Goal: Task Accomplishment & Management: Complete application form

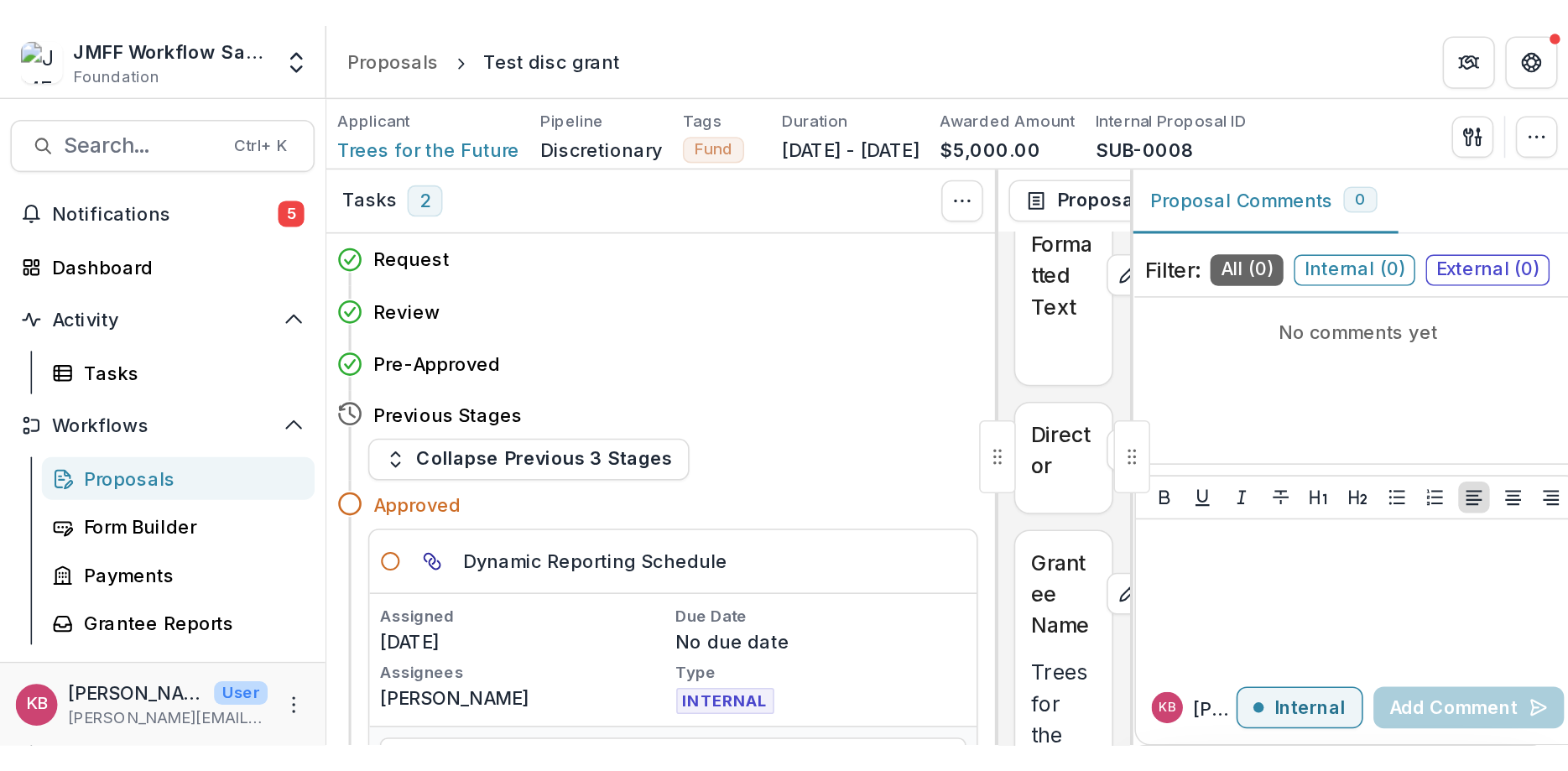
scroll to position [27, 0]
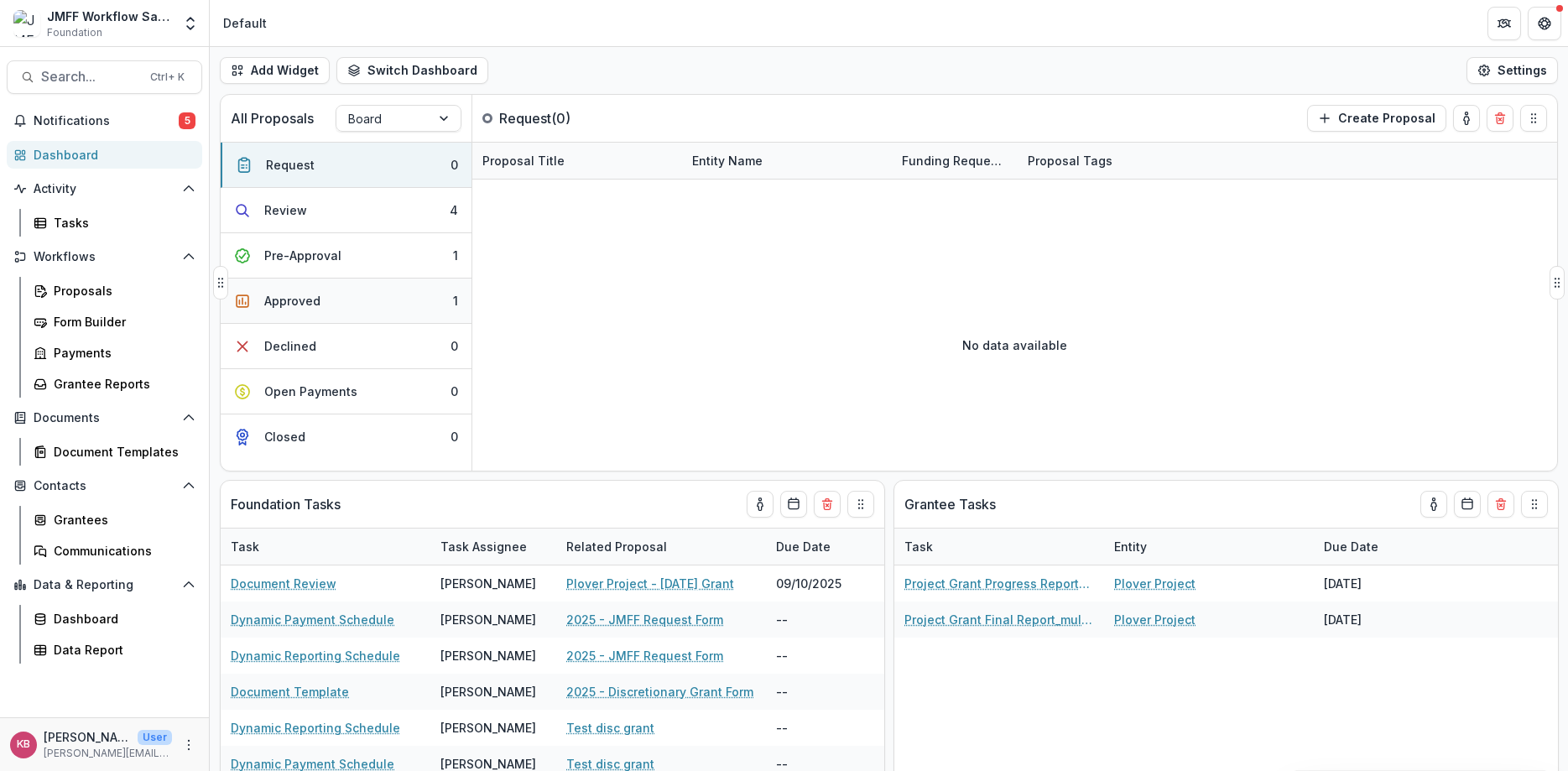
click at [312, 302] on div "Approved" at bounding box center [292, 300] width 56 height 18
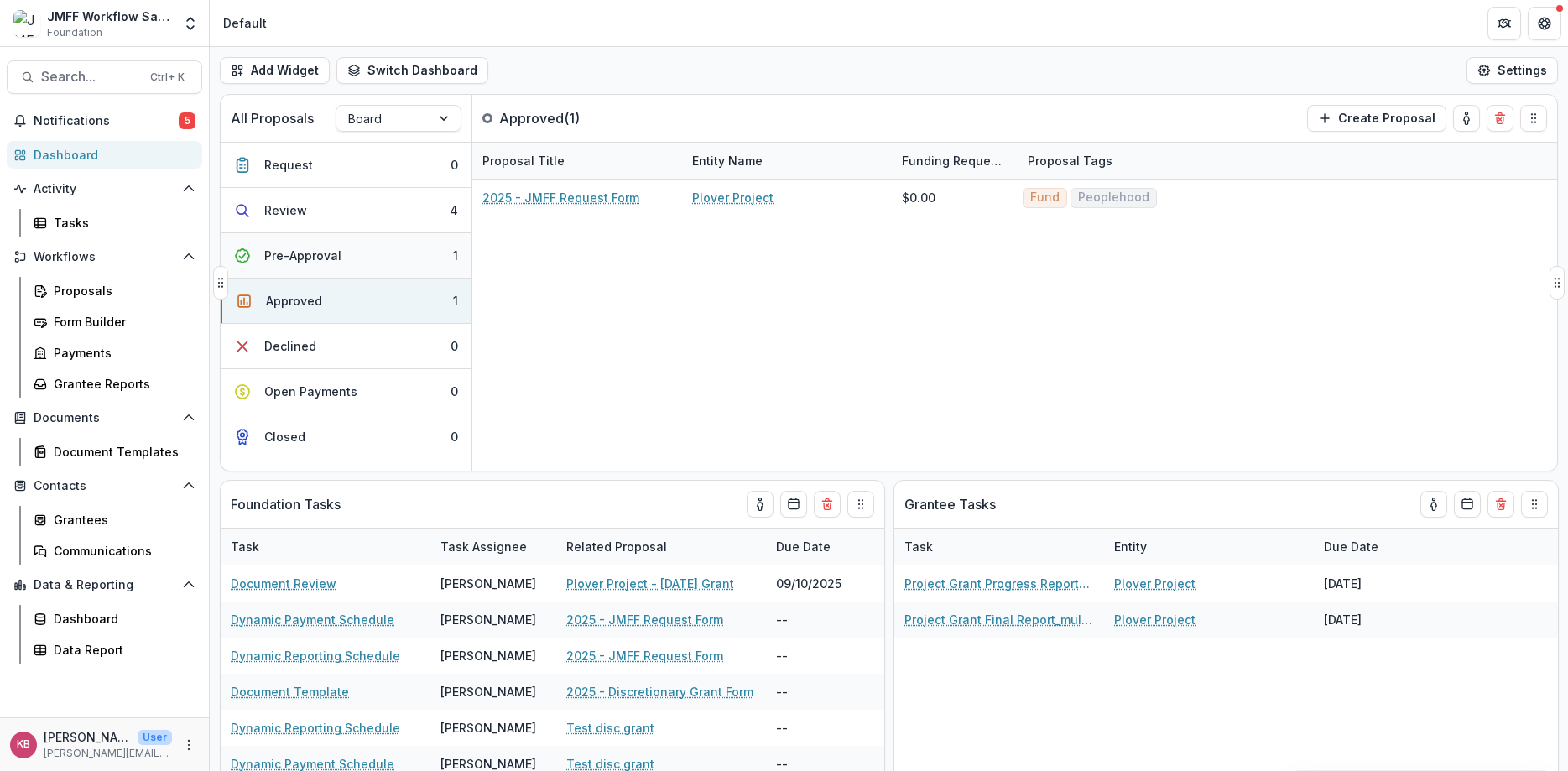
click at [287, 255] on div "Pre-Approval" at bounding box center [303, 255] width 78 height 18
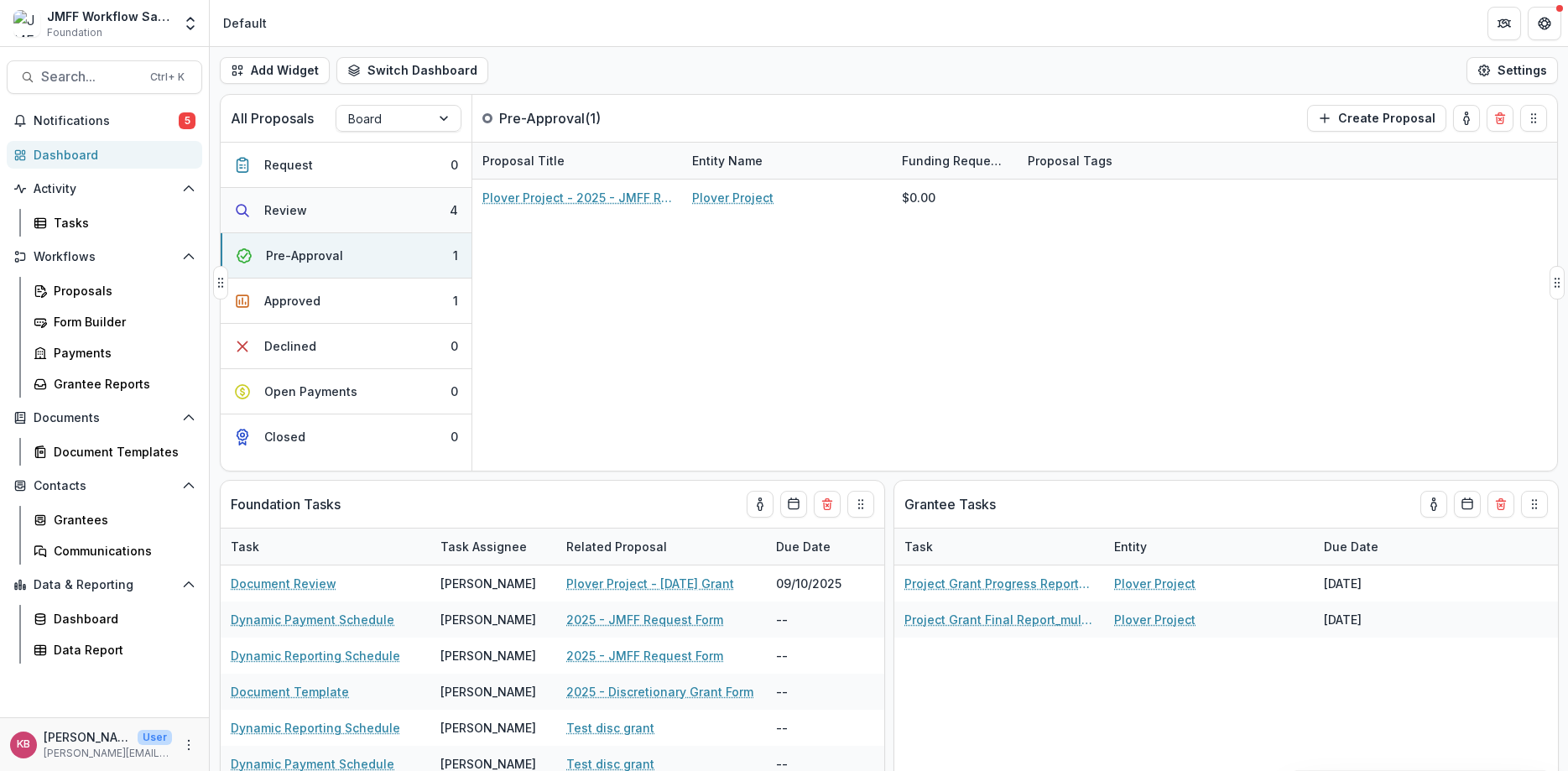
click at [308, 213] on button "Review 4" at bounding box center [346, 210] width 251 height 45
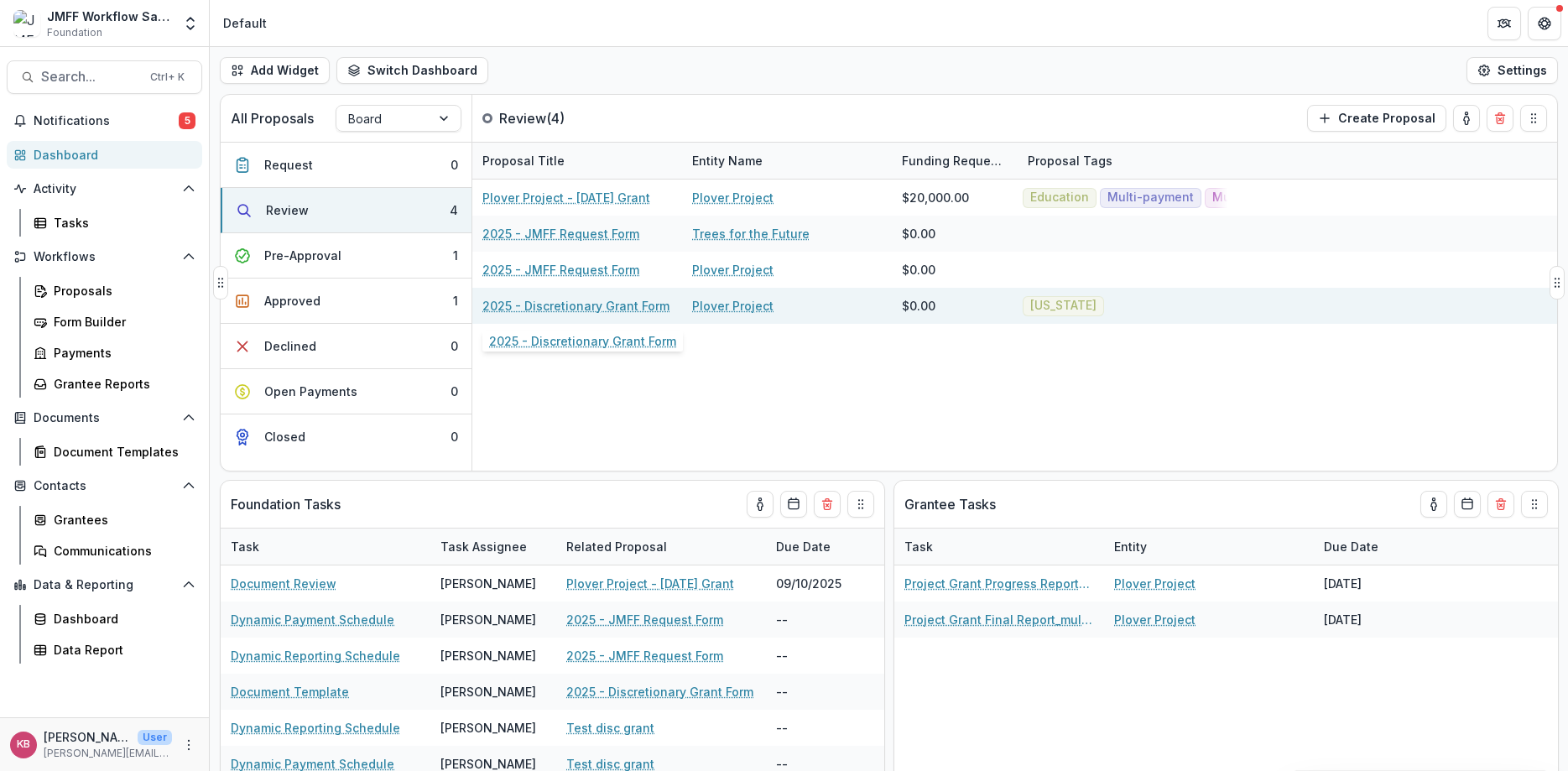
click at [555, 313] on link "2025 - Discretionary Grant Form" at bounding box center [575, 306] width 187 height 18
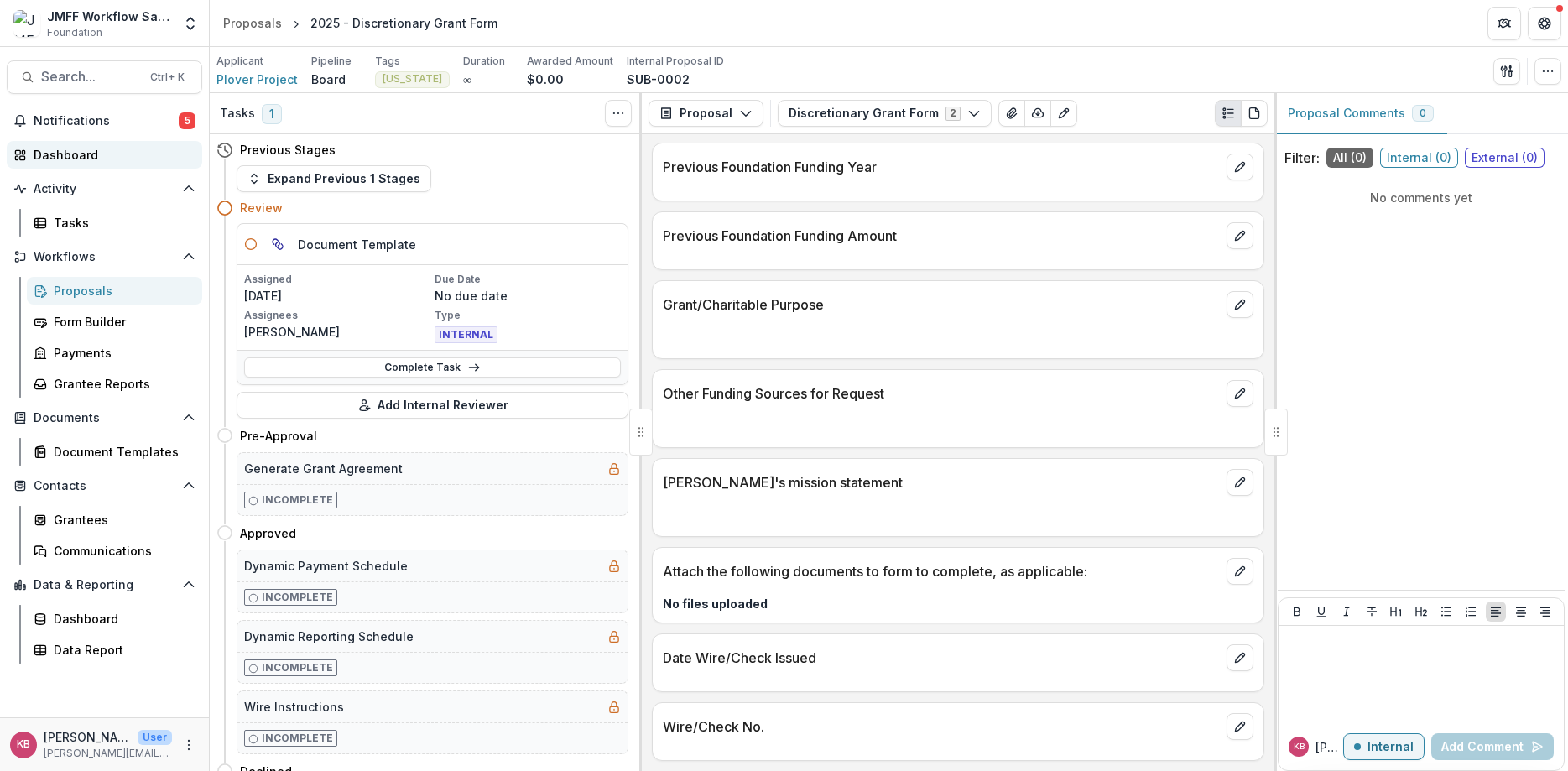
click at [65, 160] on div "Dashboard" at bounding box center [111, 154] width 155 height 18
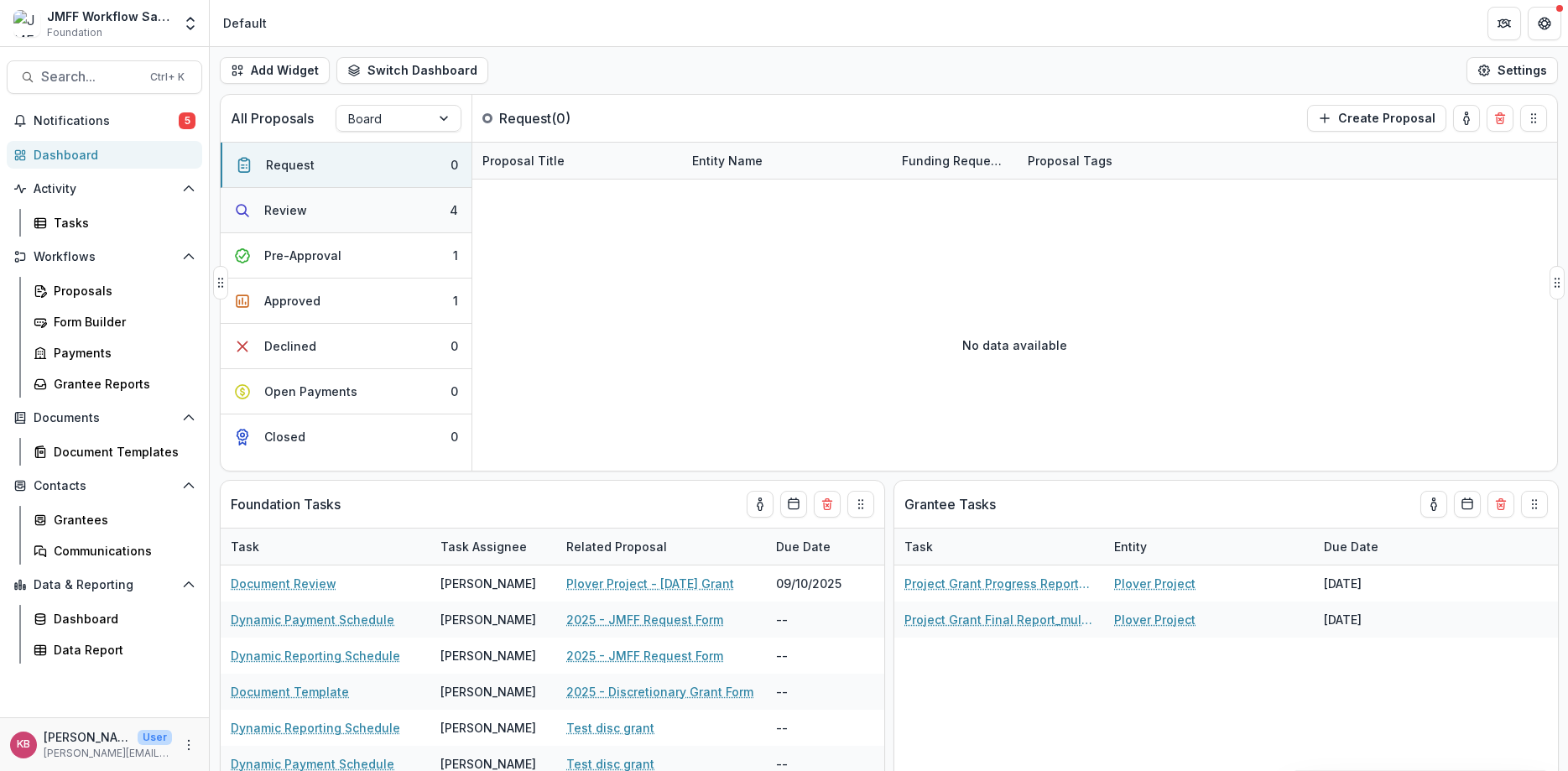
click at [339, 217] on button "Review 4" at bounding box center [346, 210] width 251 height 45
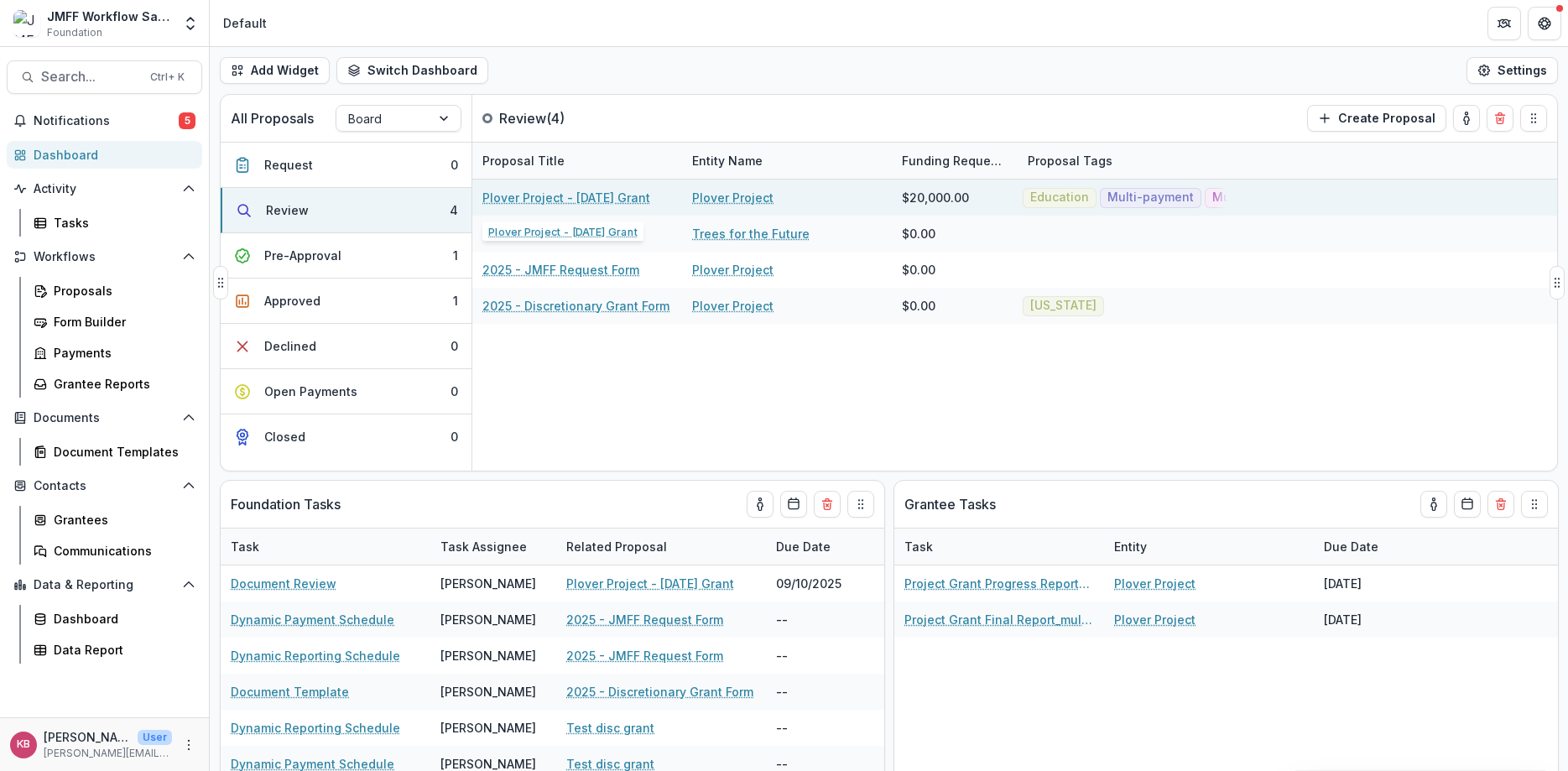
click at [567, 194] on link "Plover Project - 2025 September Grant" at bounding box center [566, 197] width 168 height 18
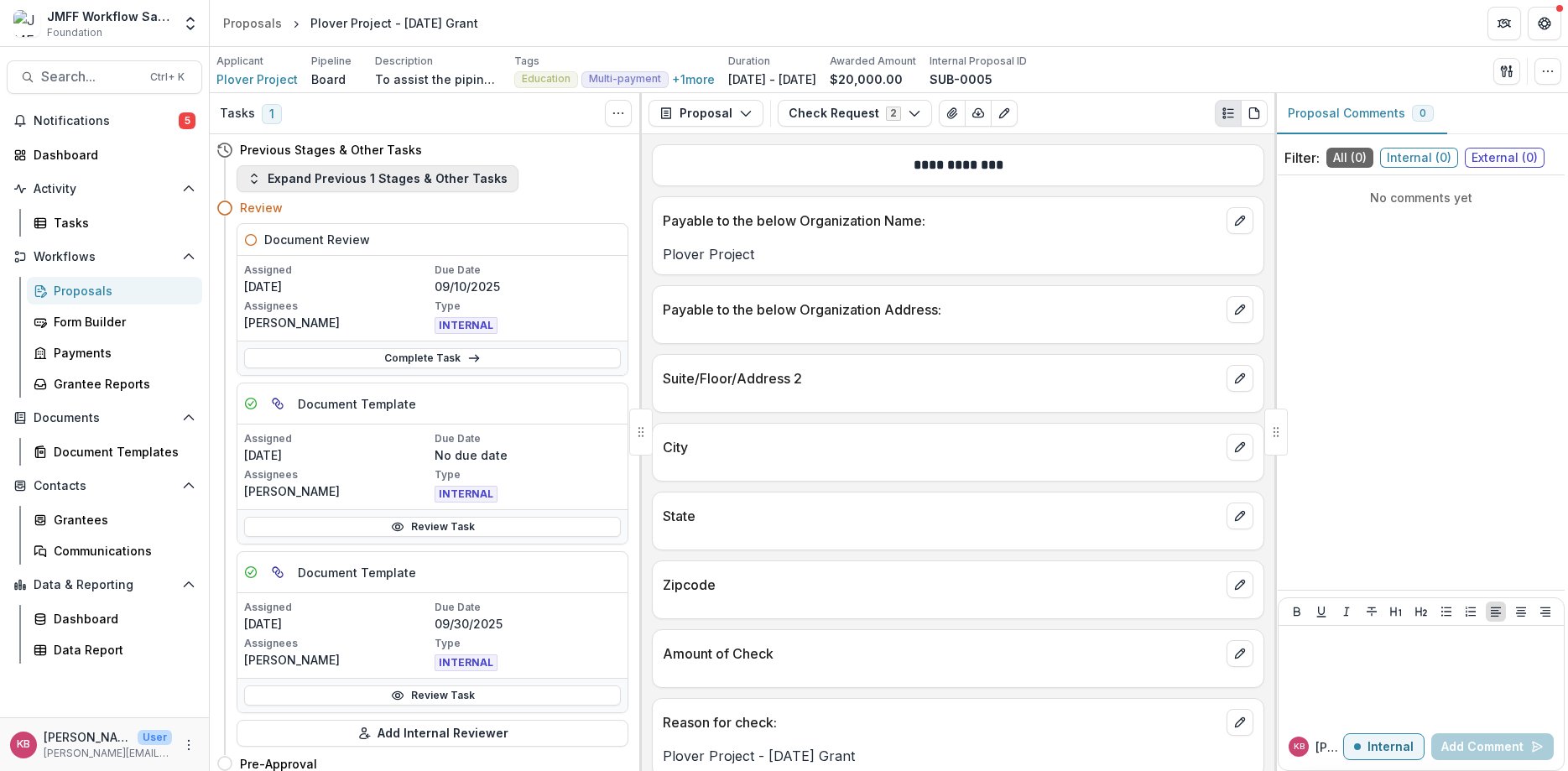
click at [353, 185] on button "Expand Previous 1 Stages & Other Tasks" at bounding box center [377, 178] width 282 height 27
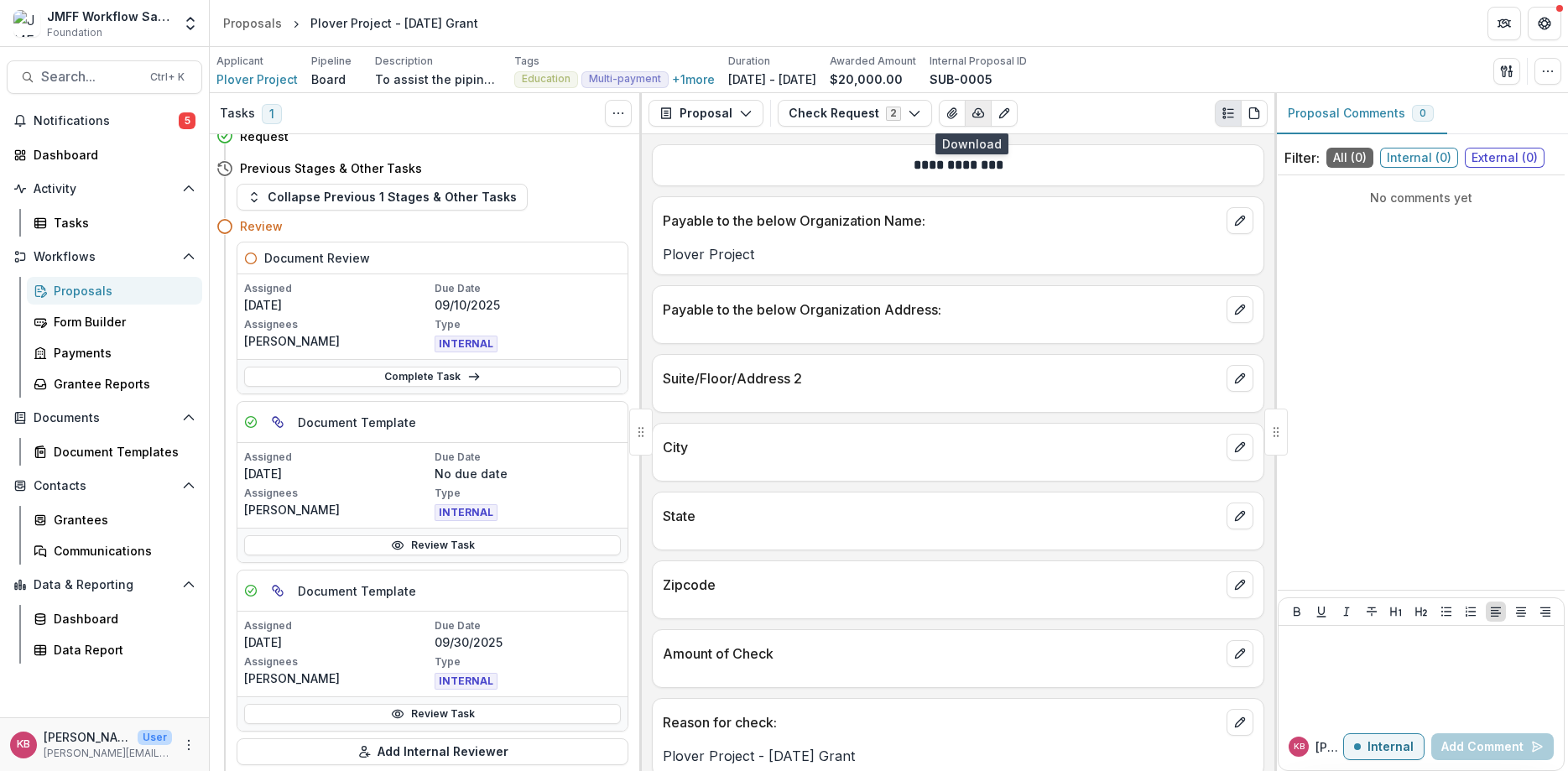
click at [973, 116] on icon "button" at bounding box center [979, 113] width 11 height 8
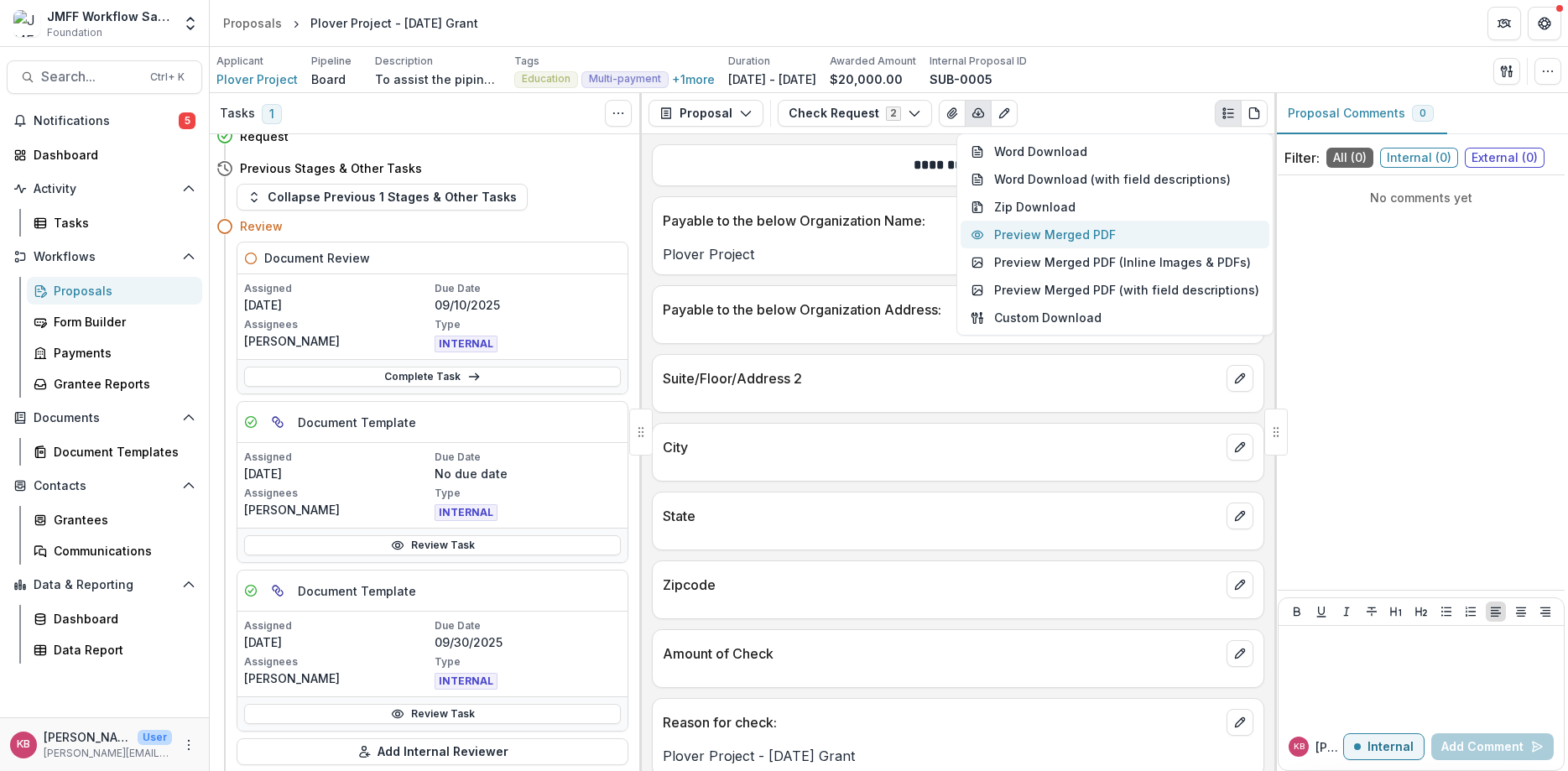
click at [1005, 236] on button "Preview Merged PDF" at bounding box center [1115, 235] width 308 height 28
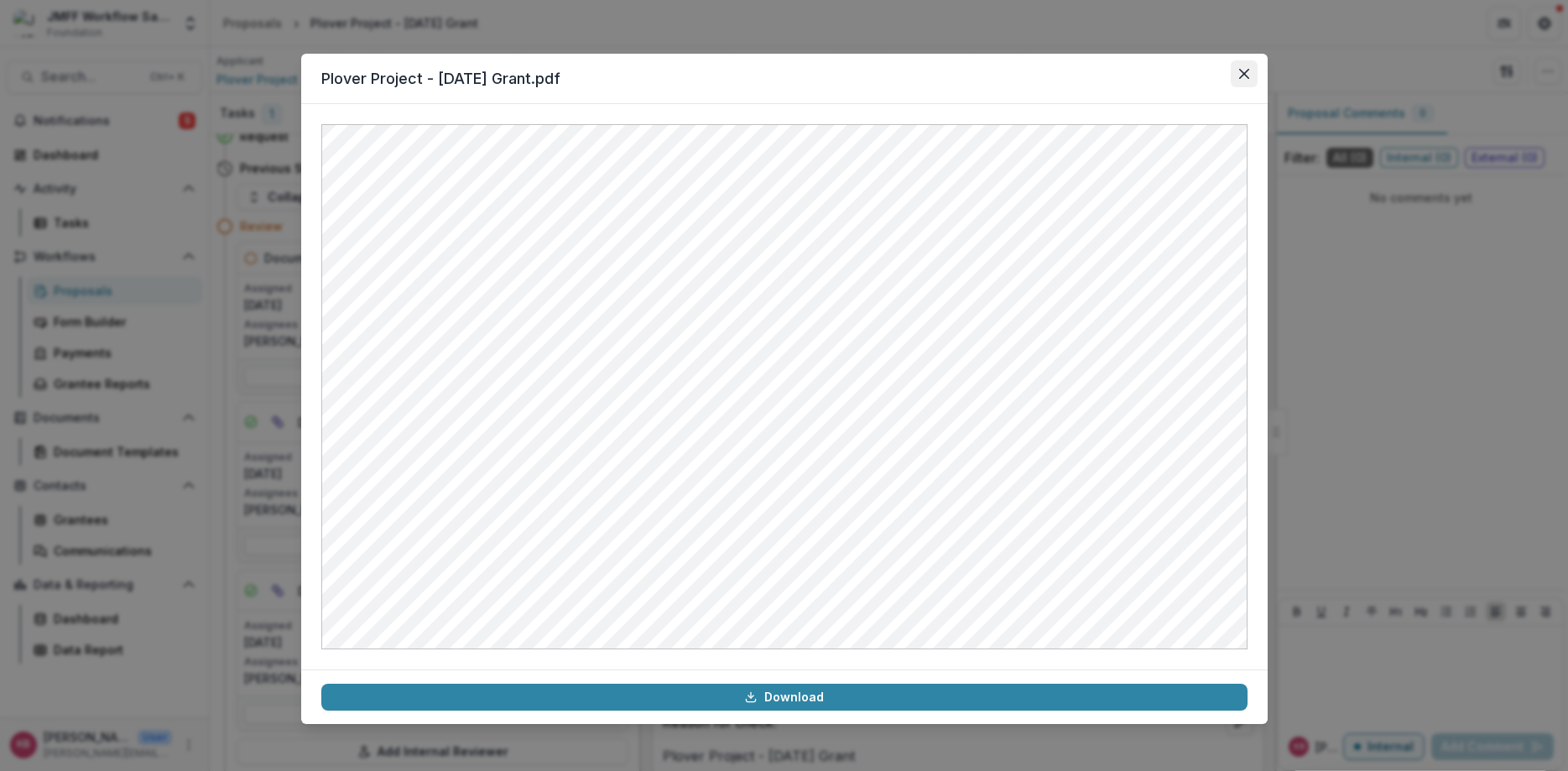
click at [1249, 71] on button "Close" at bounding box center [1244, 73] width 27 height 27
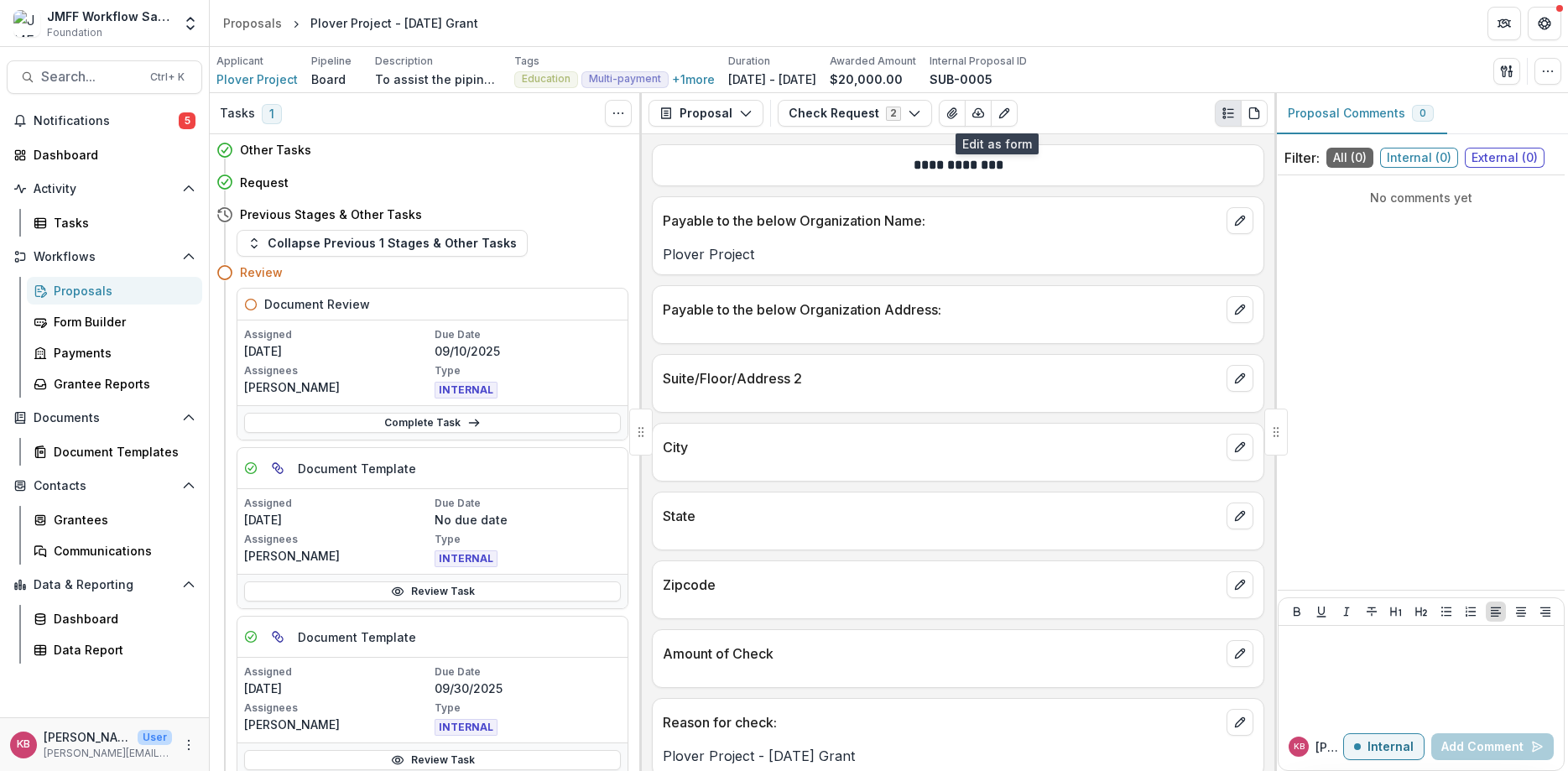
scroll to position [101, 0]
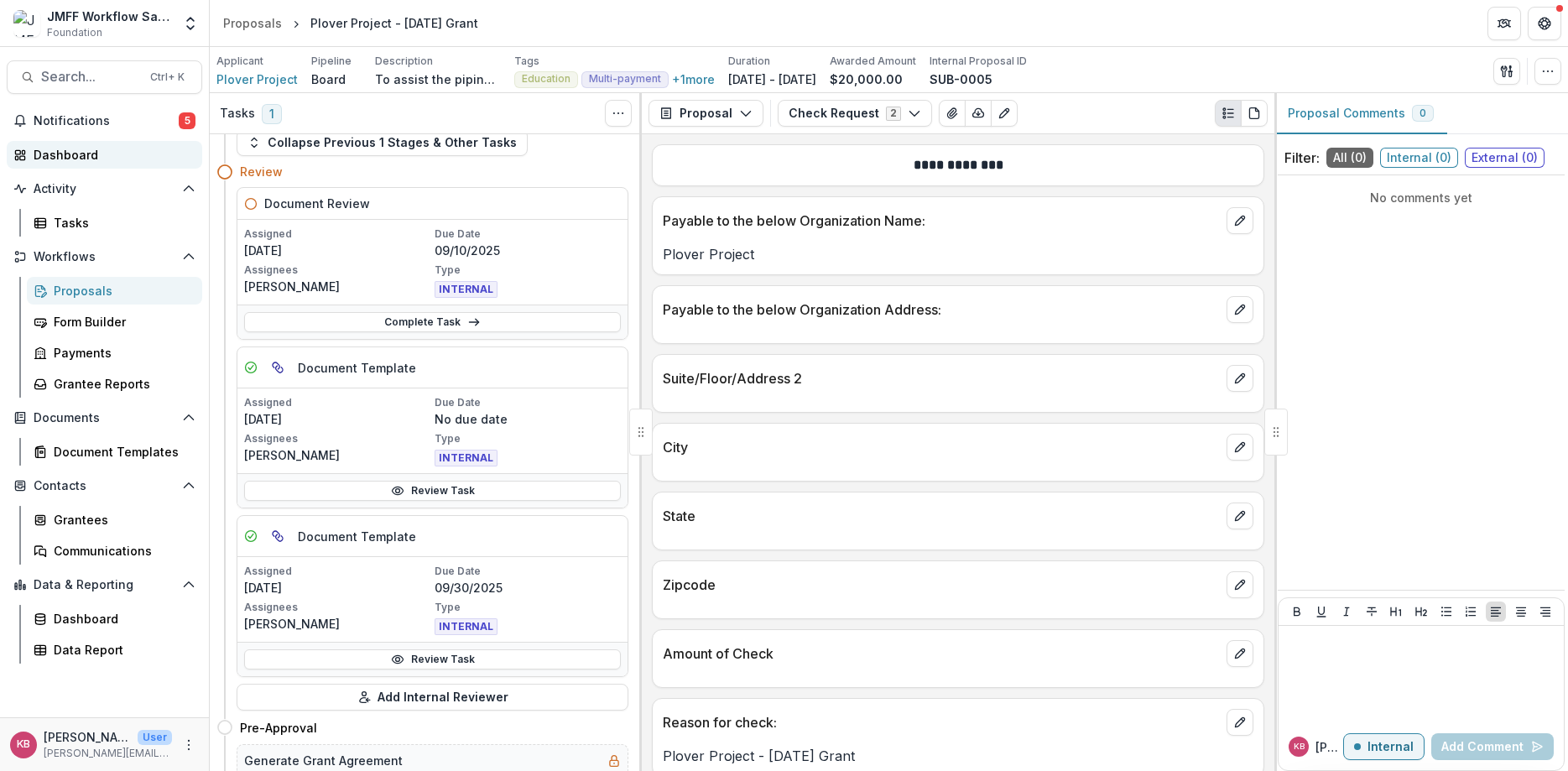
click at [67, 156] on div "Dashboard" at bounding box center [111, 154] width 155 height 18
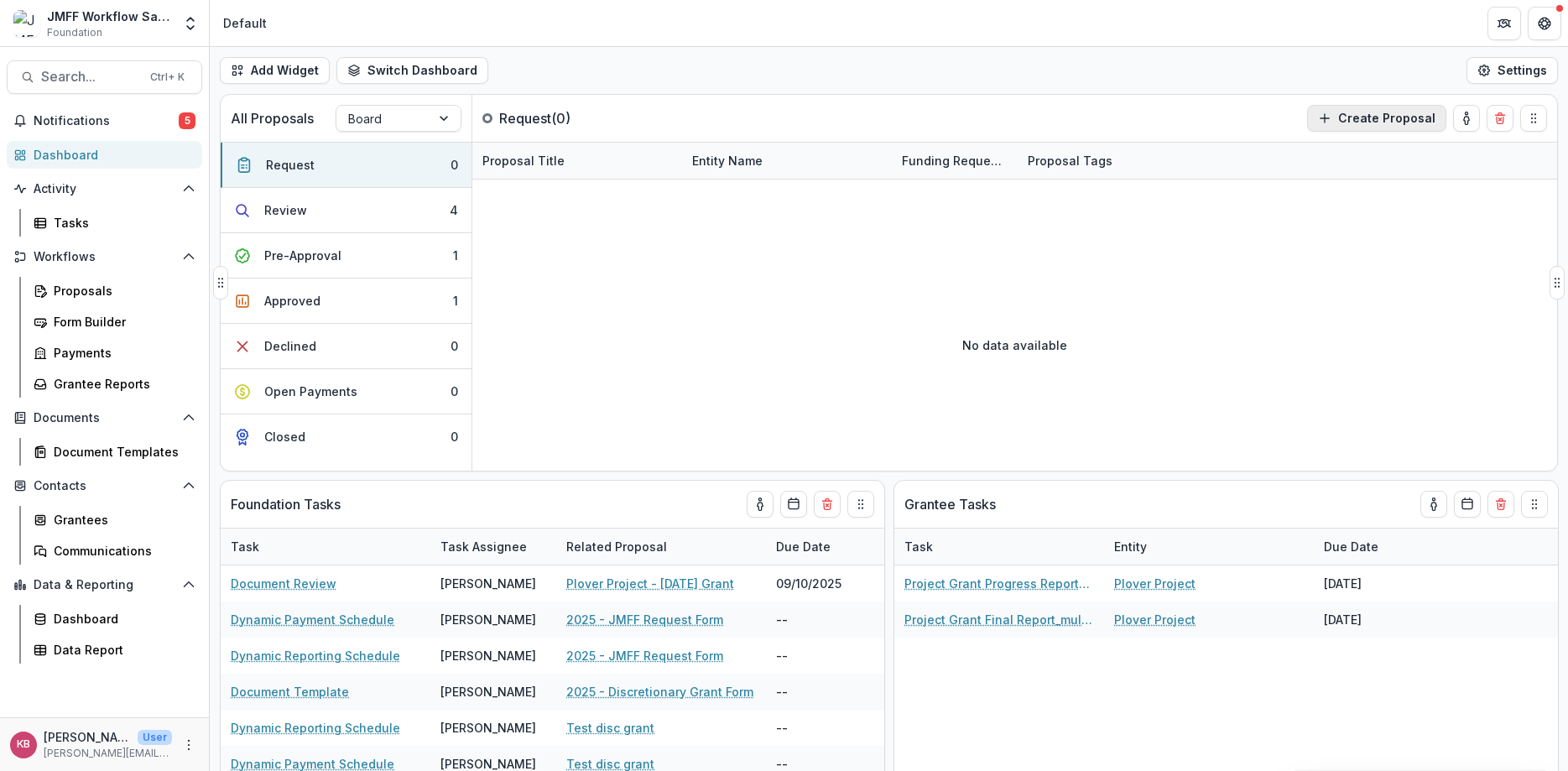
click at [1369, 107] on button "Create Proposal" at bounding box center [1376, 118] width 139 height 27
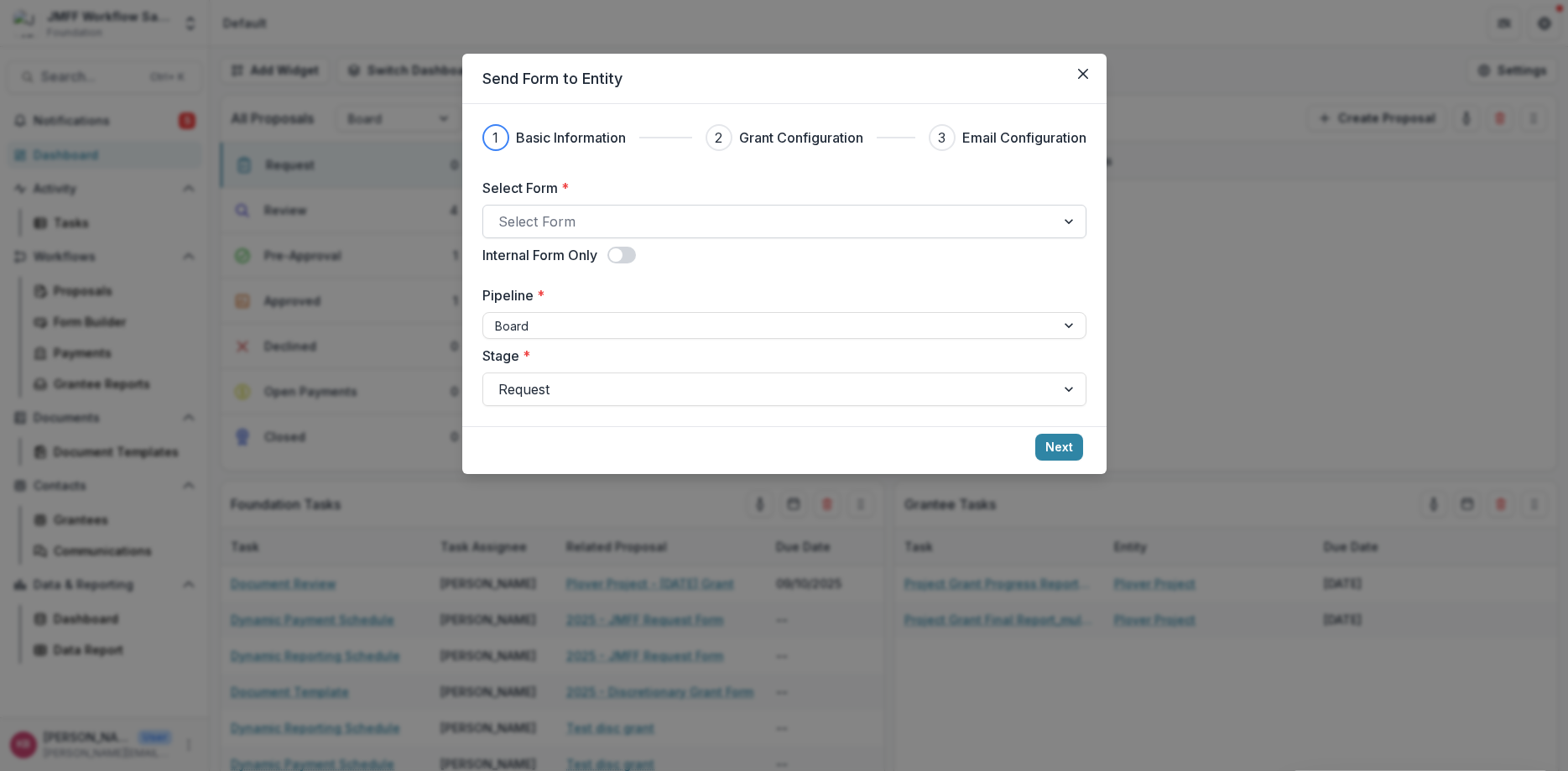
click at [542, 227] on div at bounding box center [769, 221] width 542 height 23
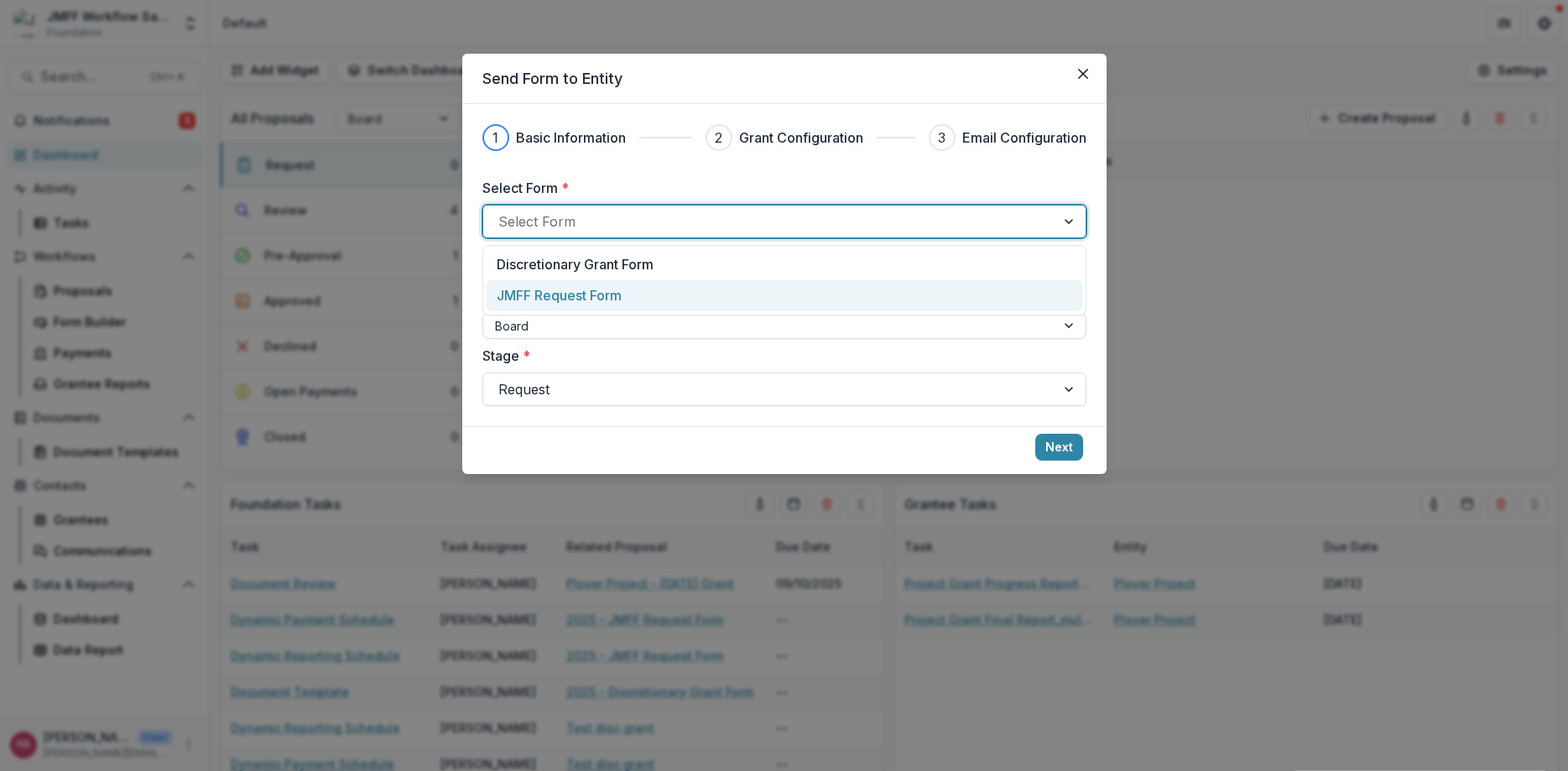
click at [537, 295] on p "JMFF Request Form" at bounding box center [559, 295] width 125 height 20
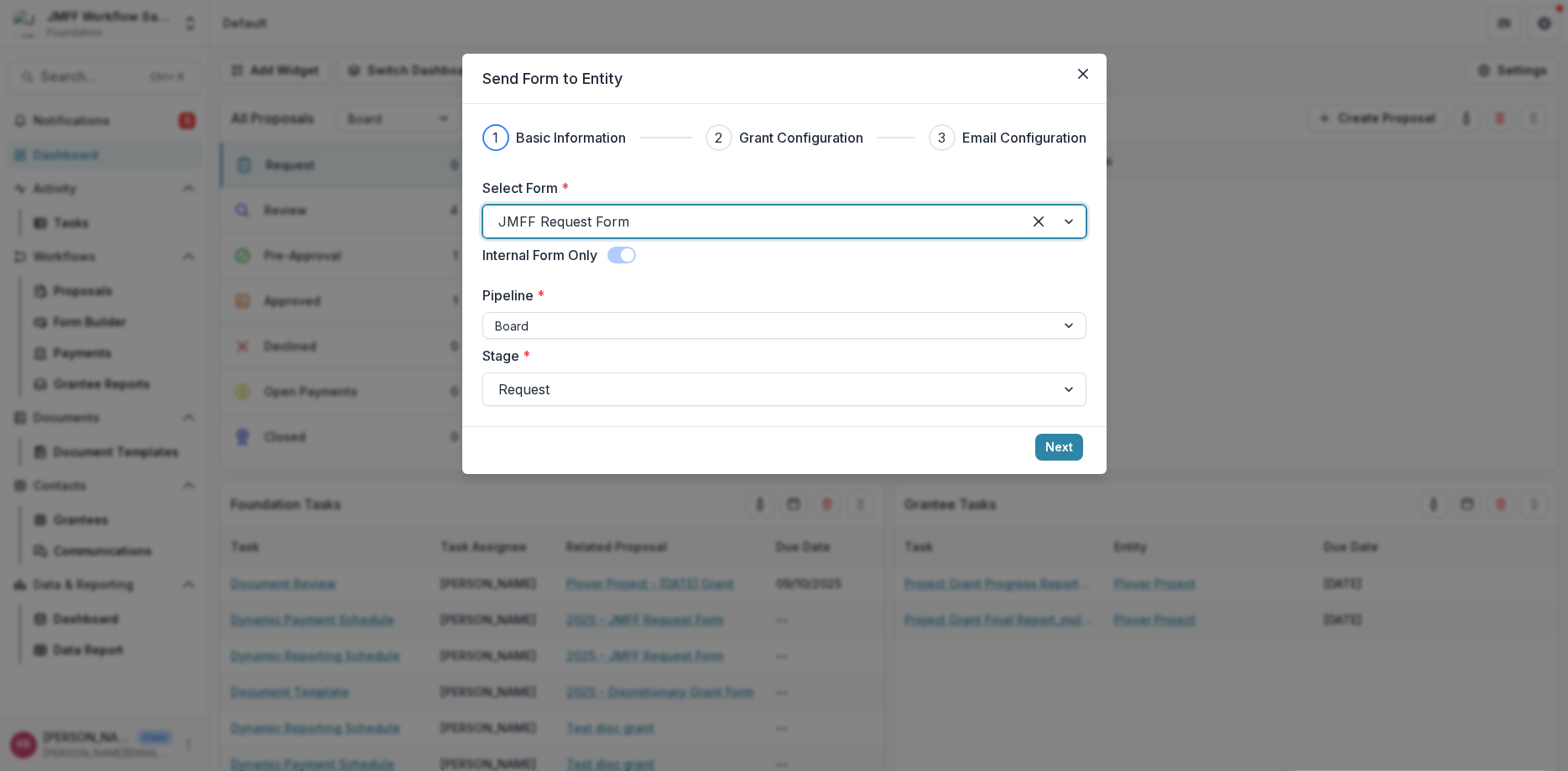
click at [593, 216] on div at bounding box center [753, 221] width 509 height 23
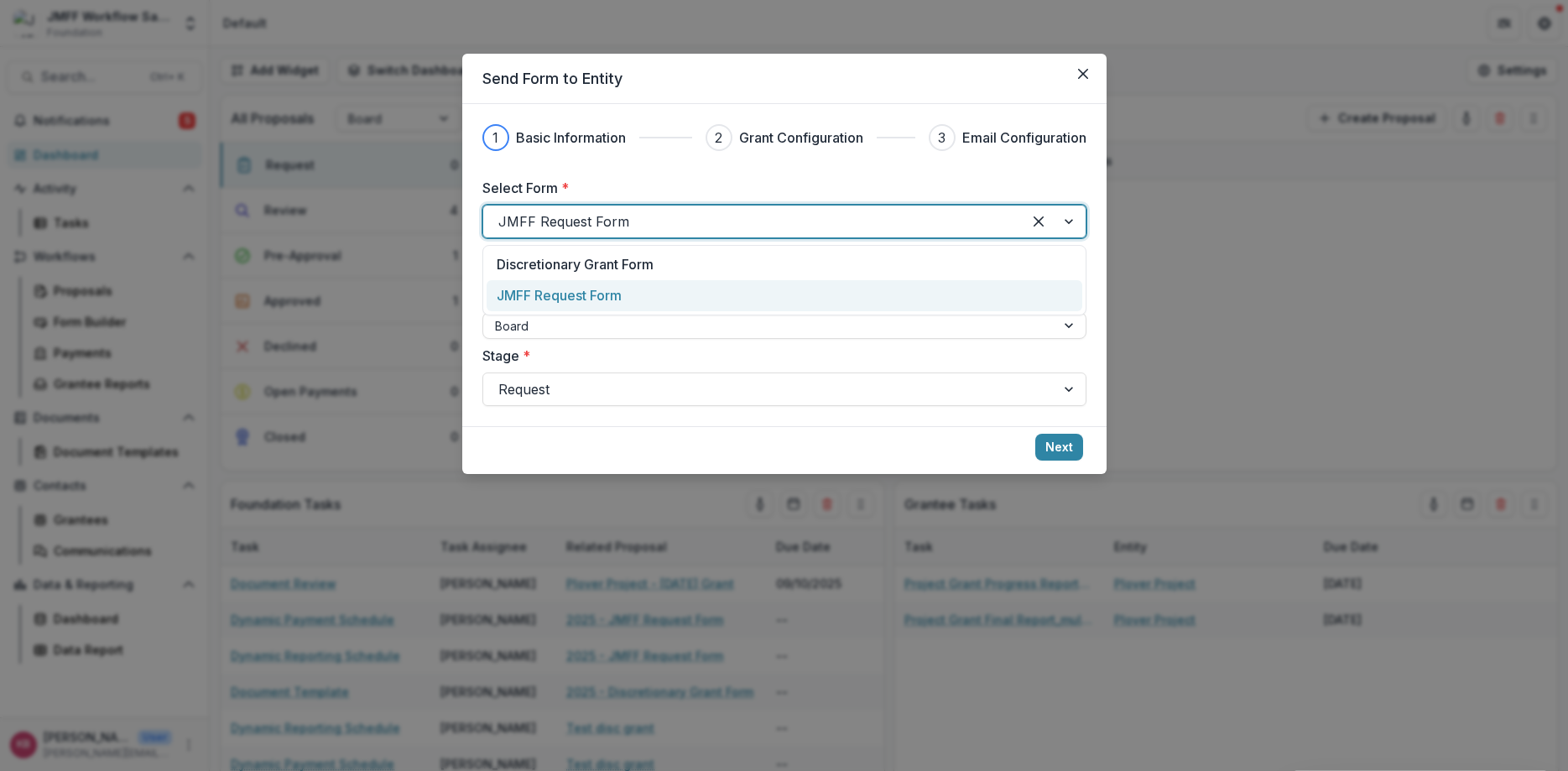
click at [838, 285] on div "JMFF Request Form" at bounding box center [784, 295] width 596 height 31
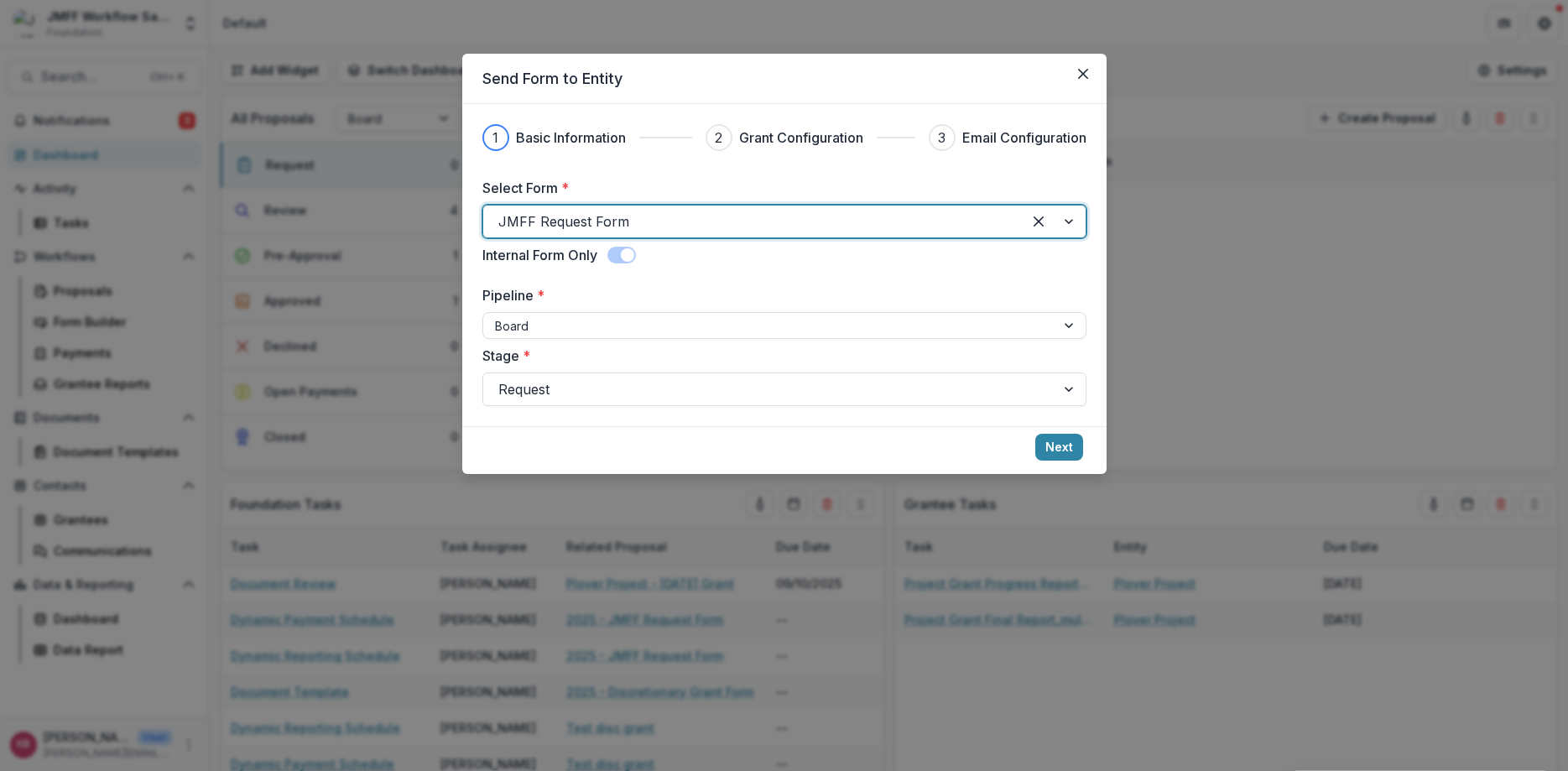
click at [690, 228] on div at bounding box center [753, 221] width 509 height 23
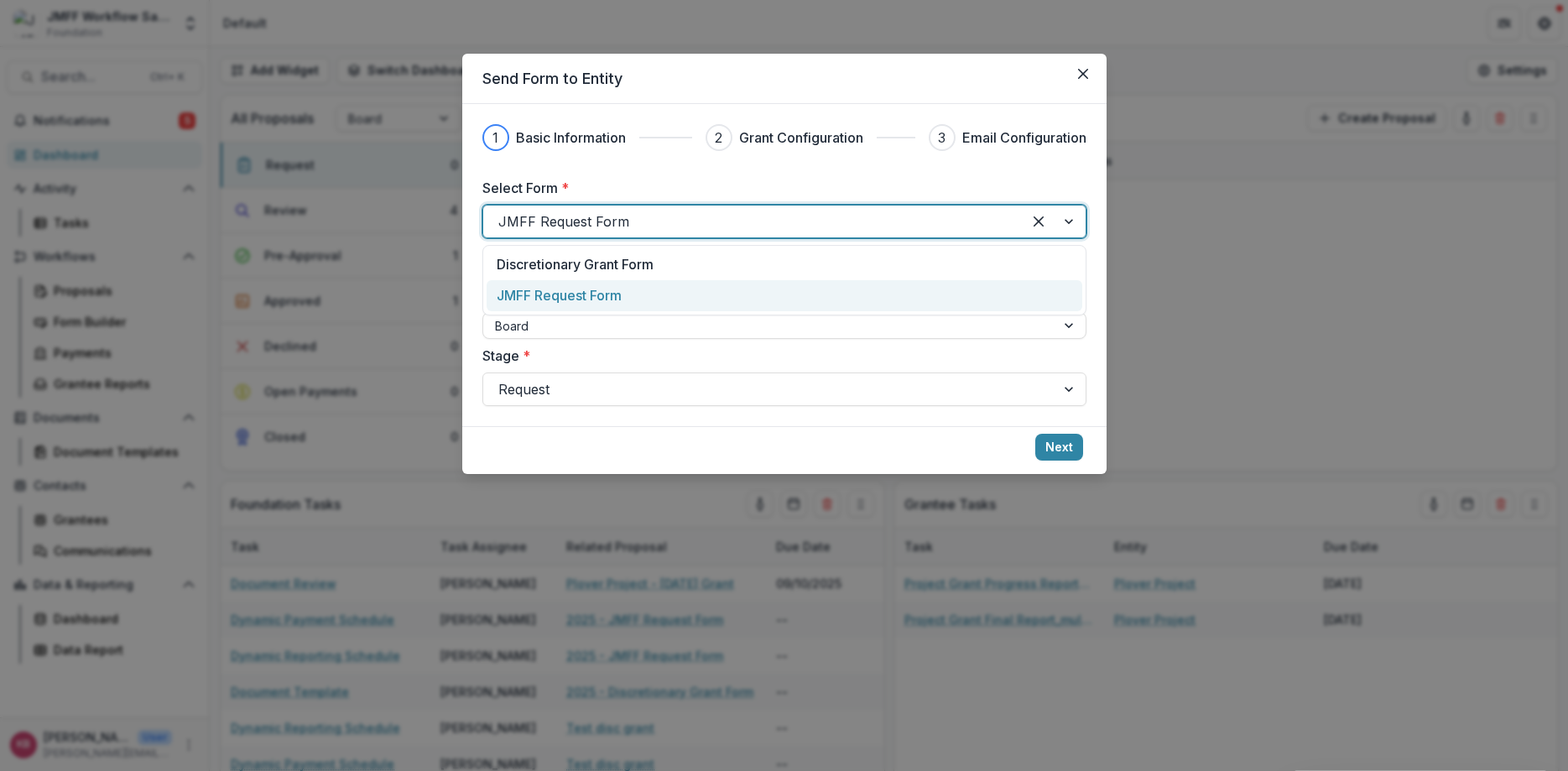
click at [667, 293] on div "JMFF Request Form" at bounding box center [783, 295] width 573 height 20
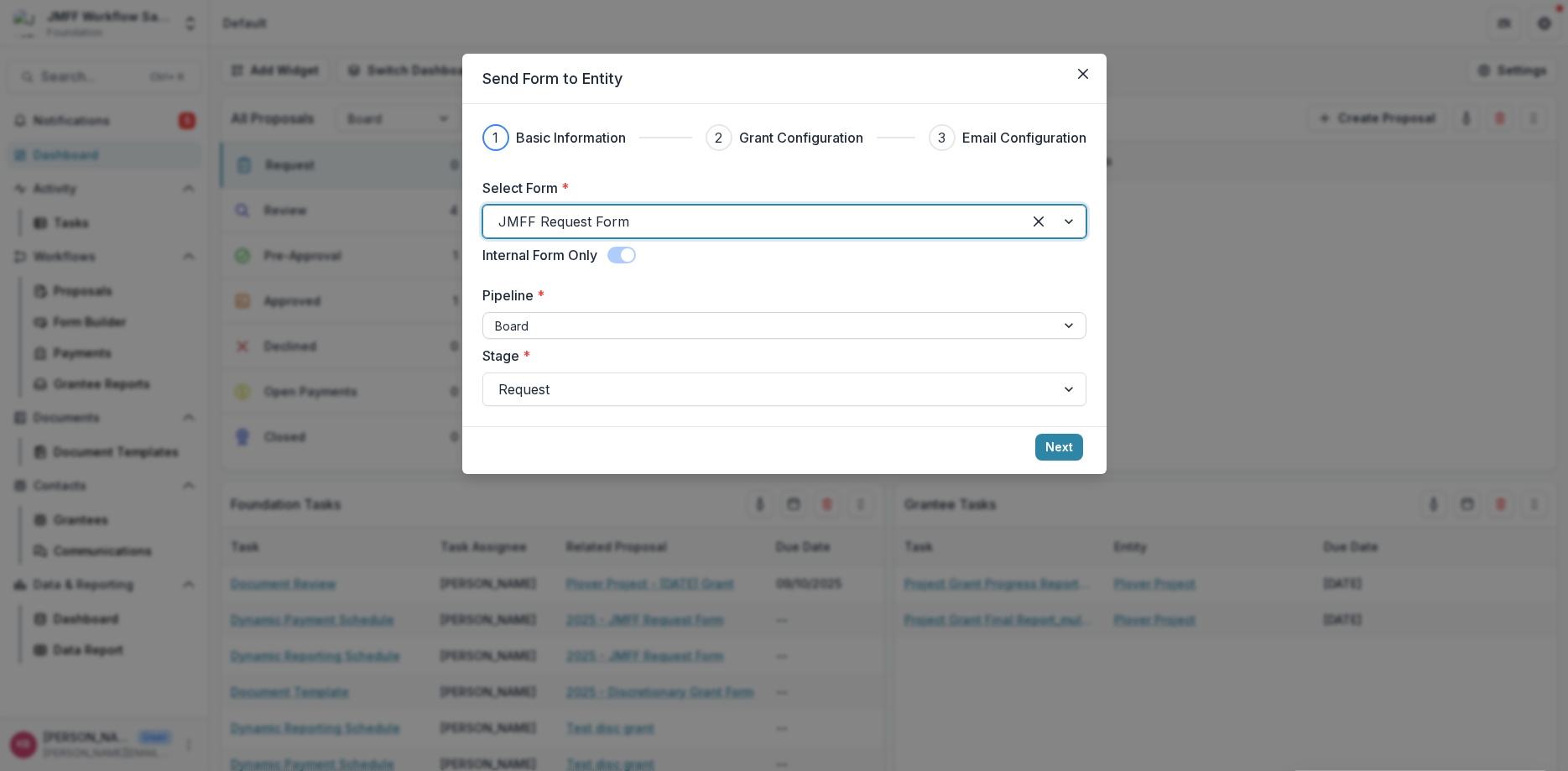
click at [611, 331] on div at bounding box center [769, 326] width 549 height 21
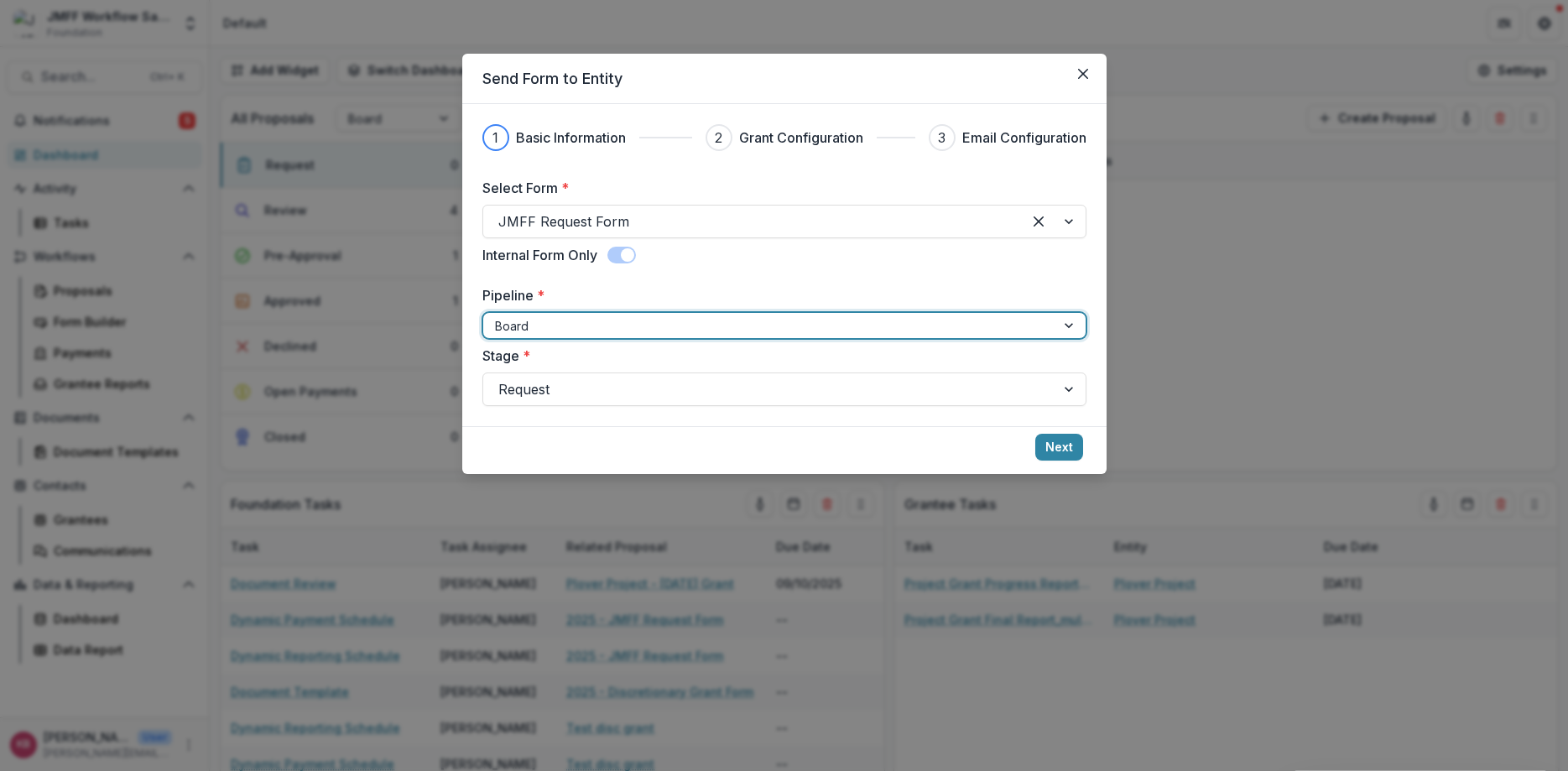
click at [611, 331] on div at bounding box center [769, 326] width 549 height 21
click at [590, 393] on div at bounding box center [769, 389] width 542 height 23
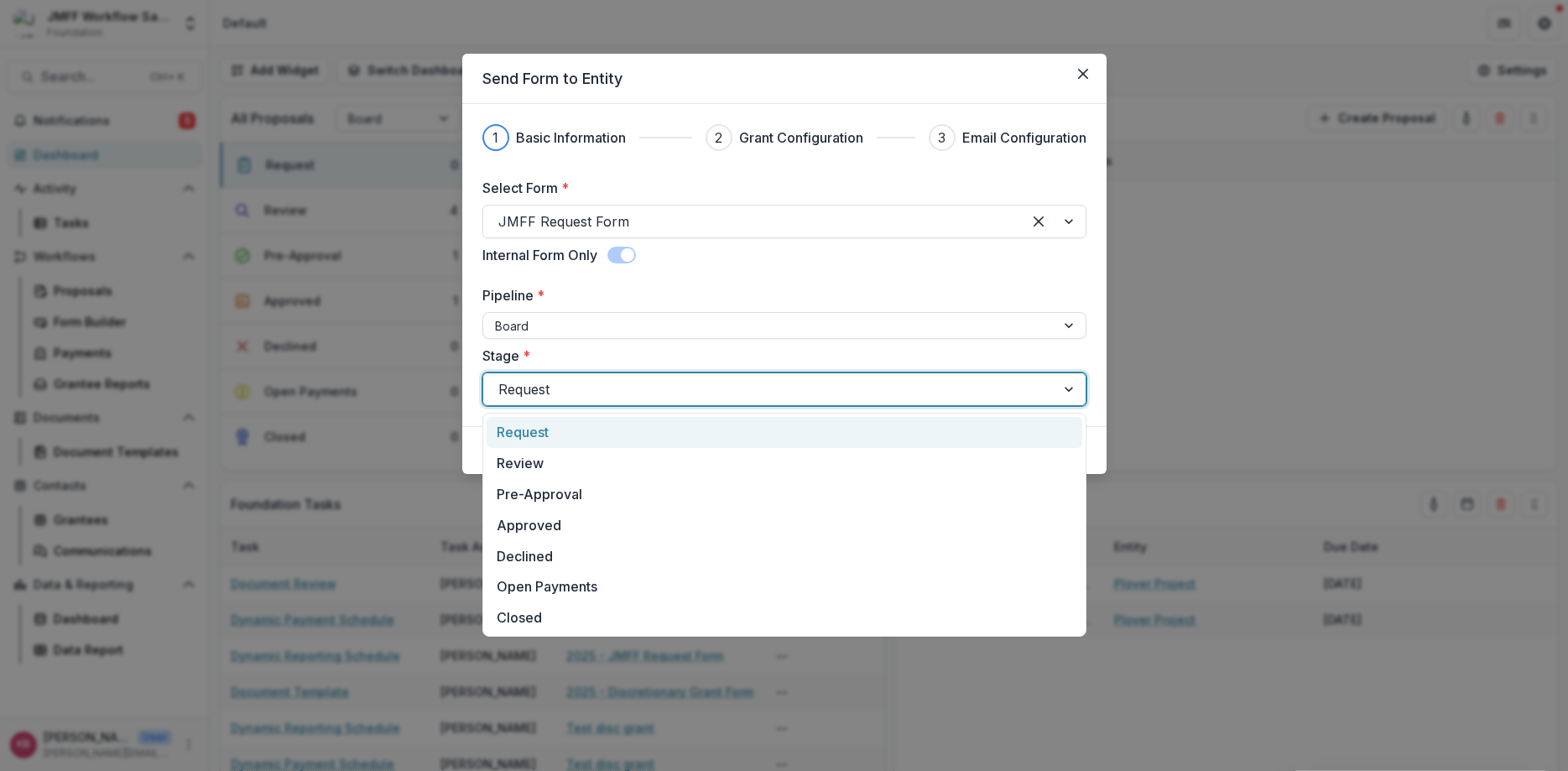
click at [576, 437] on div "Request" at bounding box center [784, 433] width 596 height 31
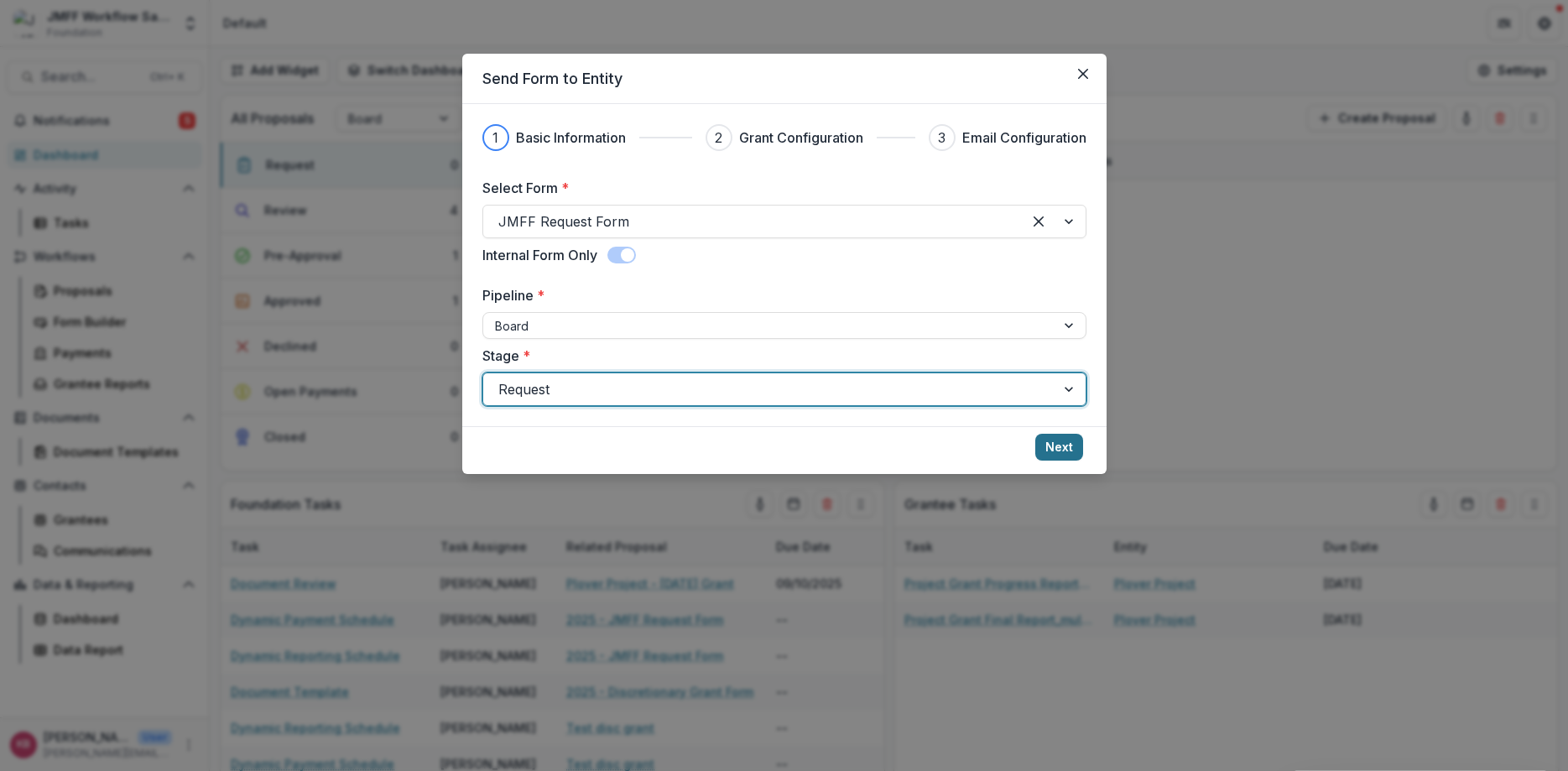
click at [1063, 444] on button "Next" at bounding box center [1059, 447] width 48 height 27
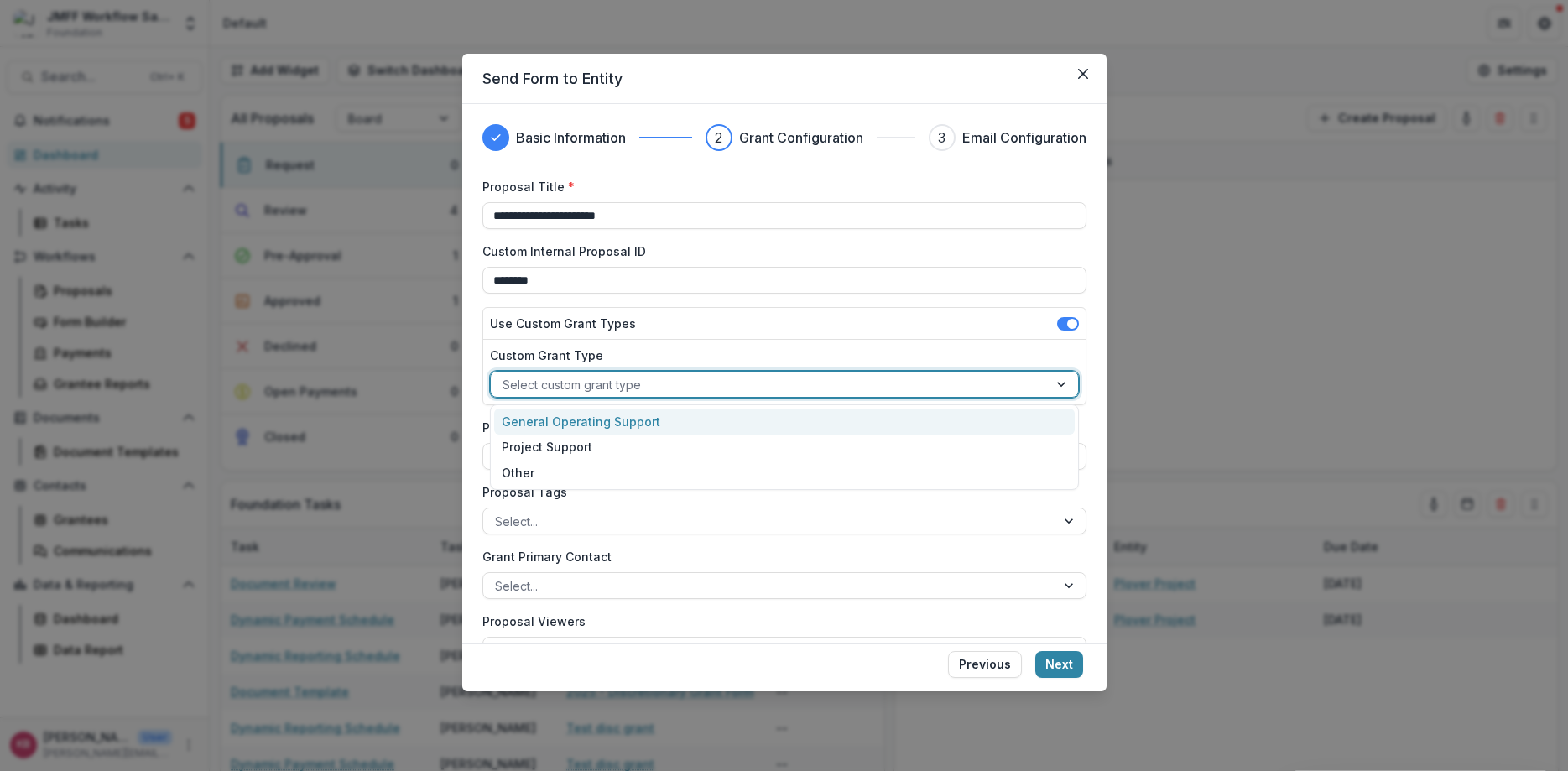
click at [694, 380] on div at bounding box center [769, 384] width 534 height 21
click at [651, 427] on div "General Operating Support" at bounding box center [784, 421] width 581 height 26
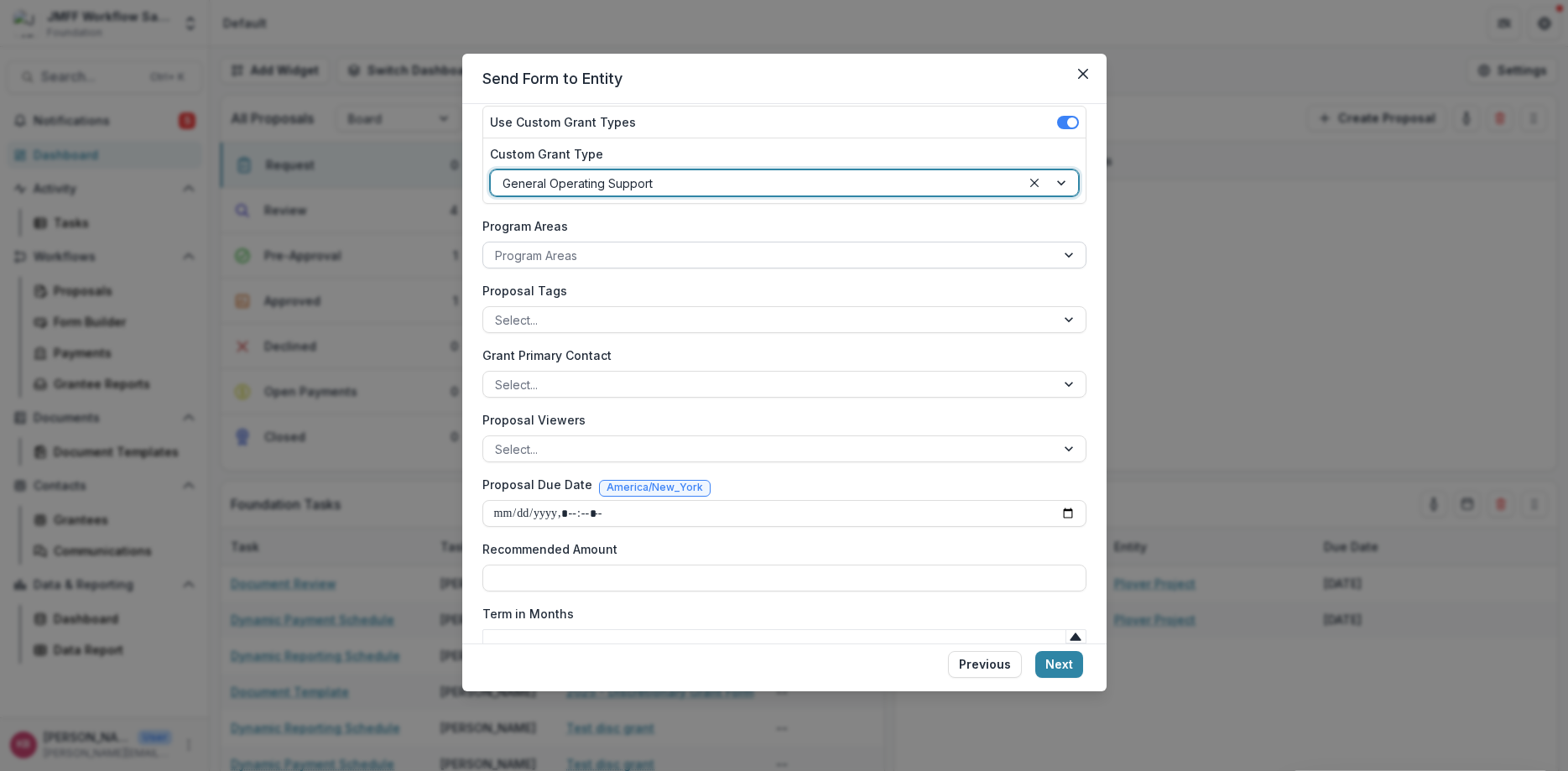
click at [636, 243] on div "Program Areas" at bounding box center [784, 255] width 604 height 27
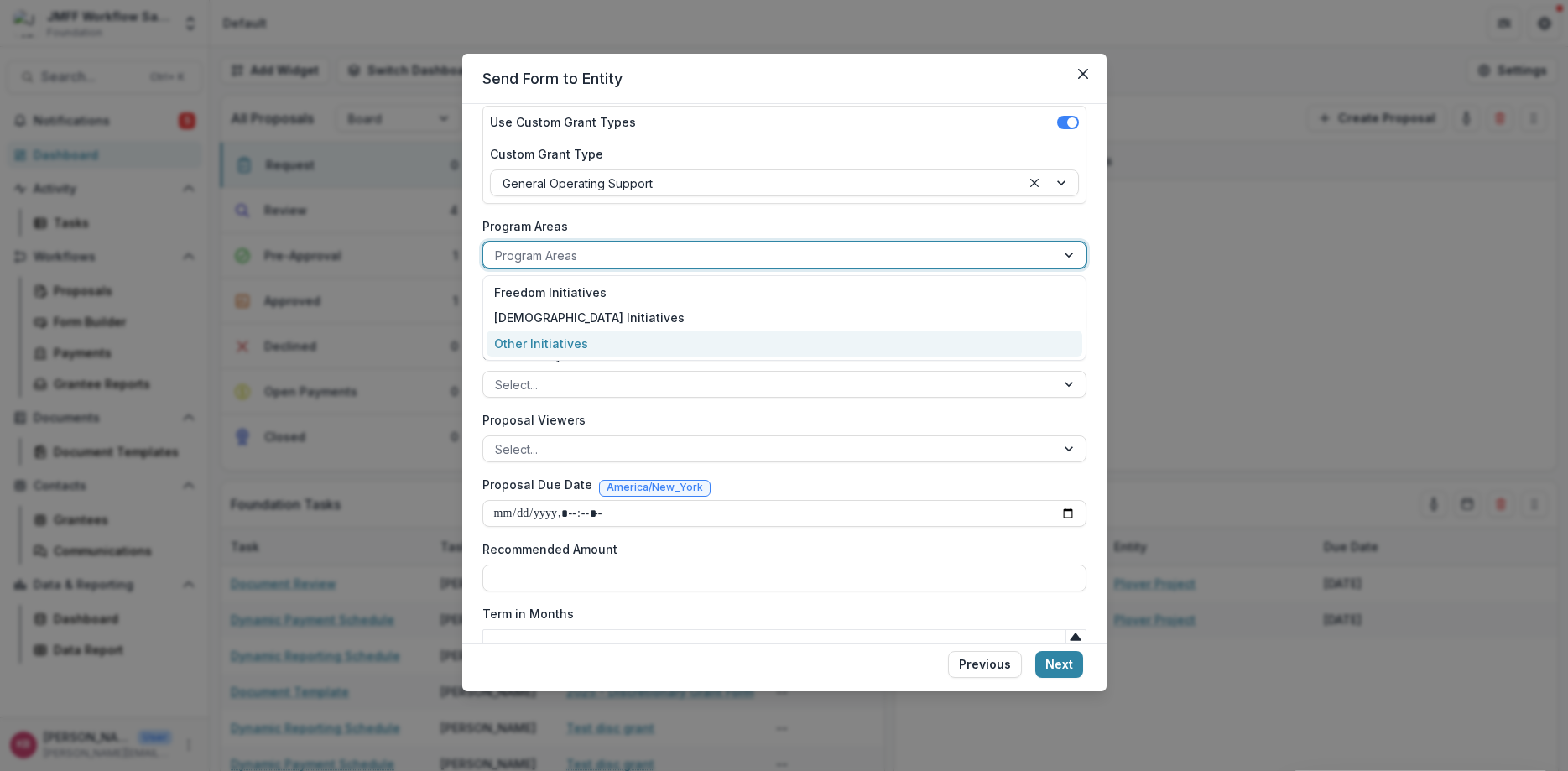
click at [553, 340] on div "Other Initiatives" at bounding box center [784, 343] width 596 height 26
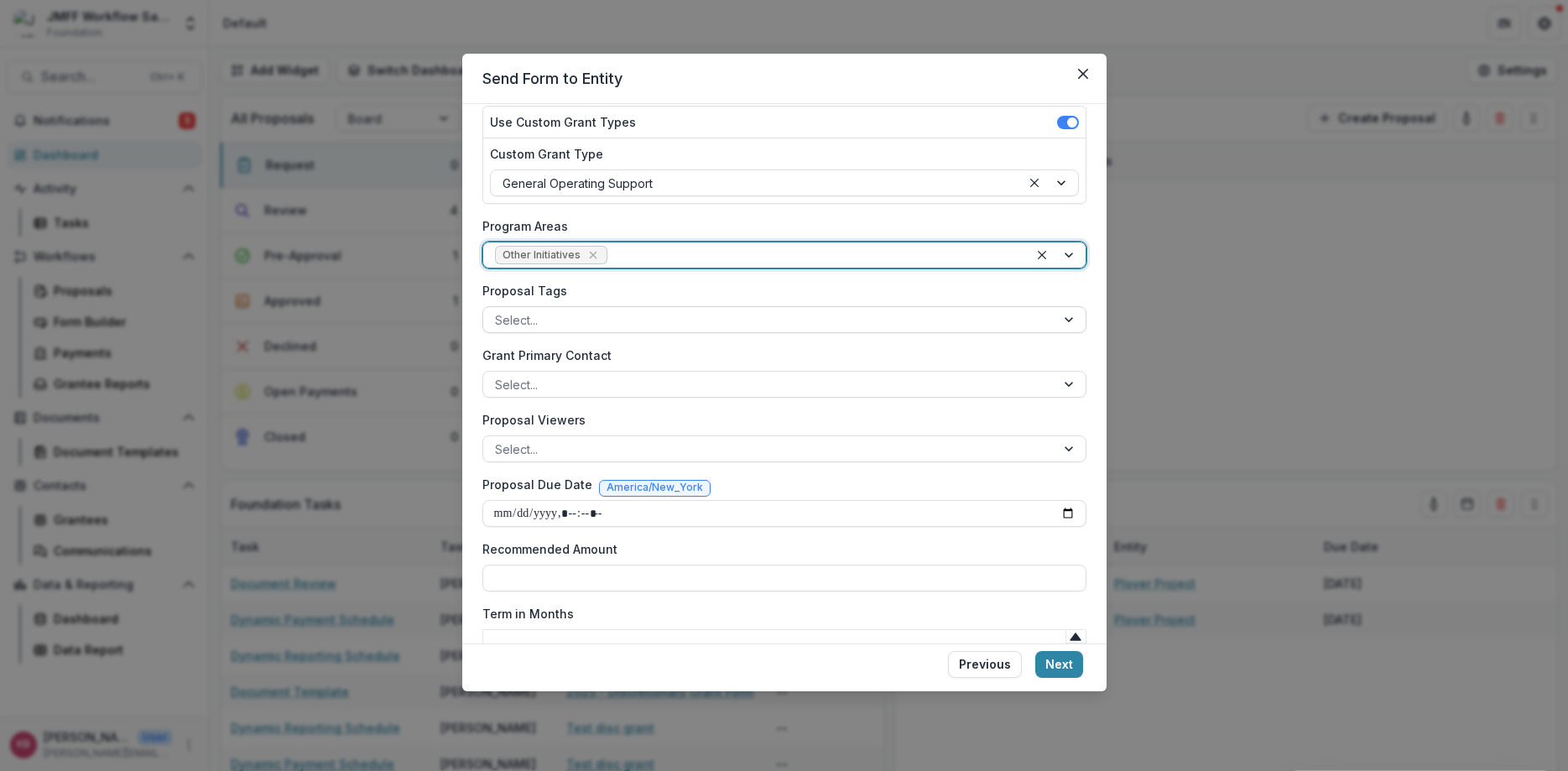
click at [628, 318] on div at bounding box center [769, 319] width 549 height 21
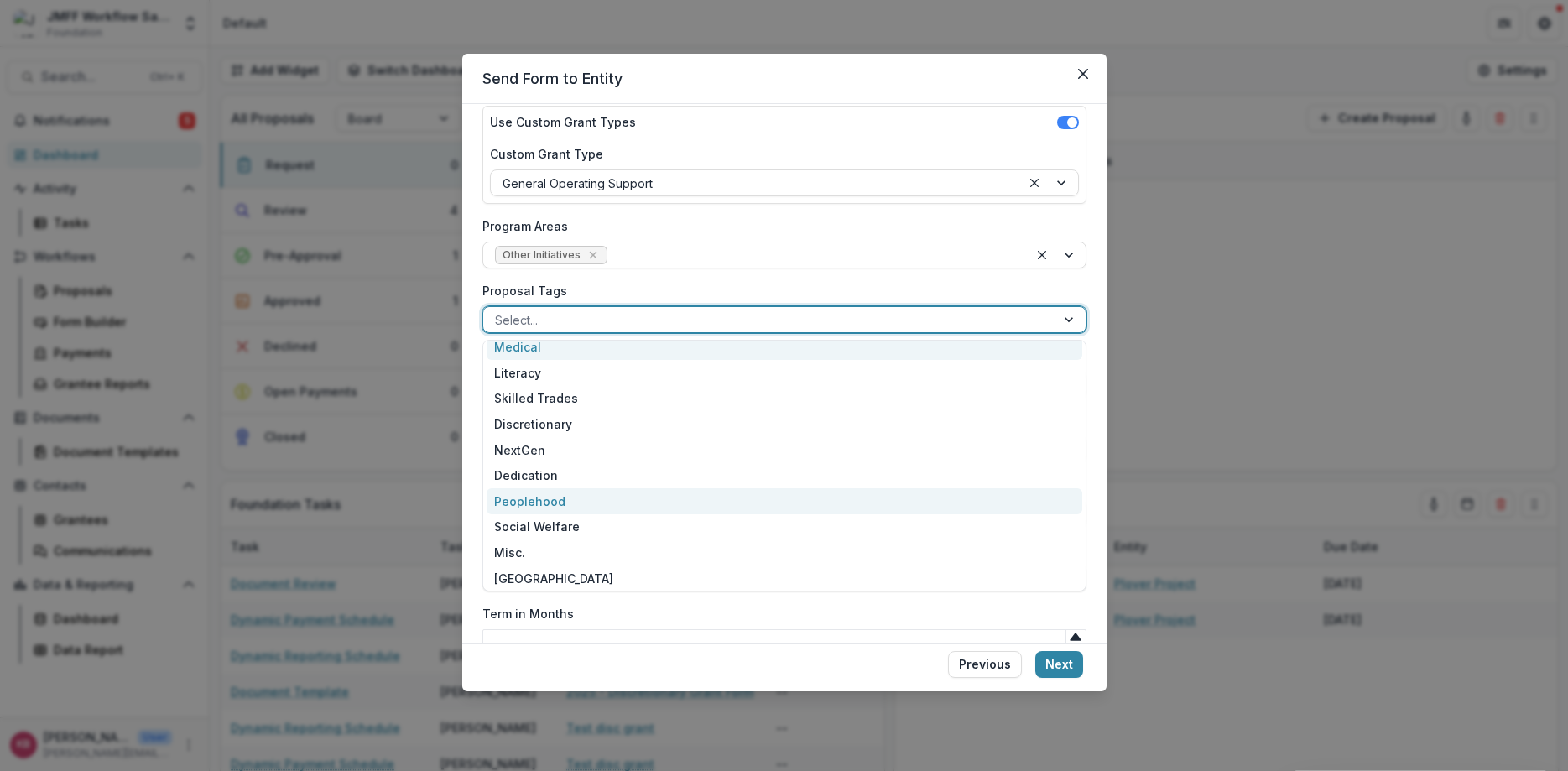
scroll to position [18, 0]
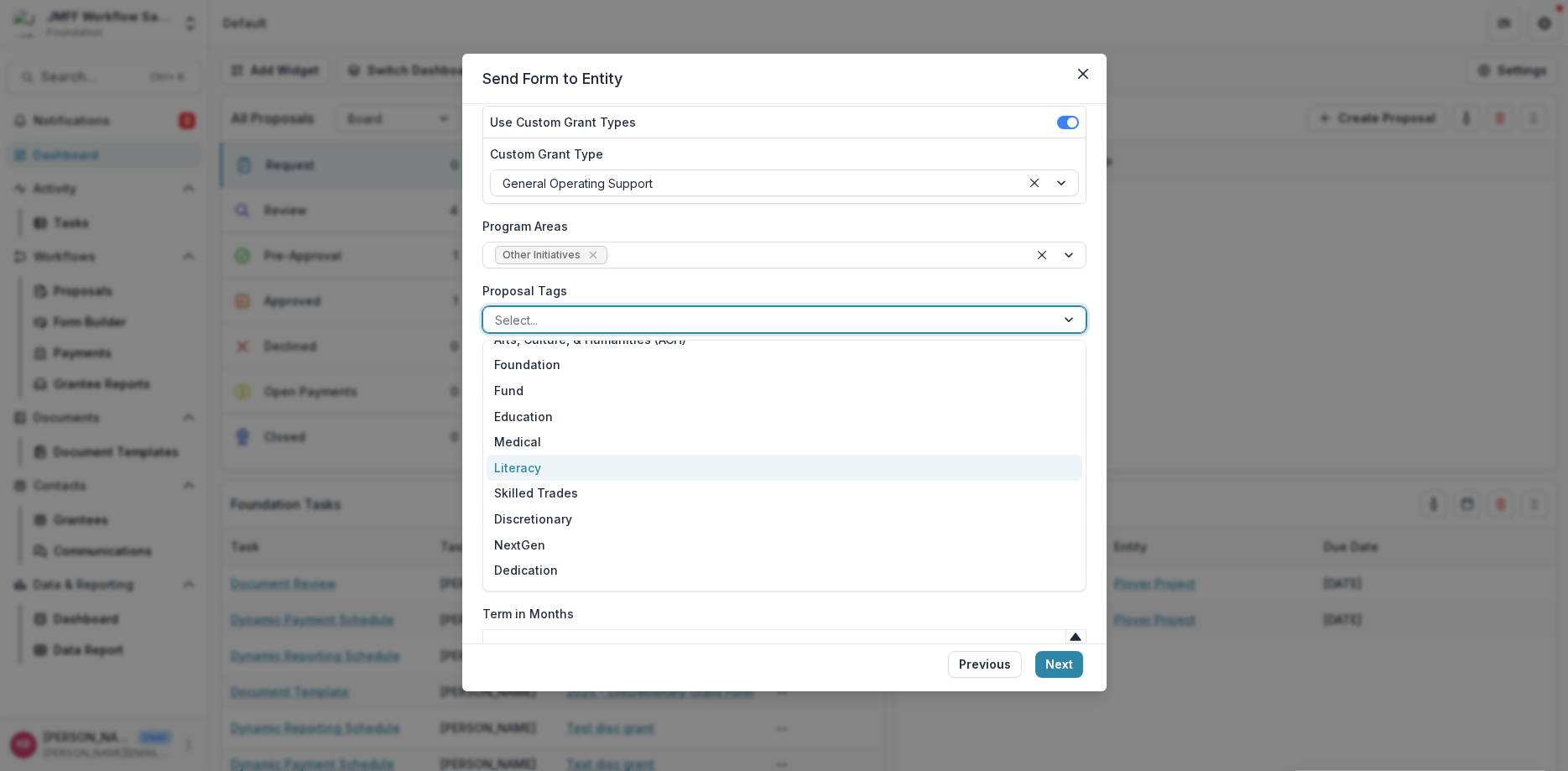
click at [549, 470] on div "Literacy" at bounding box center [784, 467] width 596 height 26
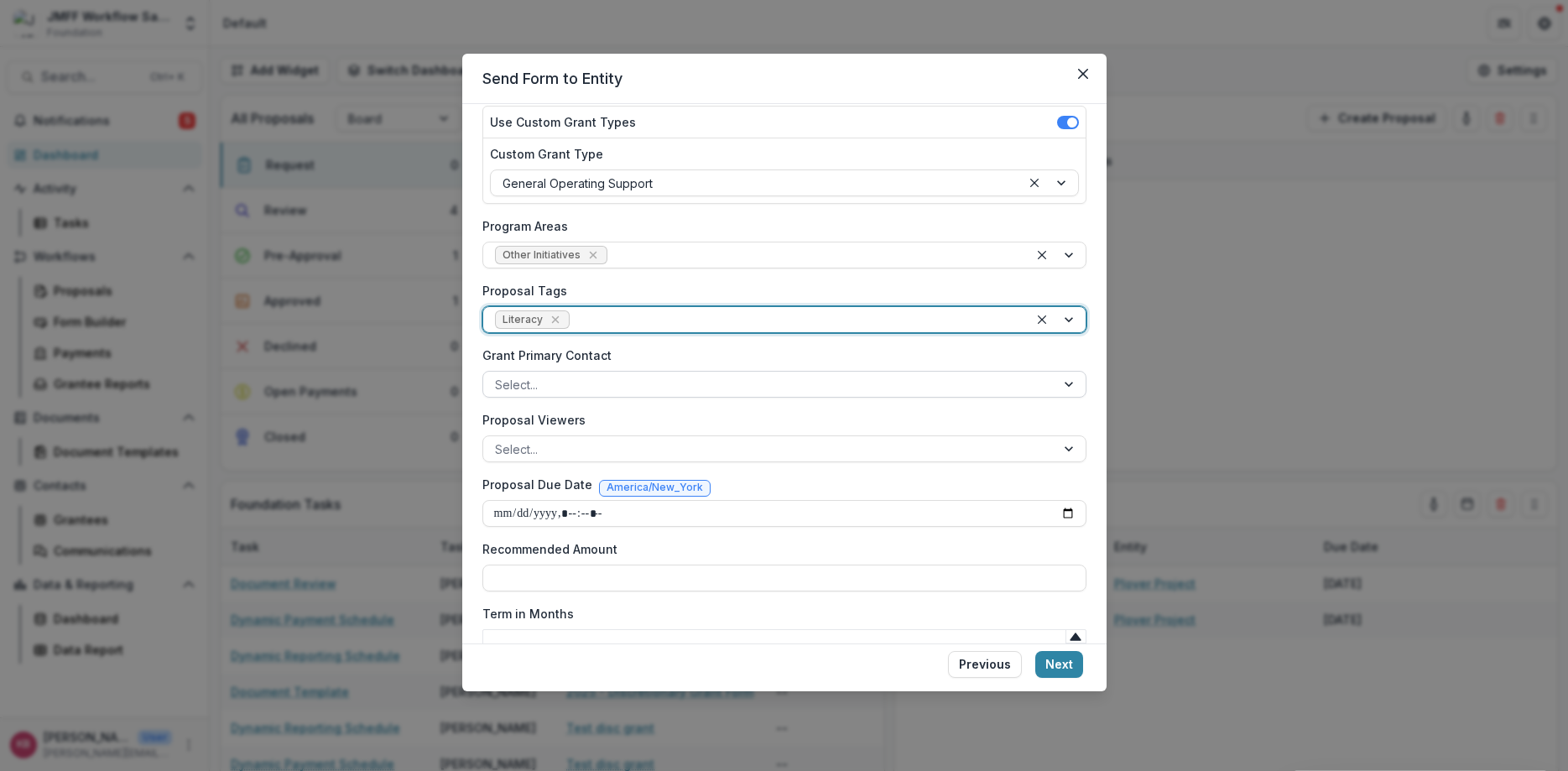
click at [533, 379] on div at bounding box center [769, 384] width 549 height 21
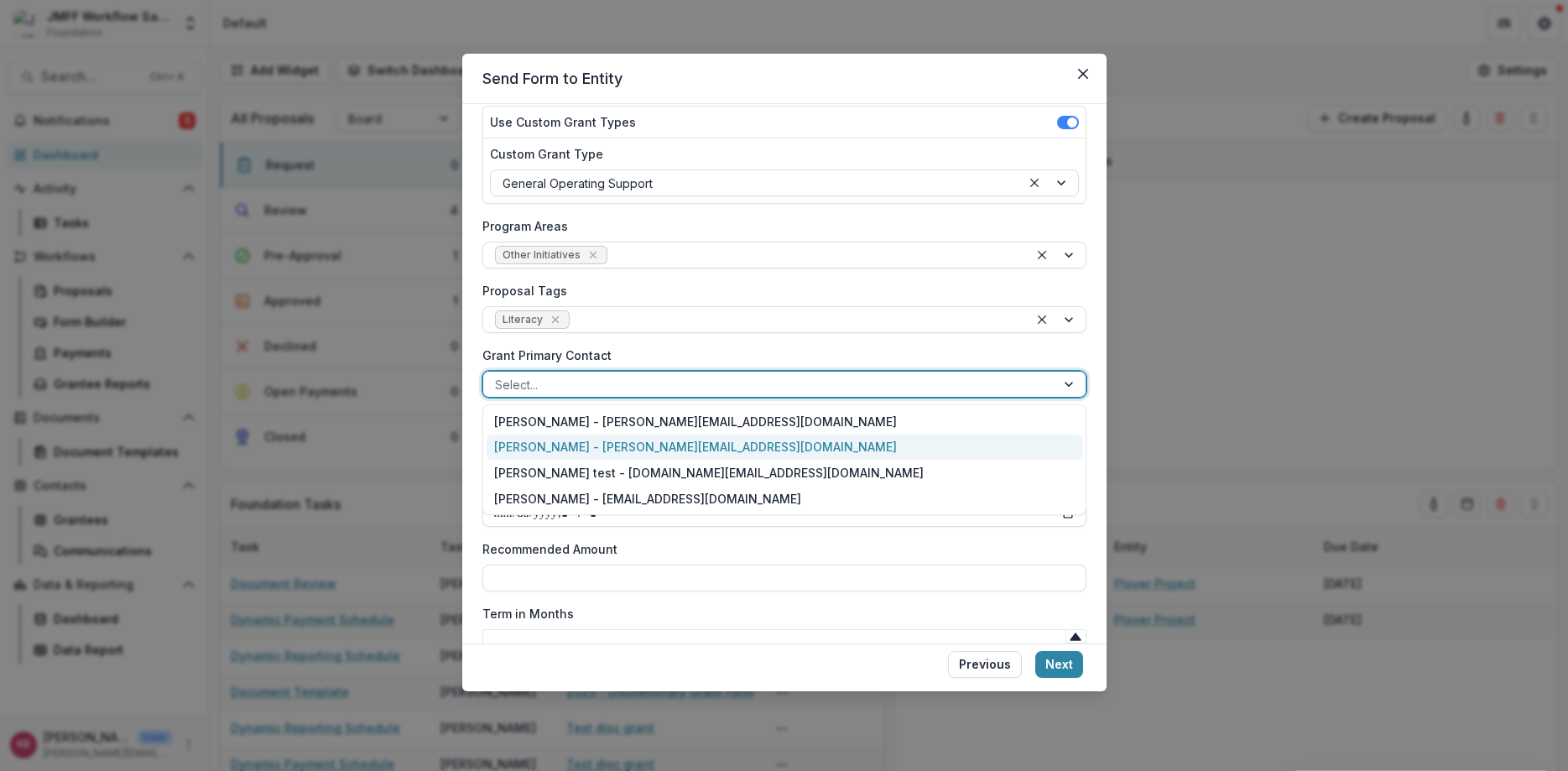
click at [522, 450] on div "Katie Baron - katie@tbgfoundations.org" at bounding box center [784, 448] width 596 height 26
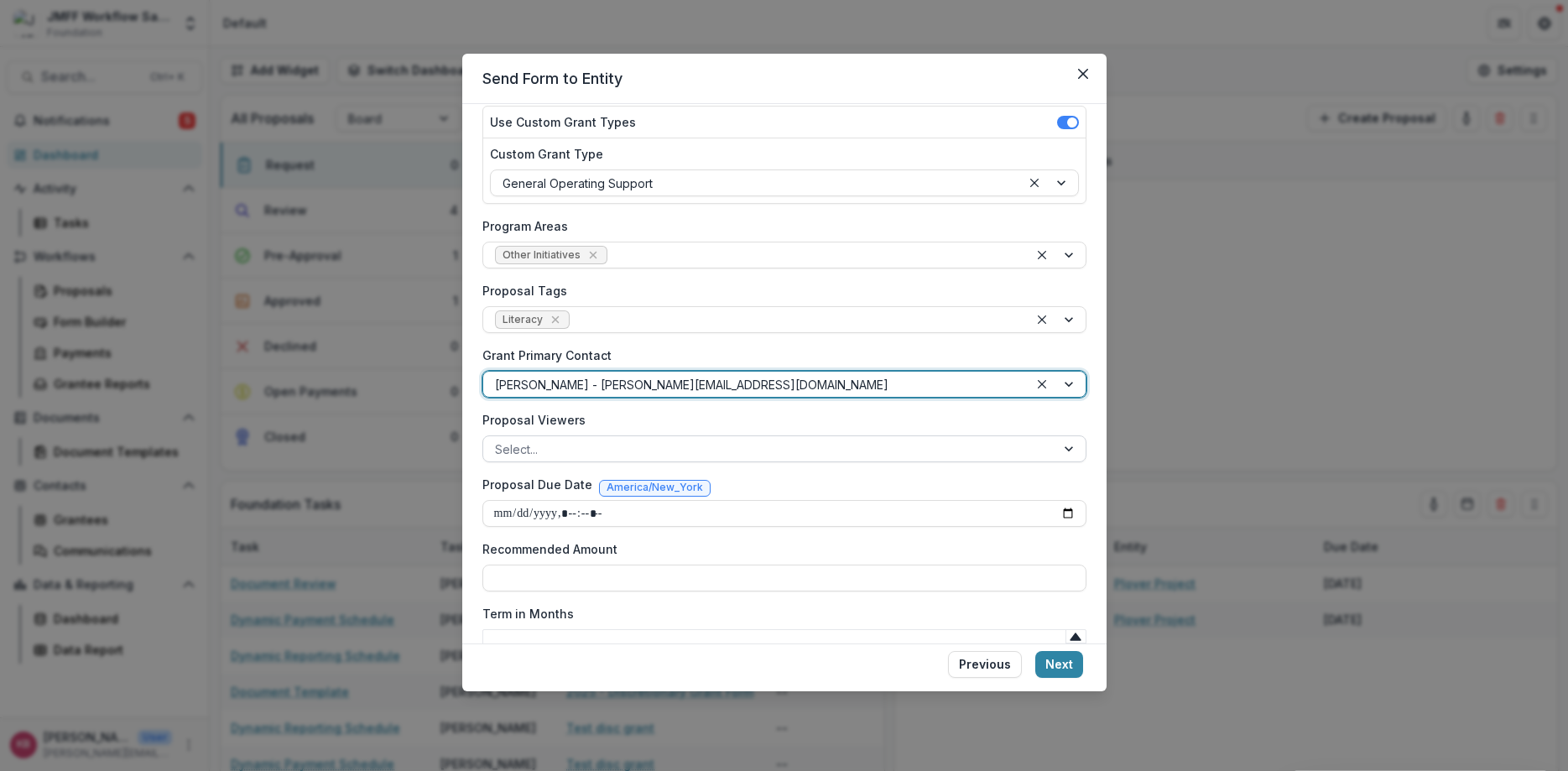
click at [537, 448] on div at bounding box center [769, 449] width 549 height 21
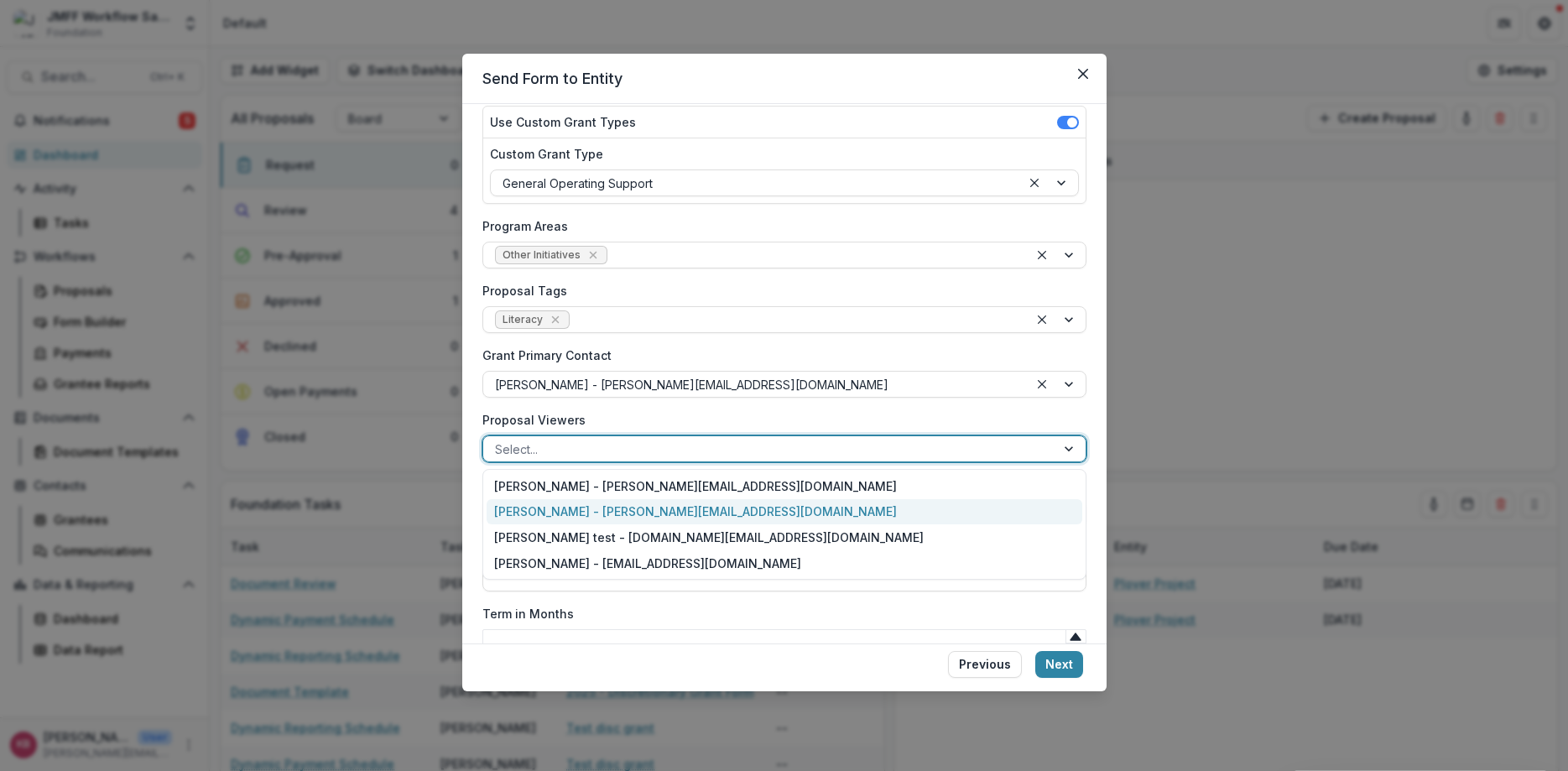
click at [545, 509] on div "Katie Baron - katie@tbgfoundations.org" at bounding box center [784, 512] width 596 height 26
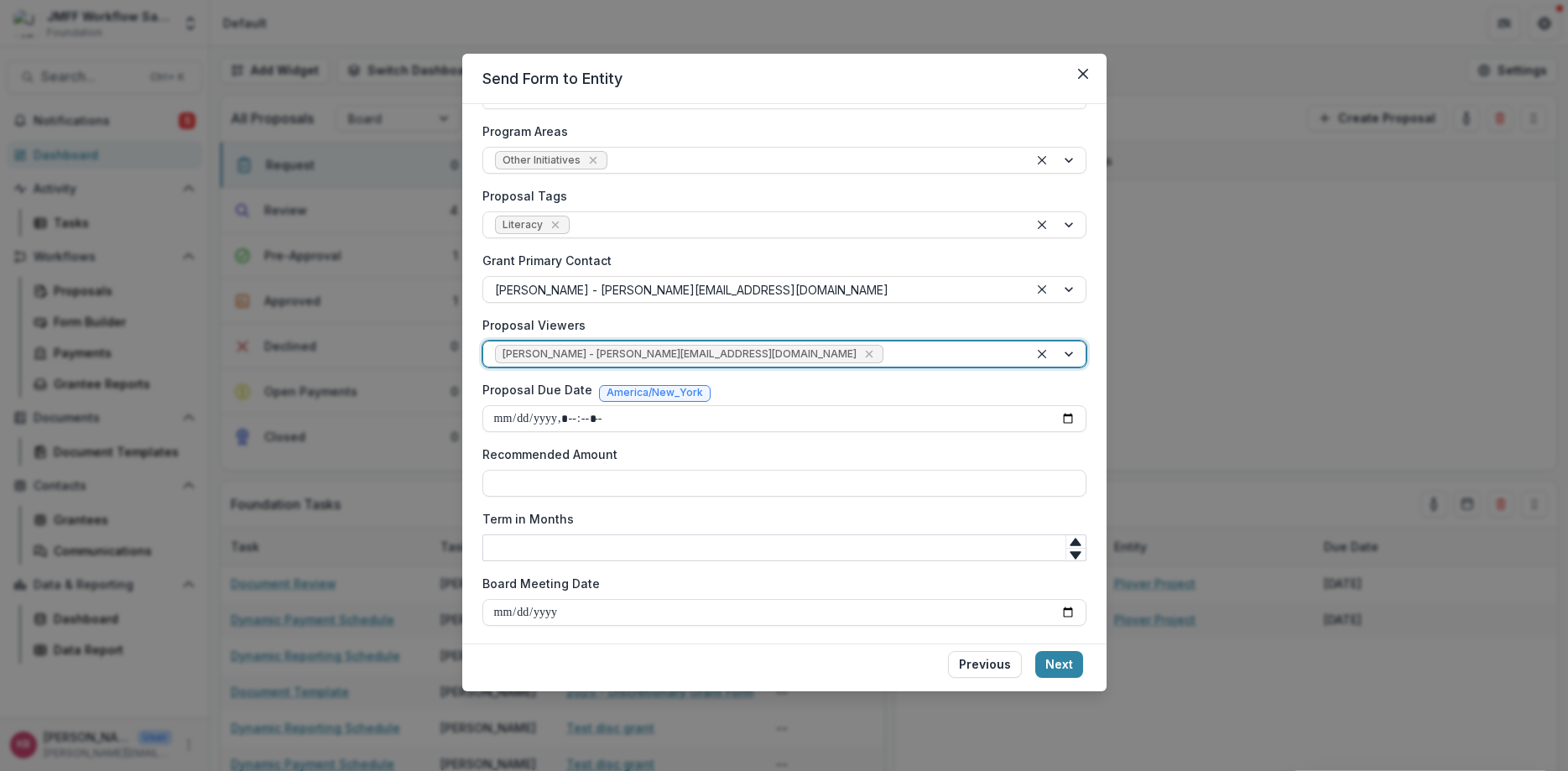
scroll to position [298, 0]
click at [608, 611] on input "Board Meeting Date" at bounding box center [784, 609] width 604 height 27
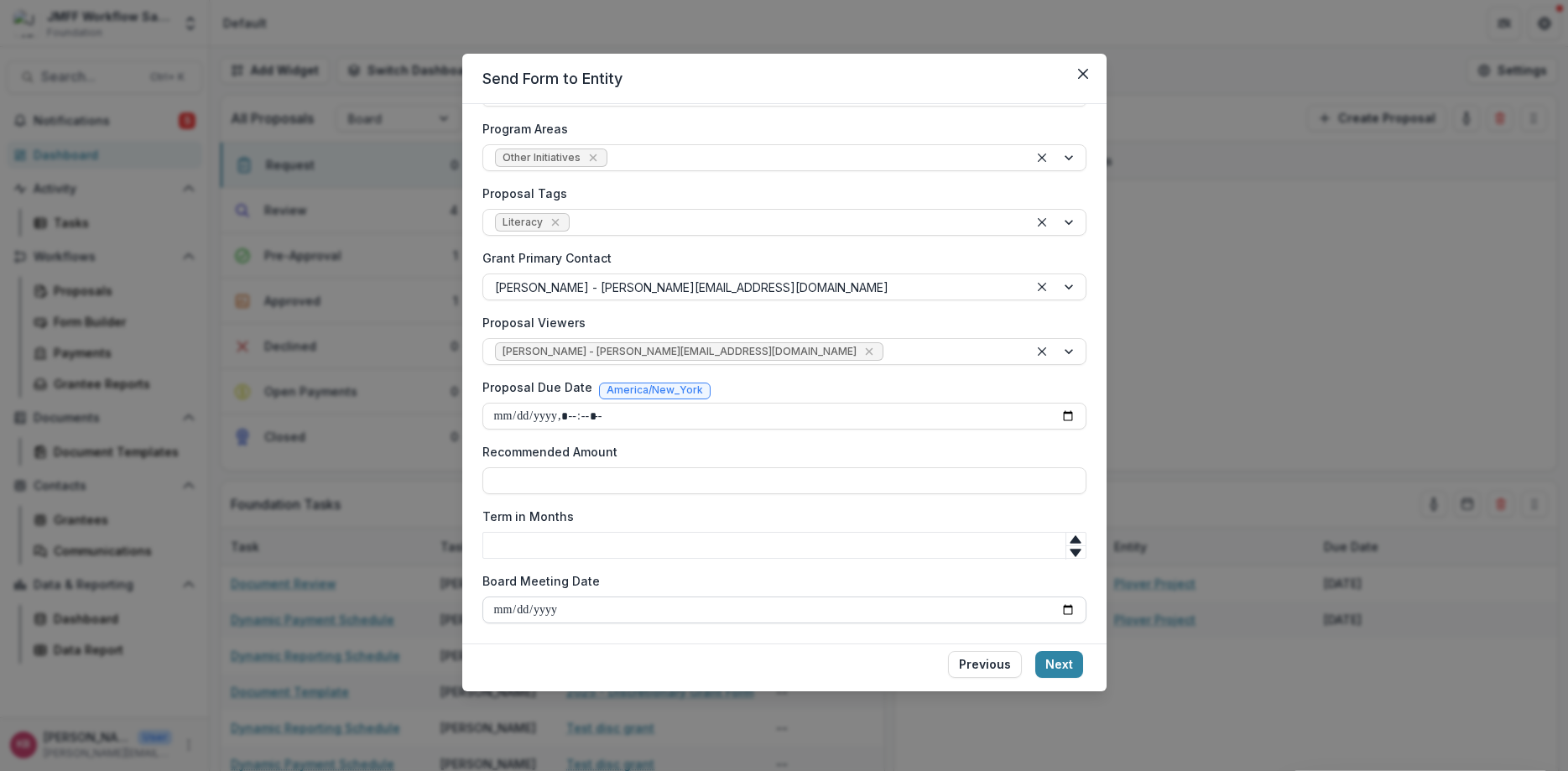
click at [1061, 609] on input "Board Meeting Date" at bounding box center [784, 609] width 604 height 27
type input "**********"
click at [1058, 664] on button "Next" at bounding box center [1059, 664] width 48 height 27
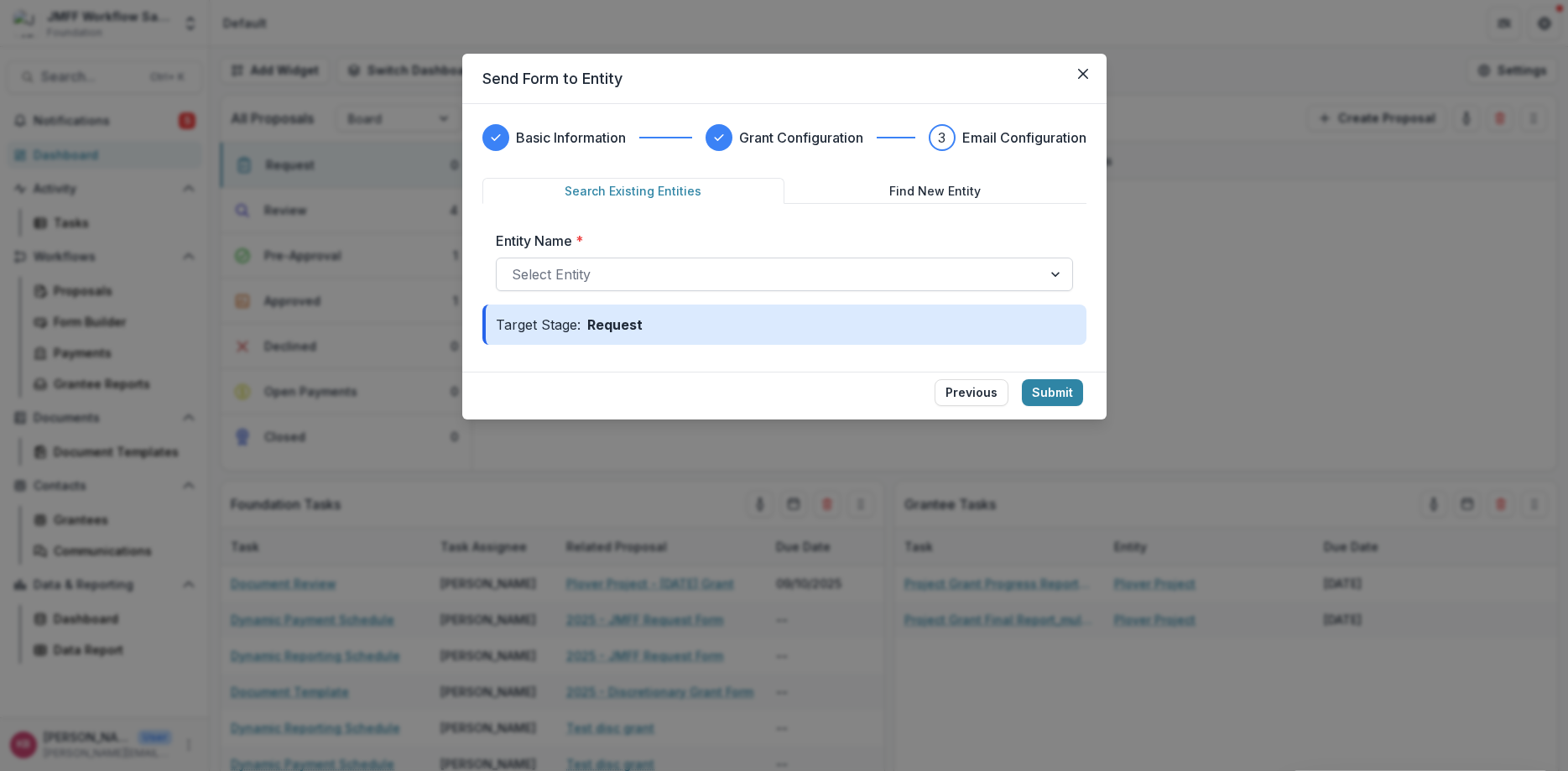
click at [603, 267] on div at bounding box center [769, 273] width 515 height 23
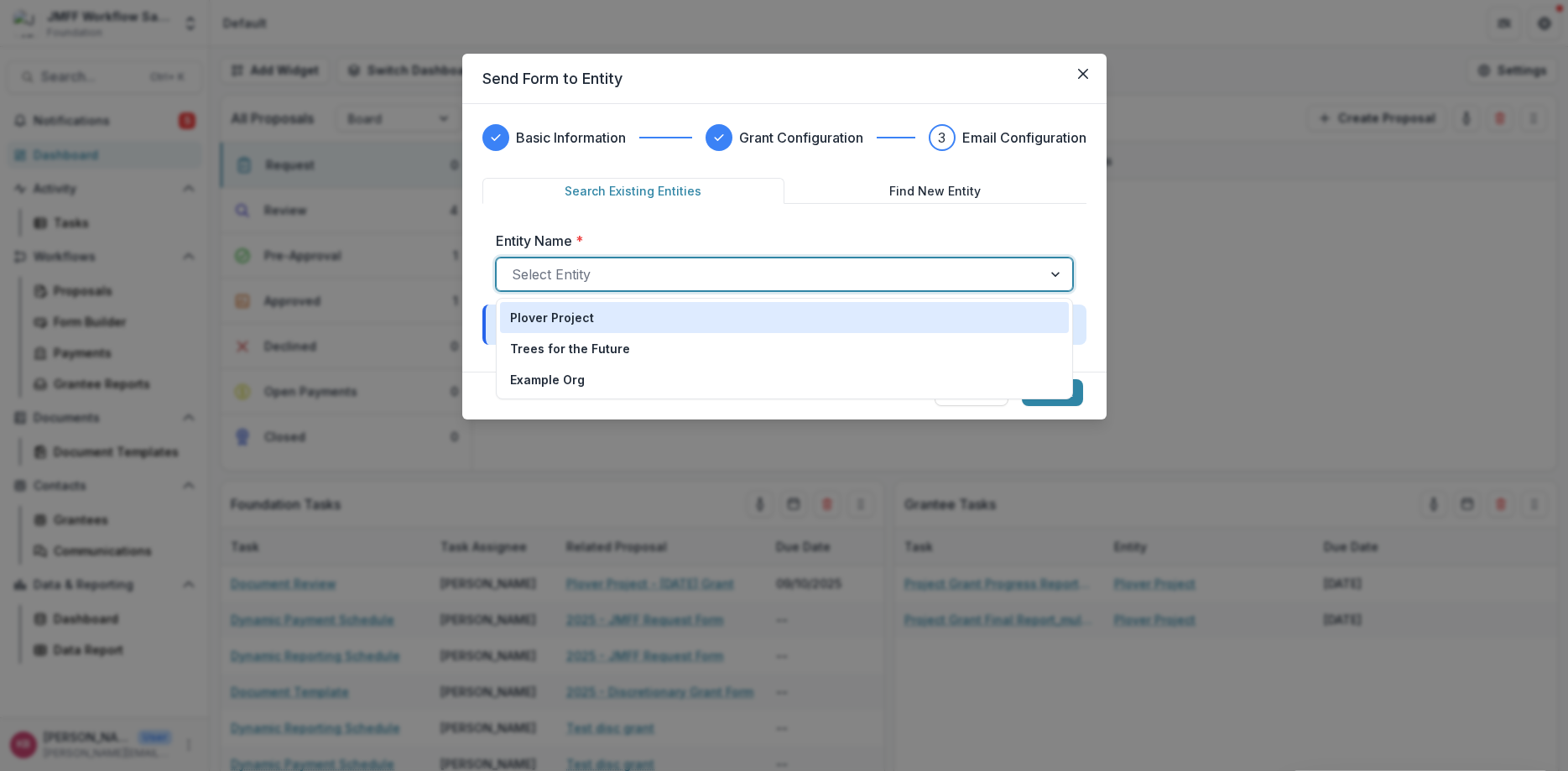
click at [603, 267] on div at bounding box center [769, 273] width 515 height 23
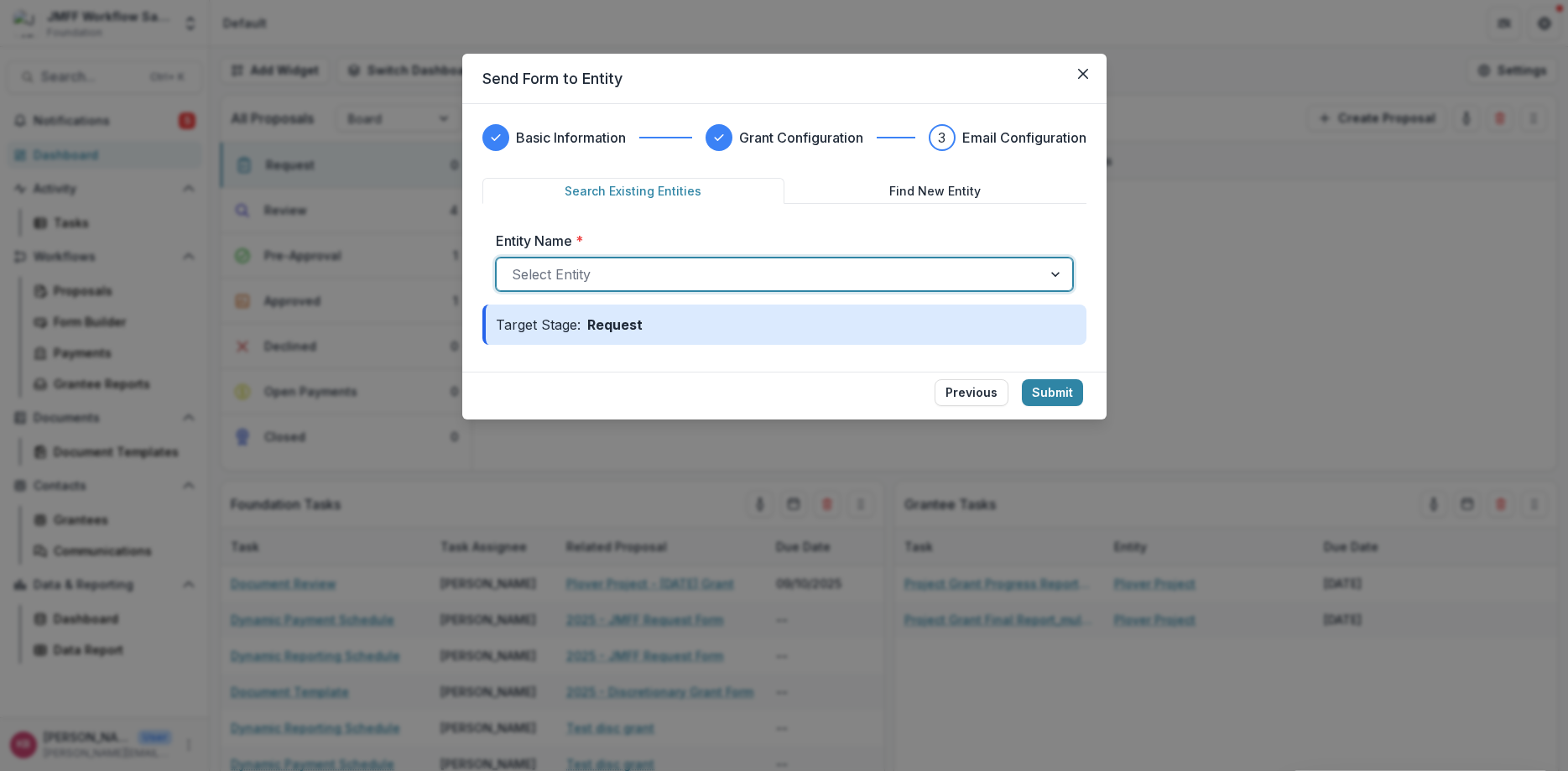
click at [603, 267] on div at bounding box center [769, 273] width 515 height 23
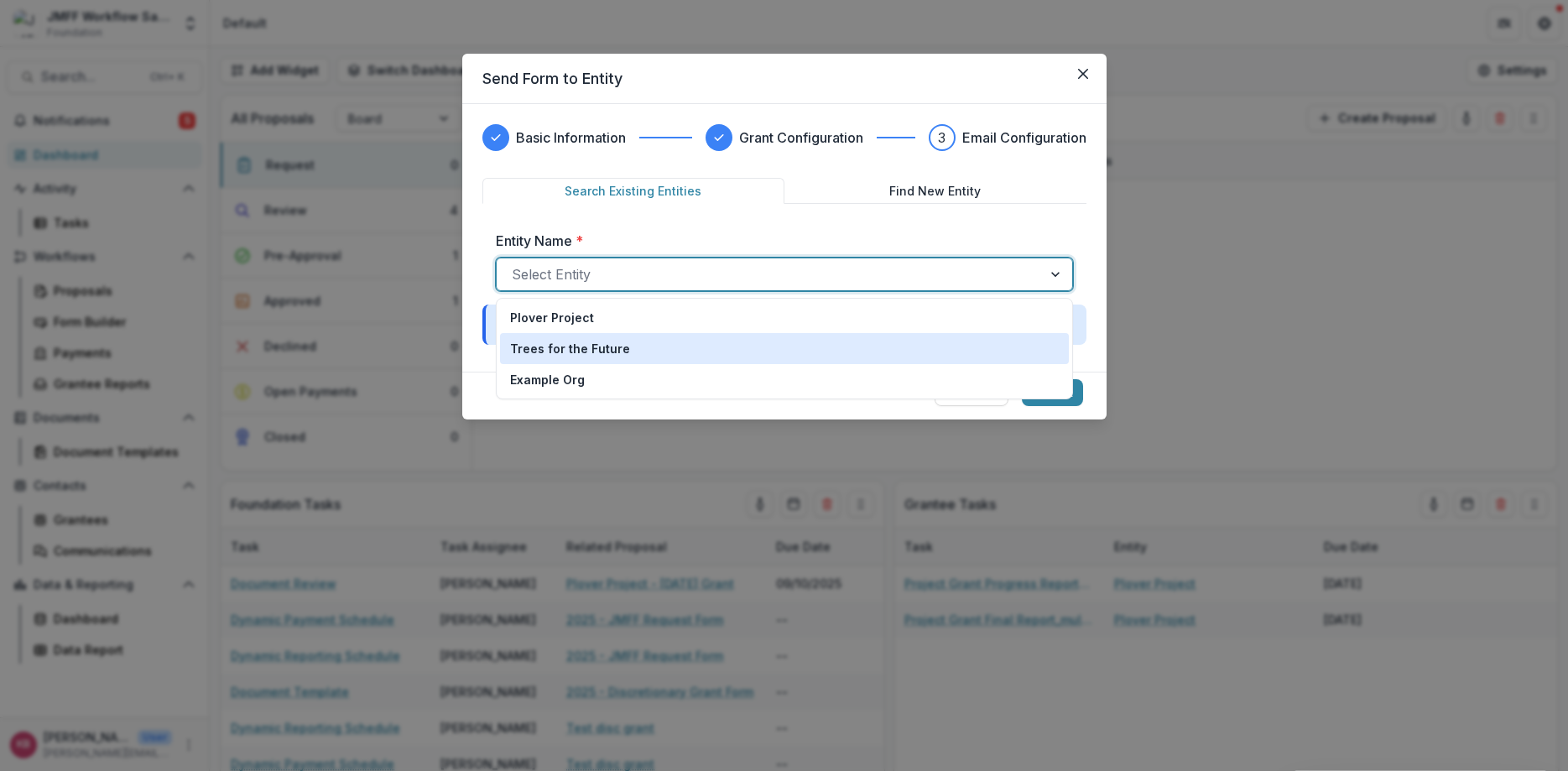
click at [551, 362] on div "Trees for the Future" at bounding box center [784, 349] width 569 height 31
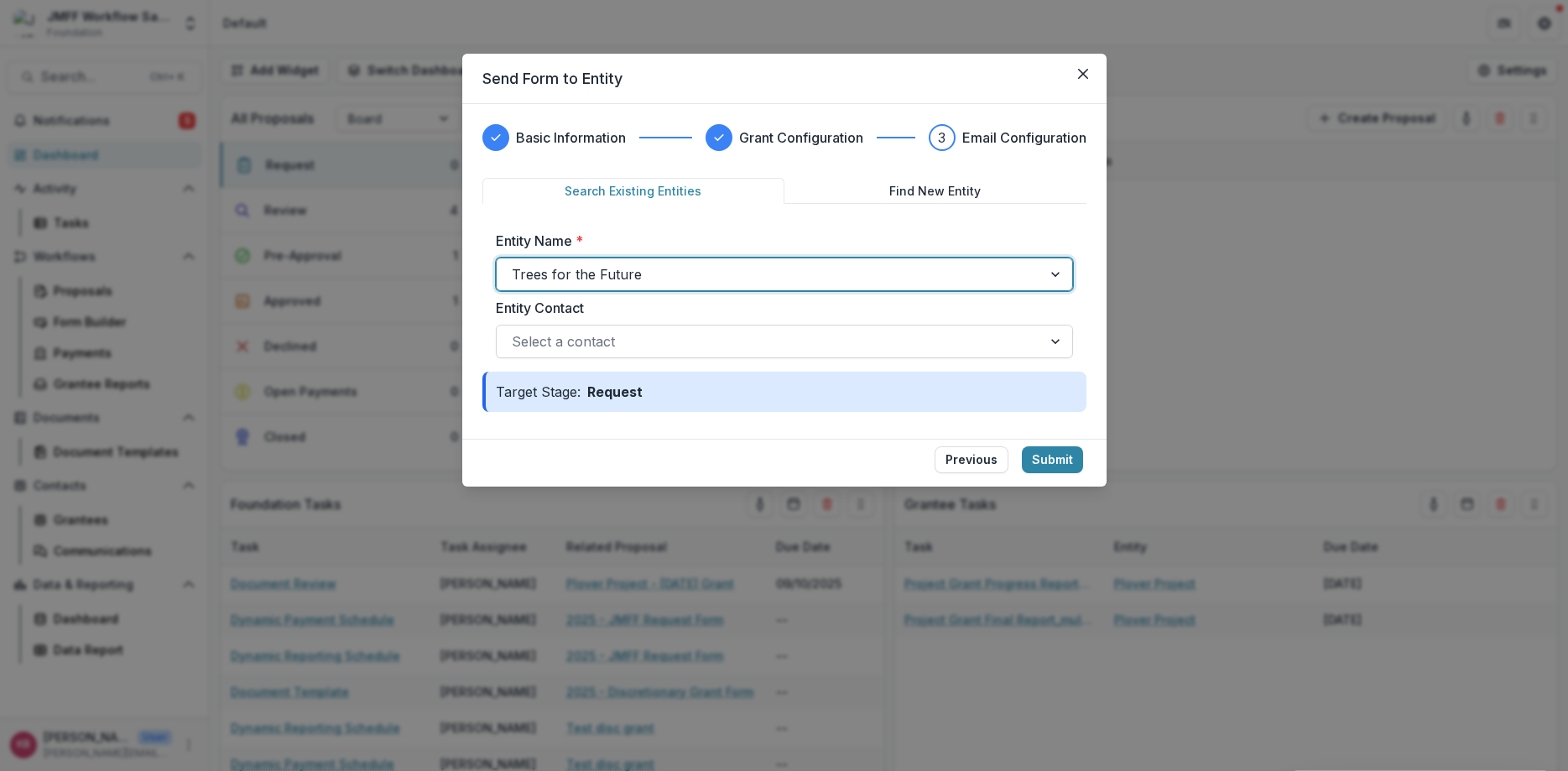
click at [656, 344] on div at bounding box center [769, 341] width 515 height 23
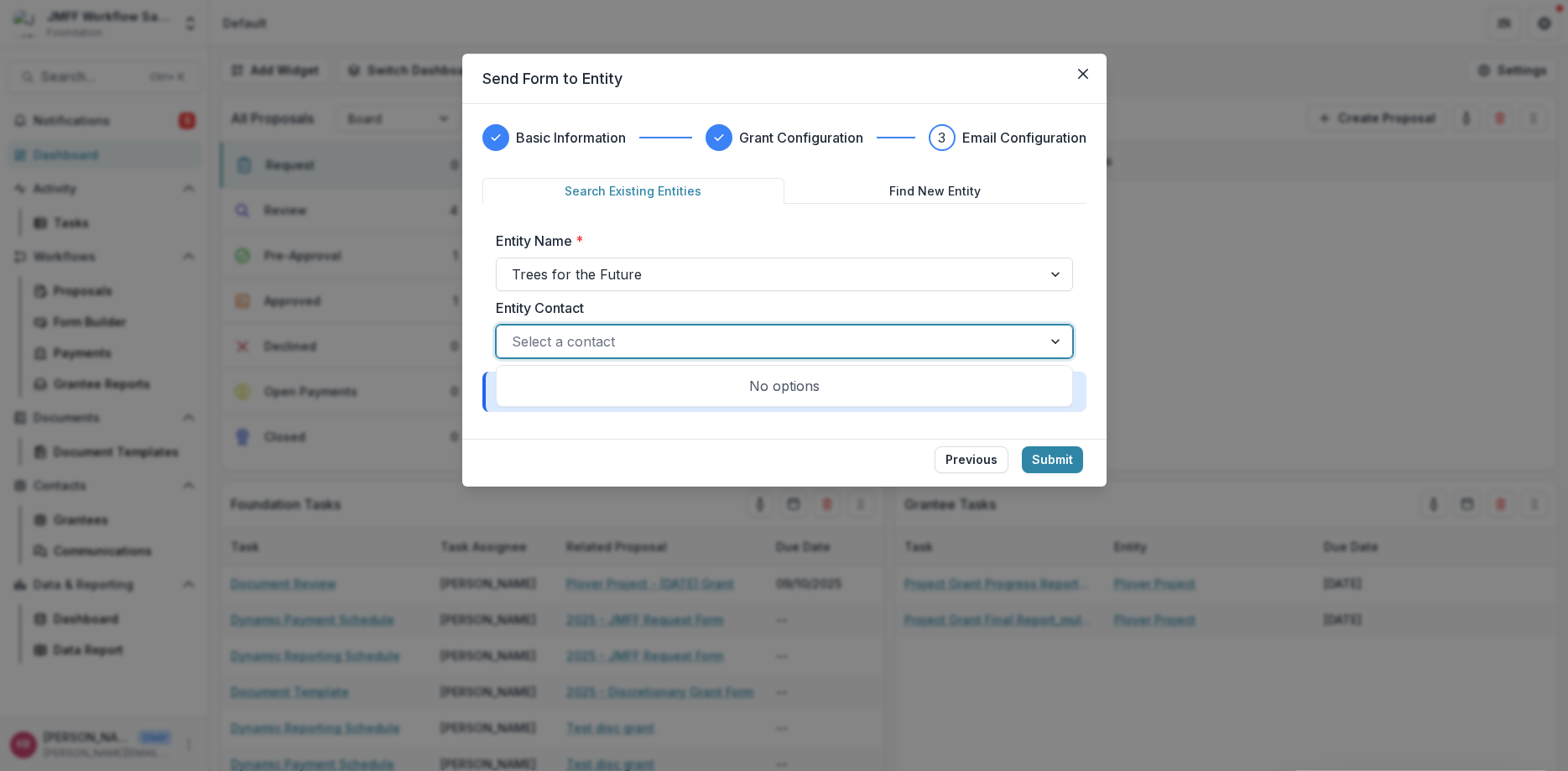
click at [654, 347] on div at bounding box center [769, 341] width 515 height 23
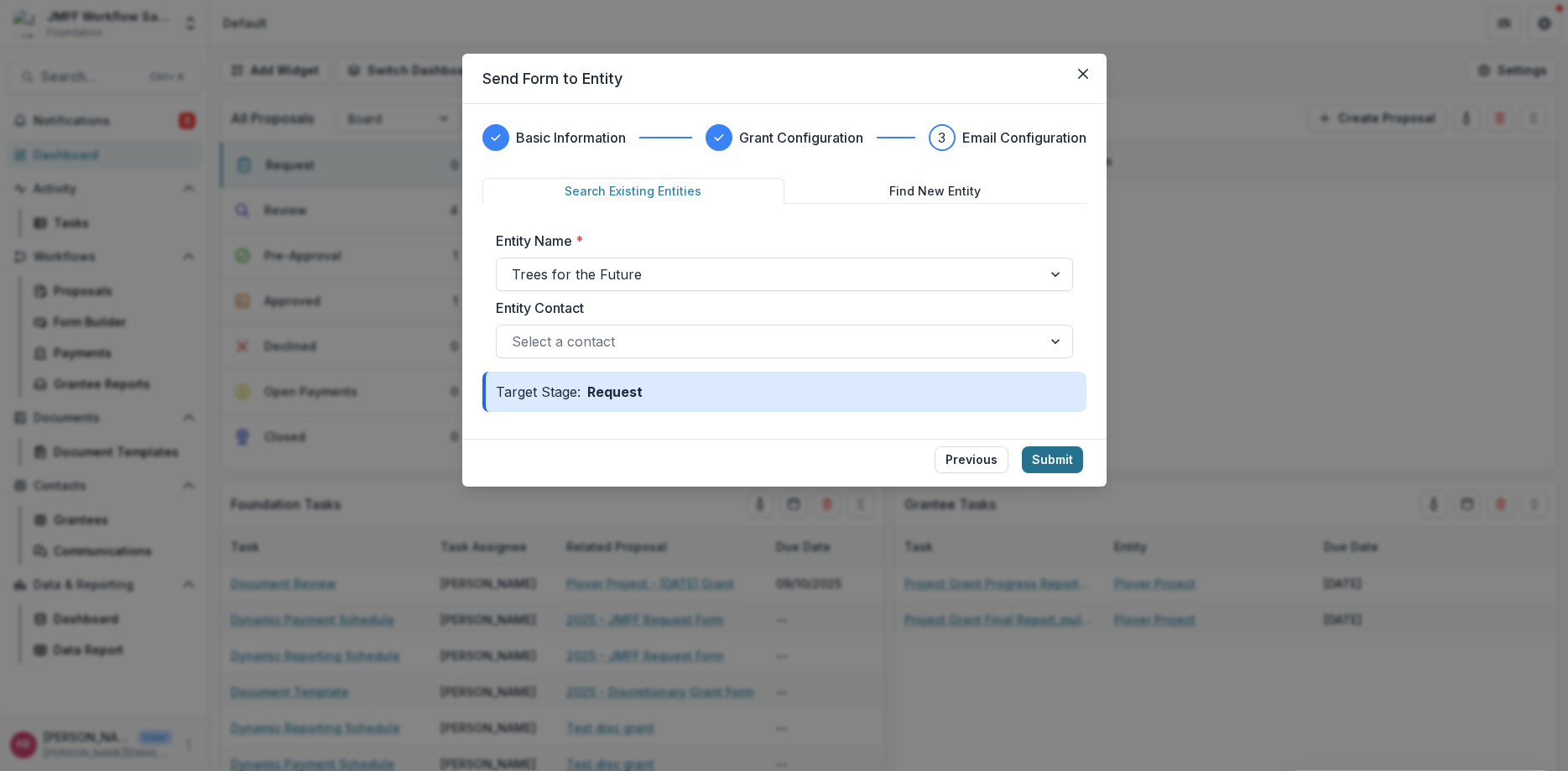
click at [1045, 456] on button "Submit" at bounding box center [1053, 459] width 61 height 27
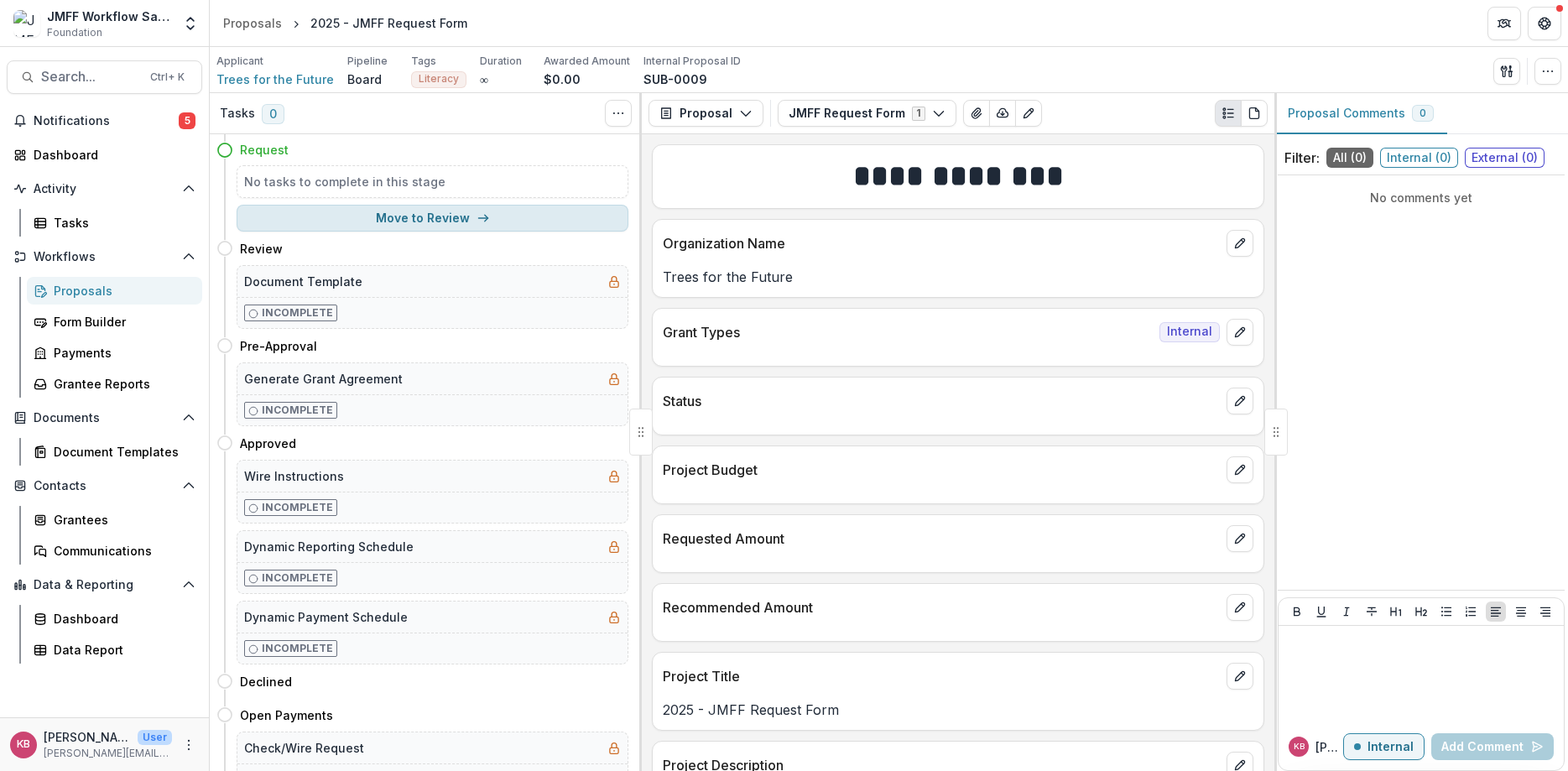
click at [415, 218] on button "Move to Review" at bounding box center [432, 218] width 392 height 27
select select "******"
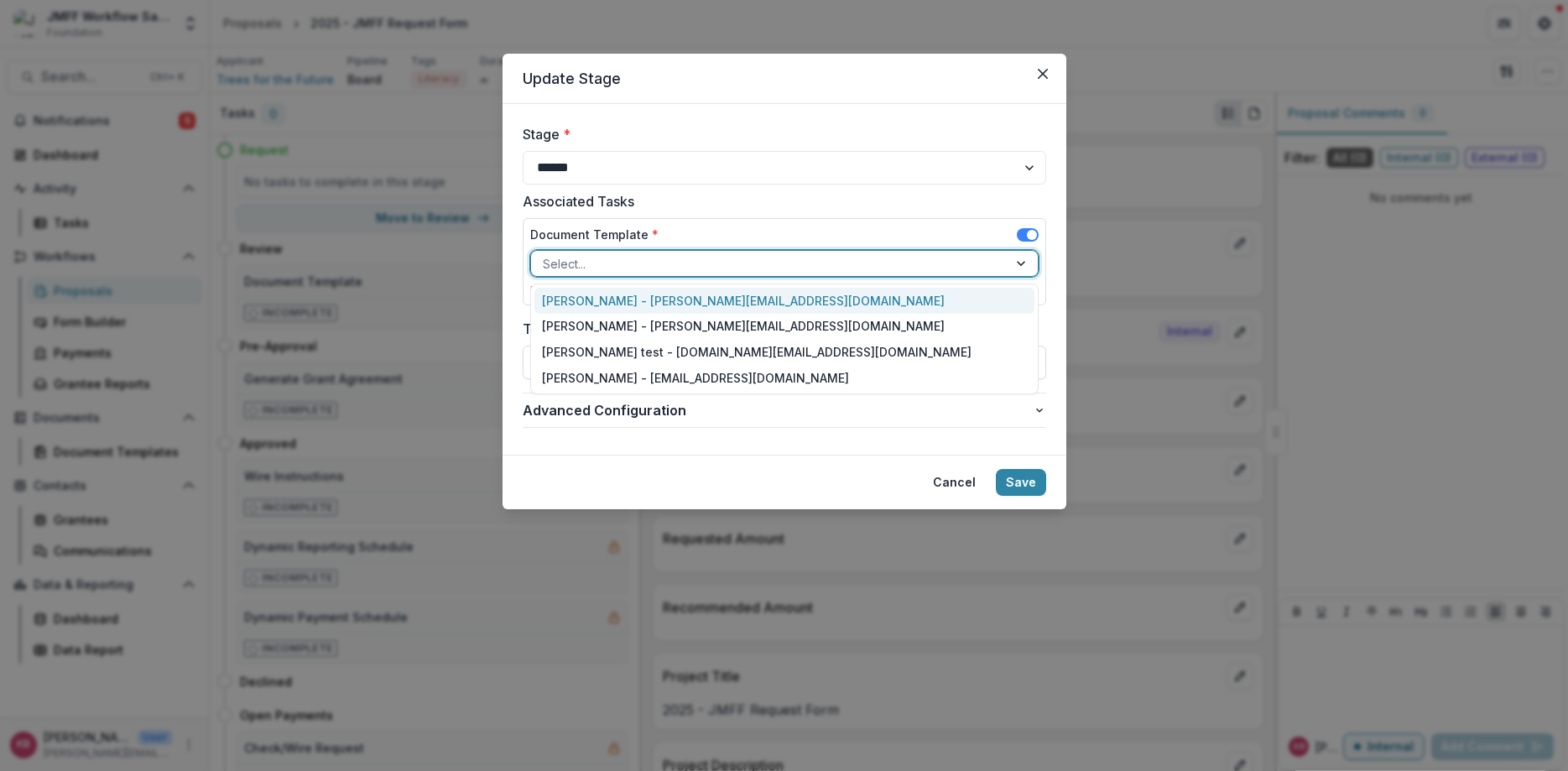
click at [669, 268] on div at bounding box center [769, 263] width 453 height 21
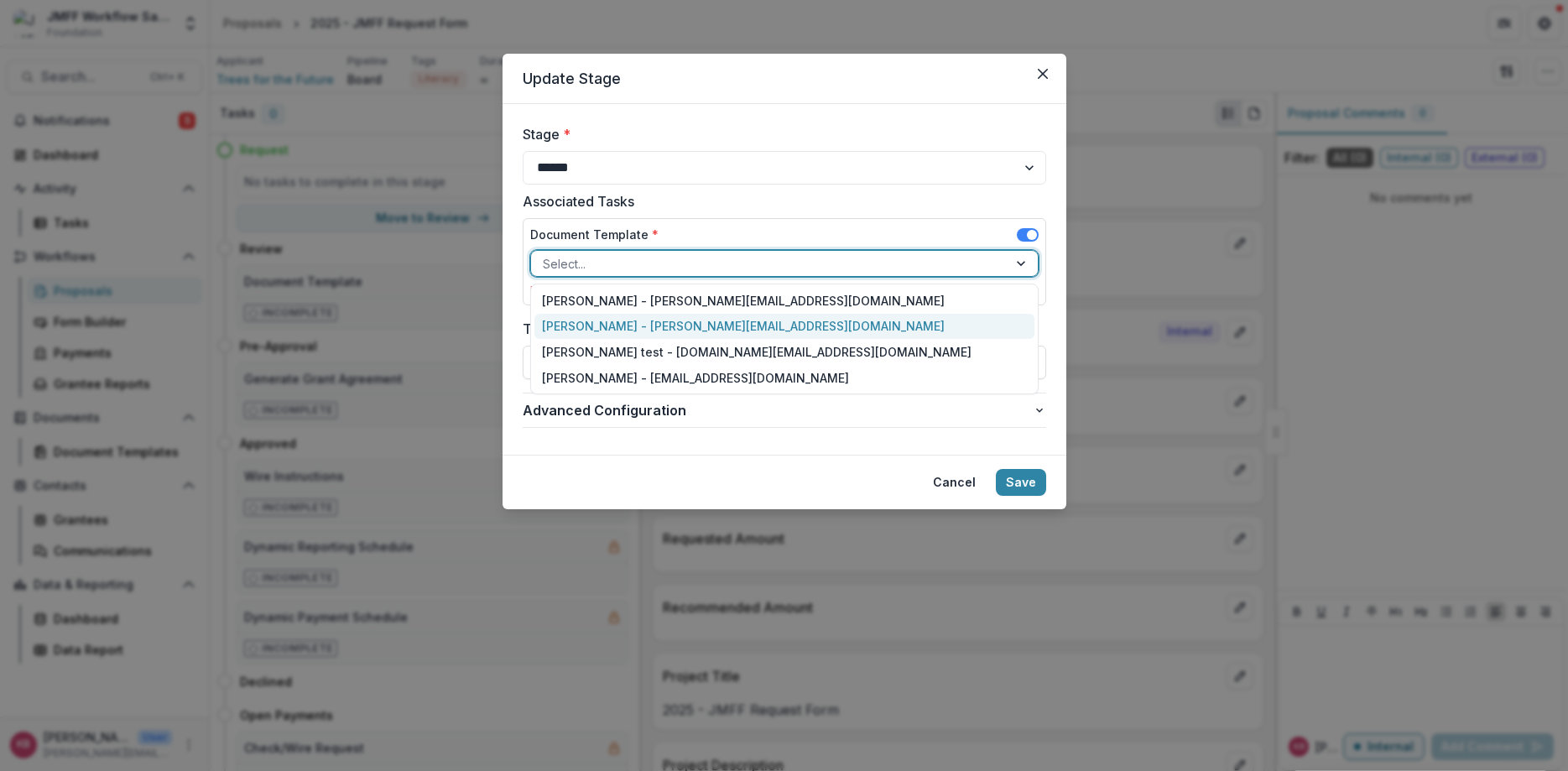
click at [645, 326] on div "Katie Baron - katie@tbgfoundations.org" at bounding box center [784, 327] width 500 height 26
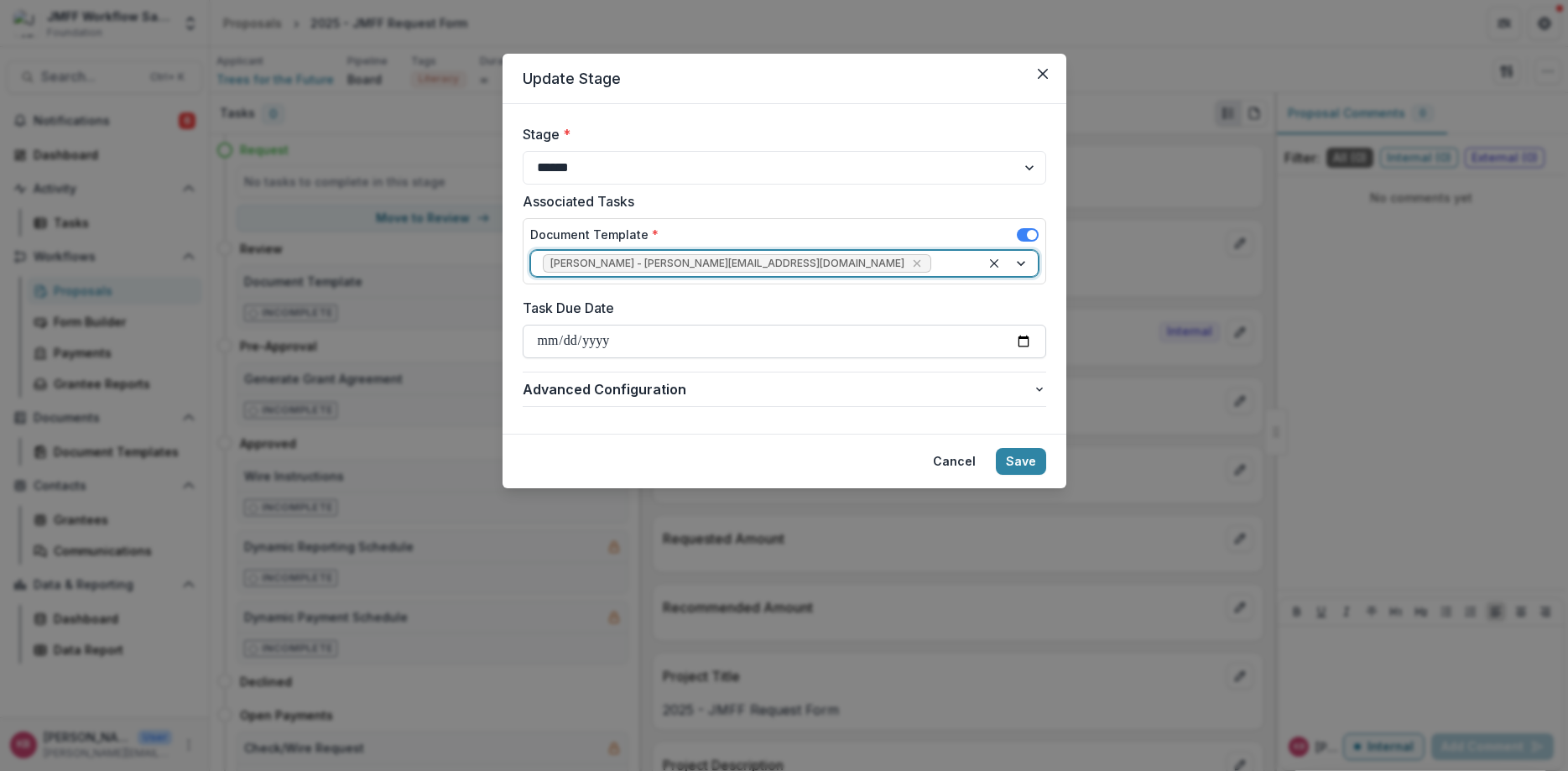
click at [1022, 332] on input "Task Due Date" at bounding box center [784, 342] width 524 height 33
click at [1019, 348] on input "Task Due Date" at bounding box center [784, 342] width 524 height 33
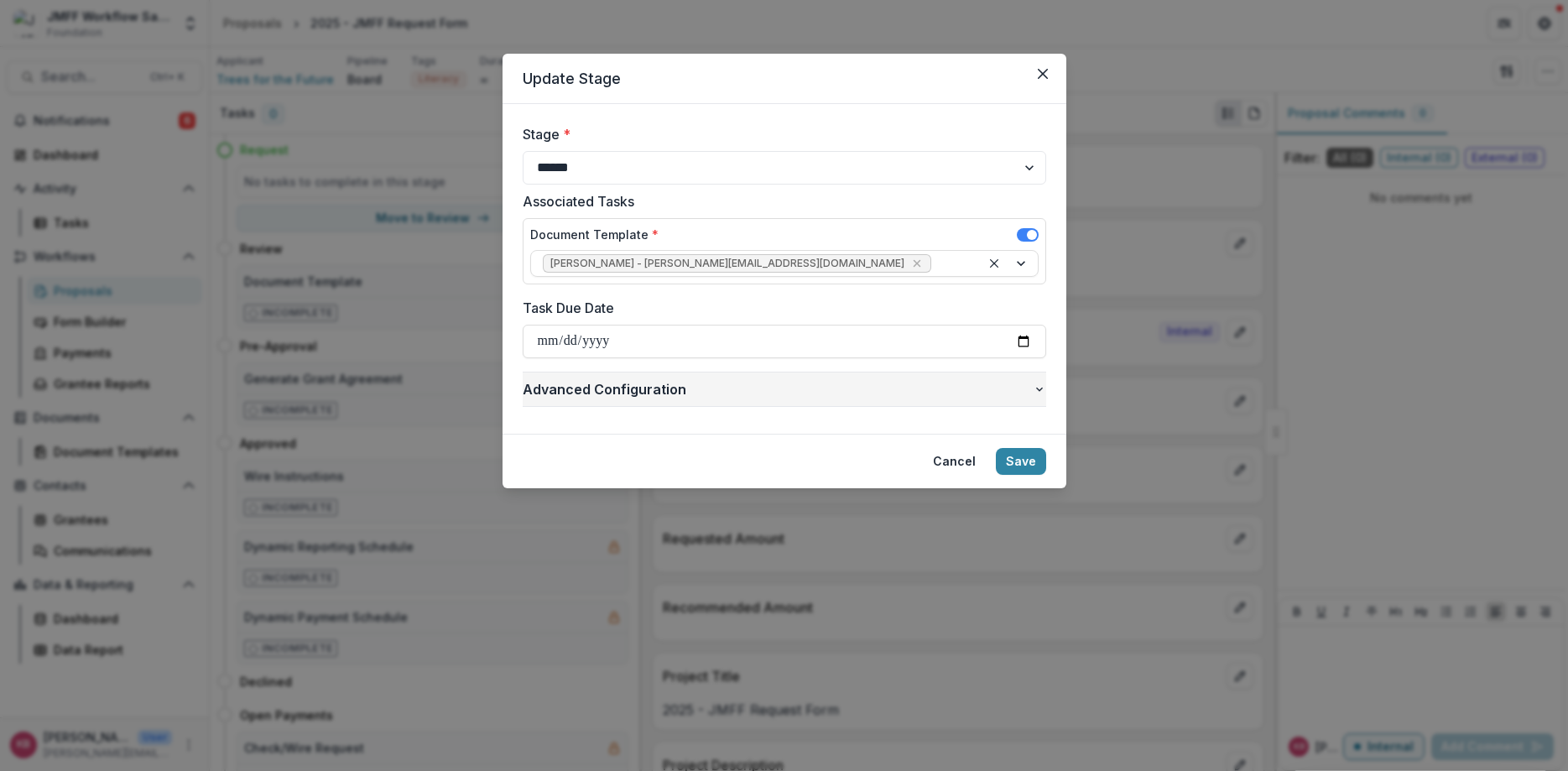
type input "**********"
click at [1021, 454] on button "Save" at bounding box center [1020, 461] width 51 height 27
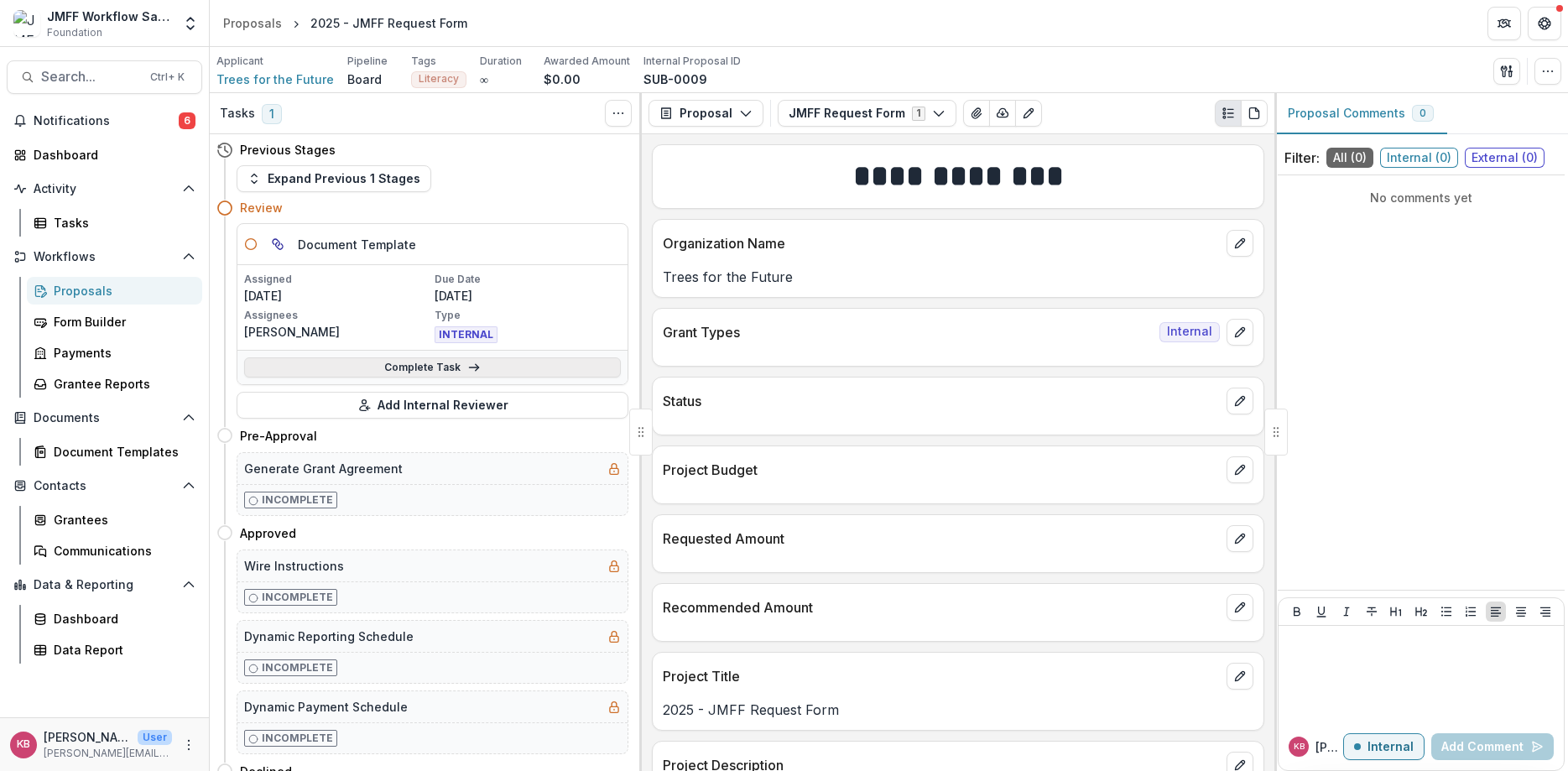
click at [435, 369] on link "Complete Task" at bounding box center [432, 367] width 377 height 20
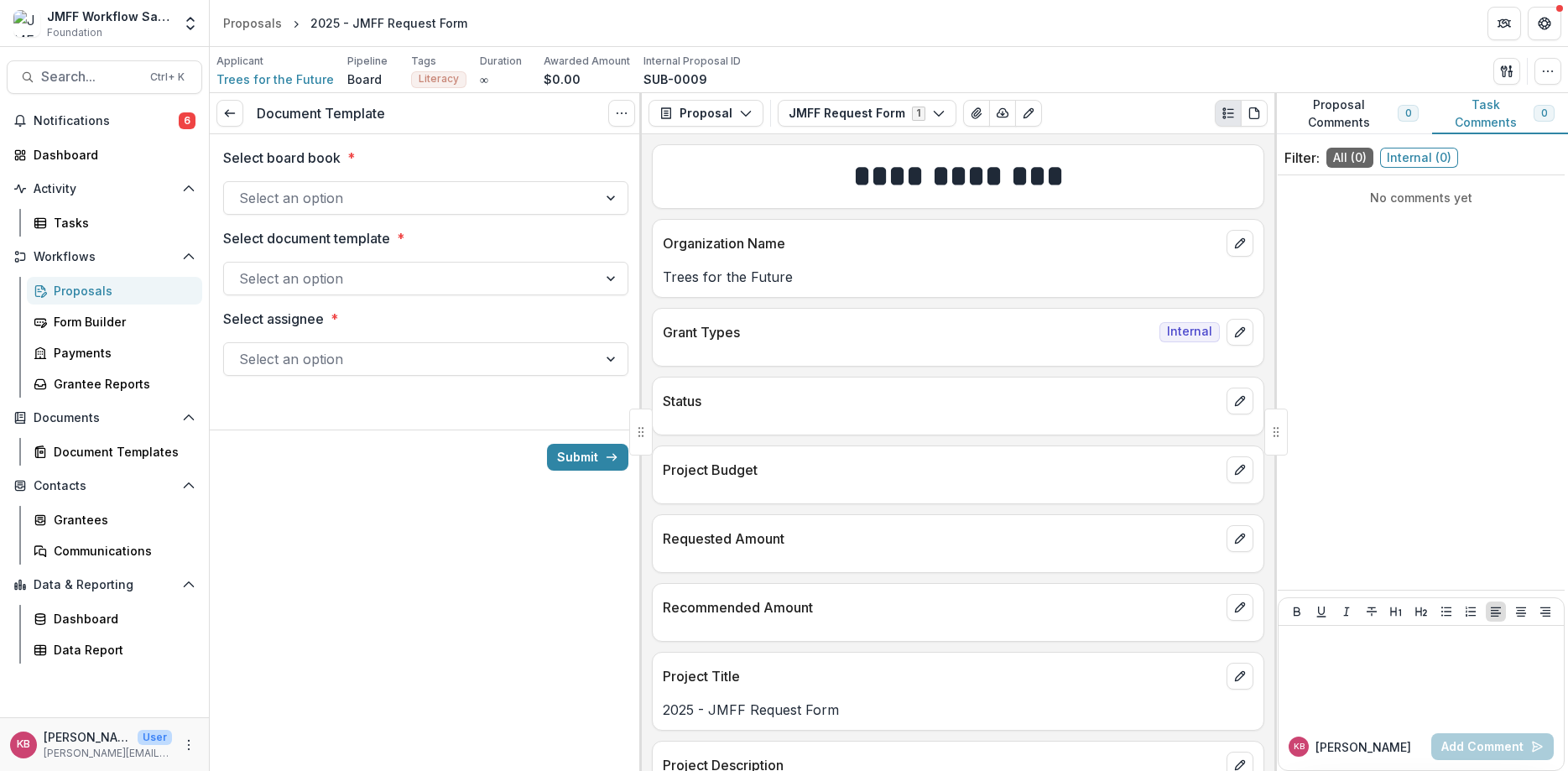
click at [326, 199] on div at bounding box center [411, 198] width 344 height 23
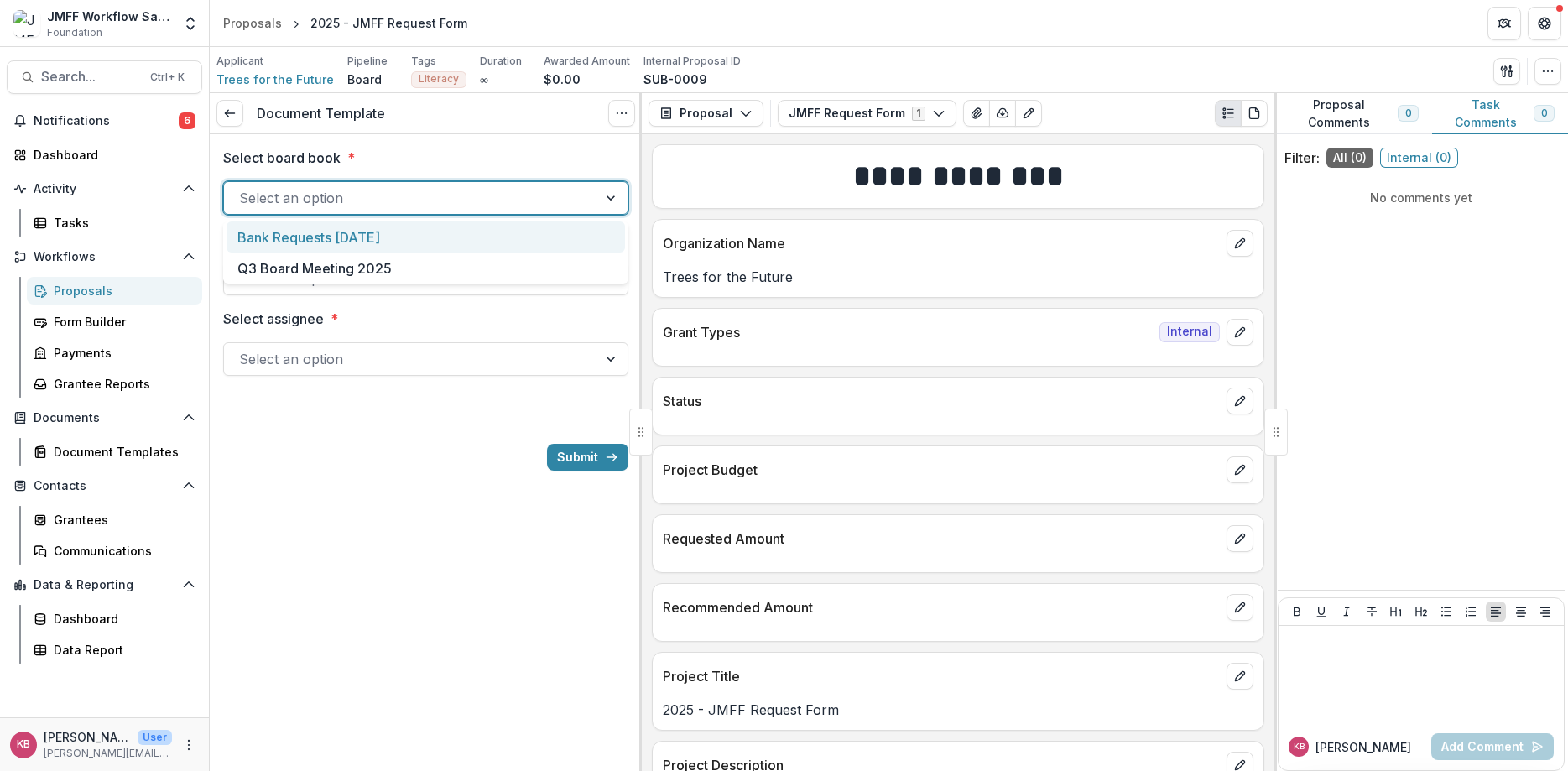
click at [326, 199] on div at bounding box center [411, 198] width 344 height 23
click at [313, 276] on div at bounding box center [411, 278] width 344 height 23
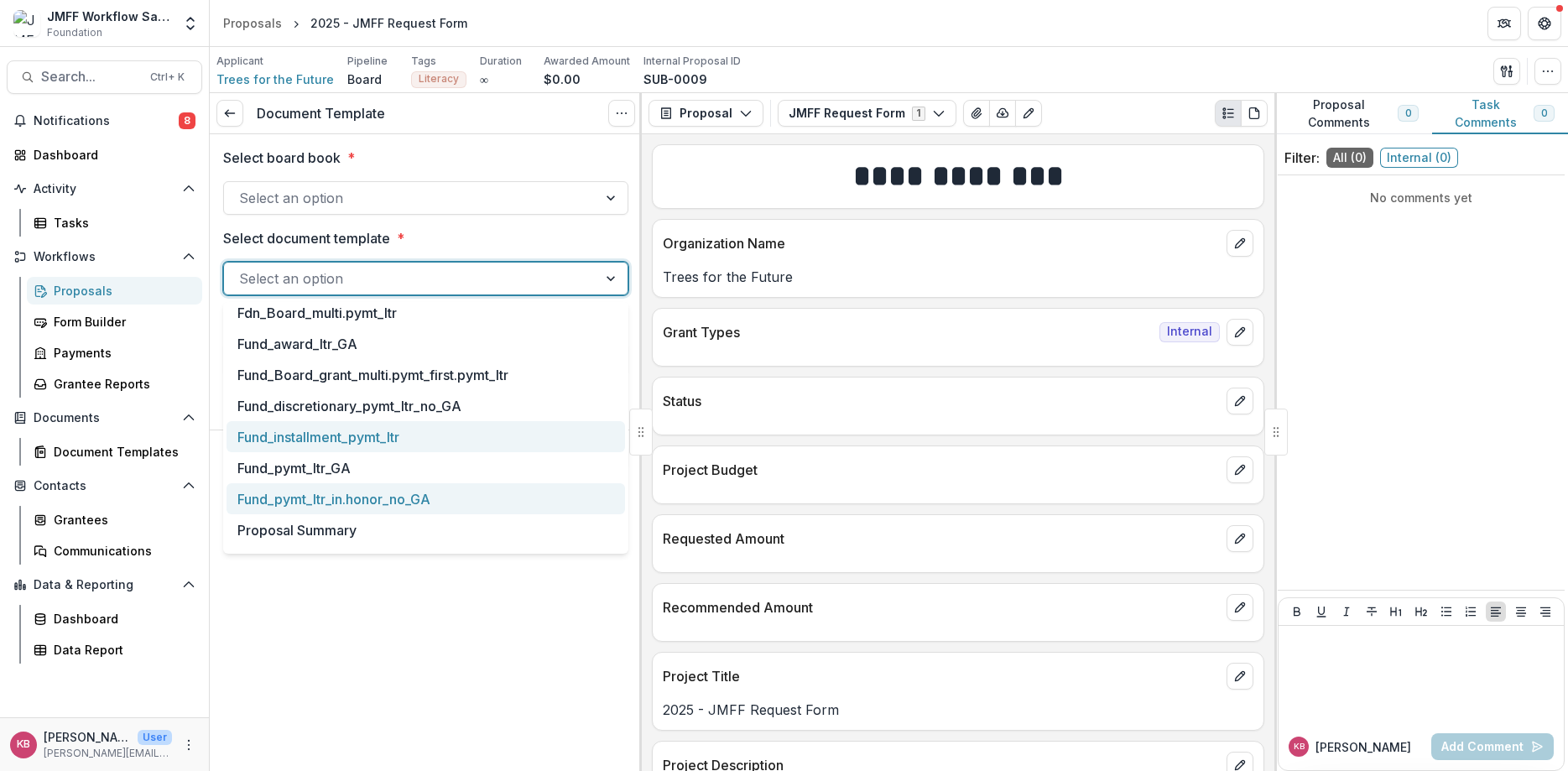
scroll to position [59, 0]
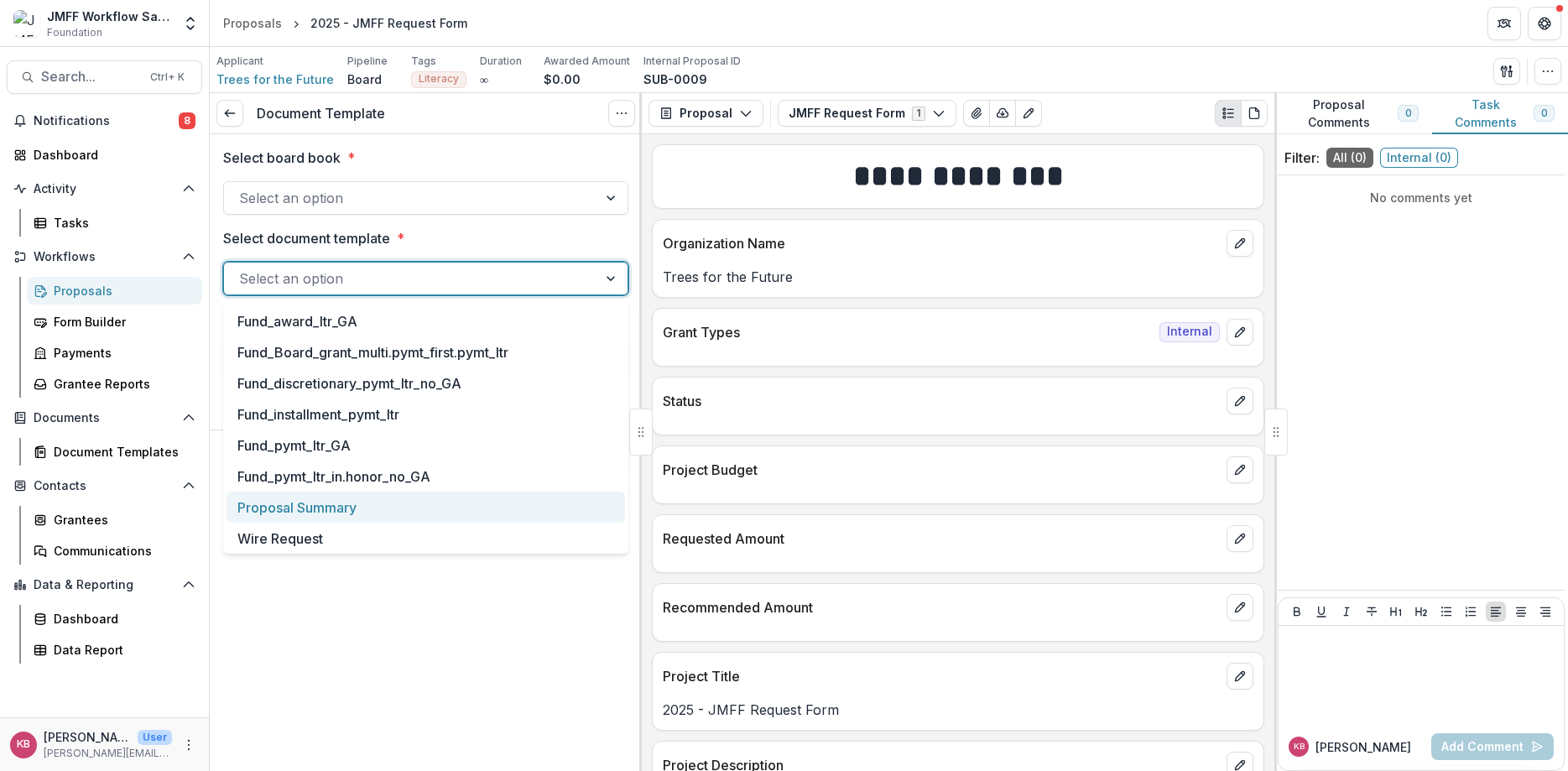
click at [243, 504] on div "Proposal Summary" at bounding box center [426, 507] width 399 height 31
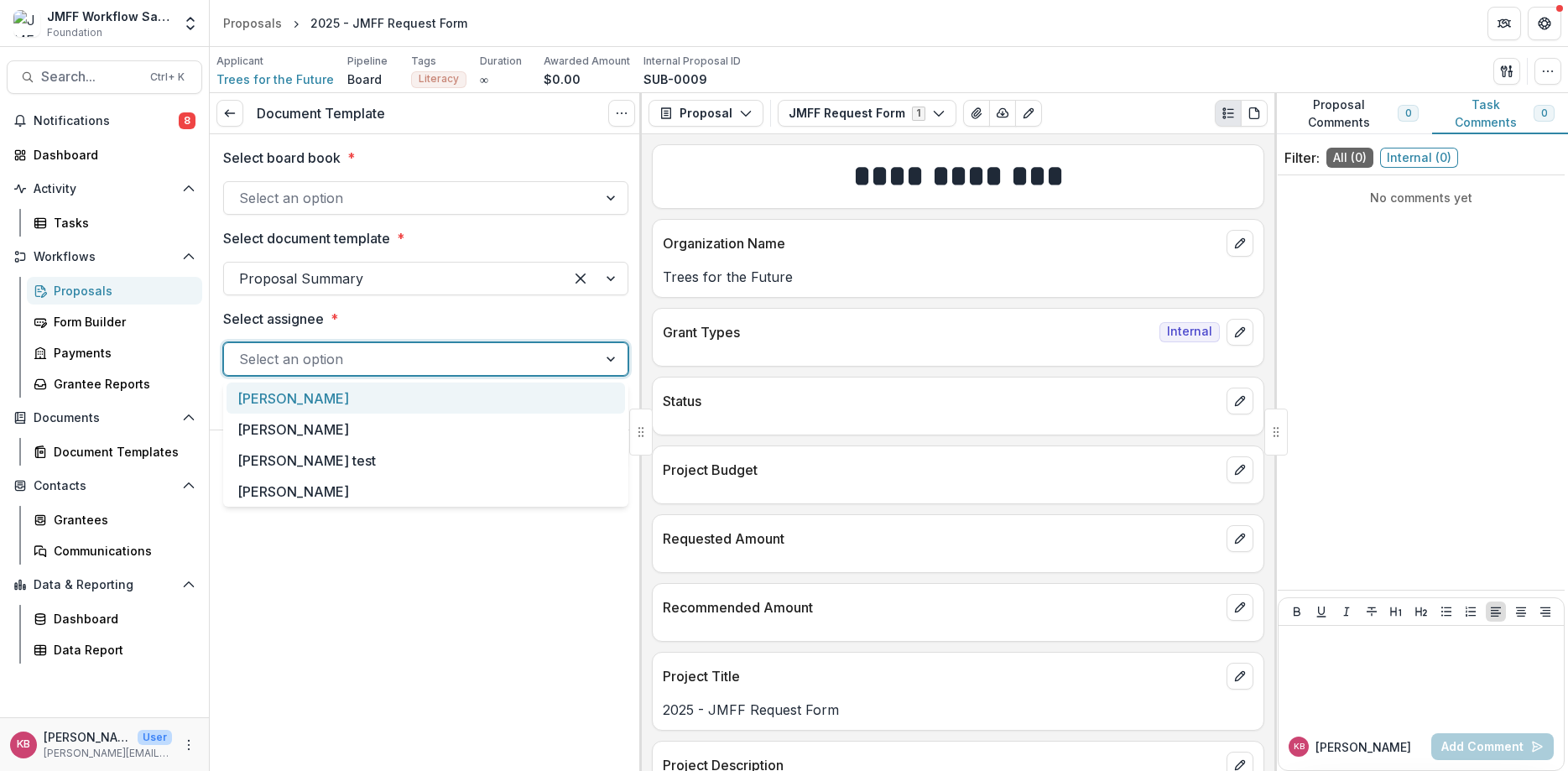
click at [308, 358] on div at bounding box center [411, 358] width 344 height 23
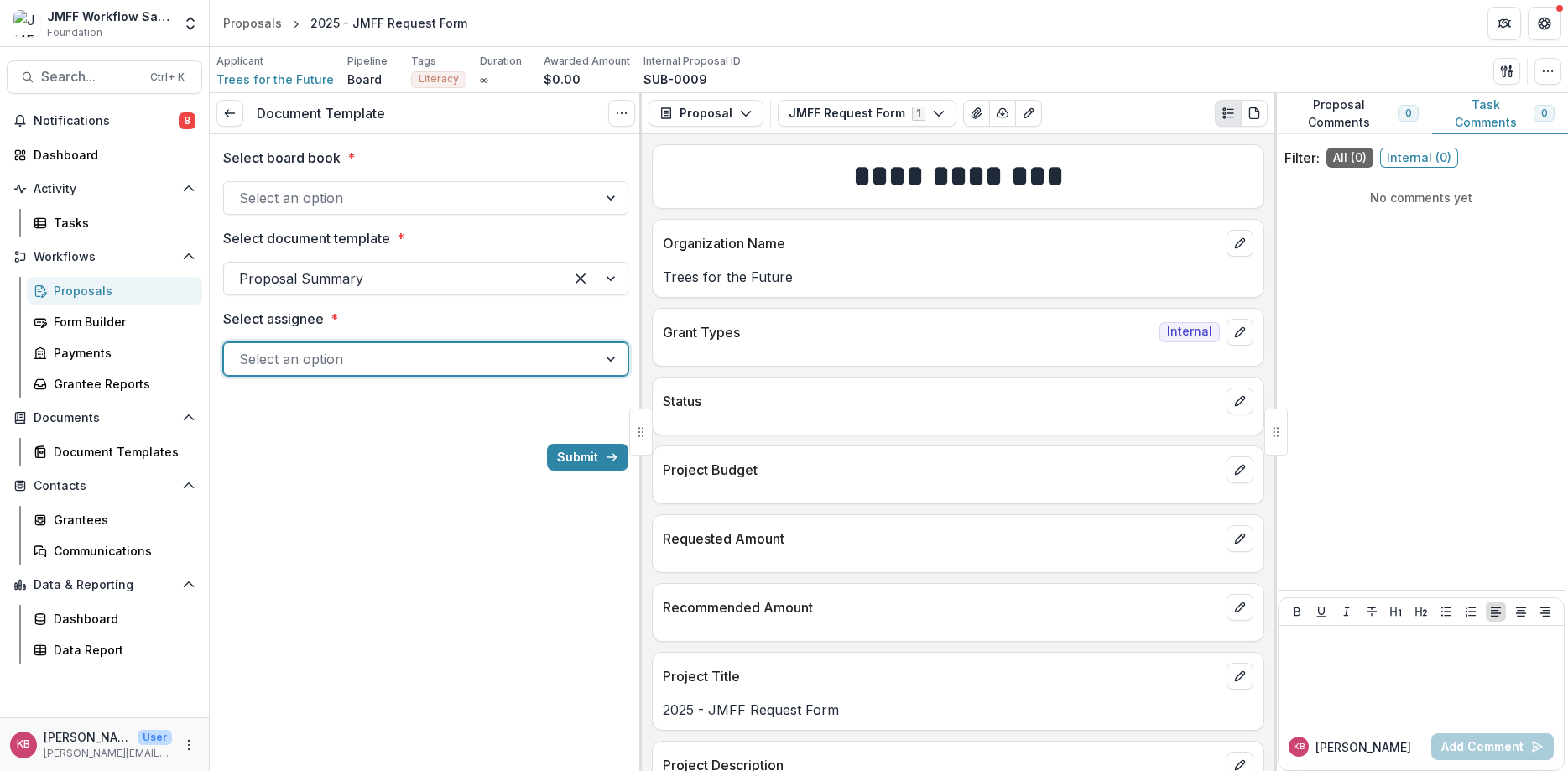
click at [397, 195] on div at bounding box center [411, 198] width 344 height 23
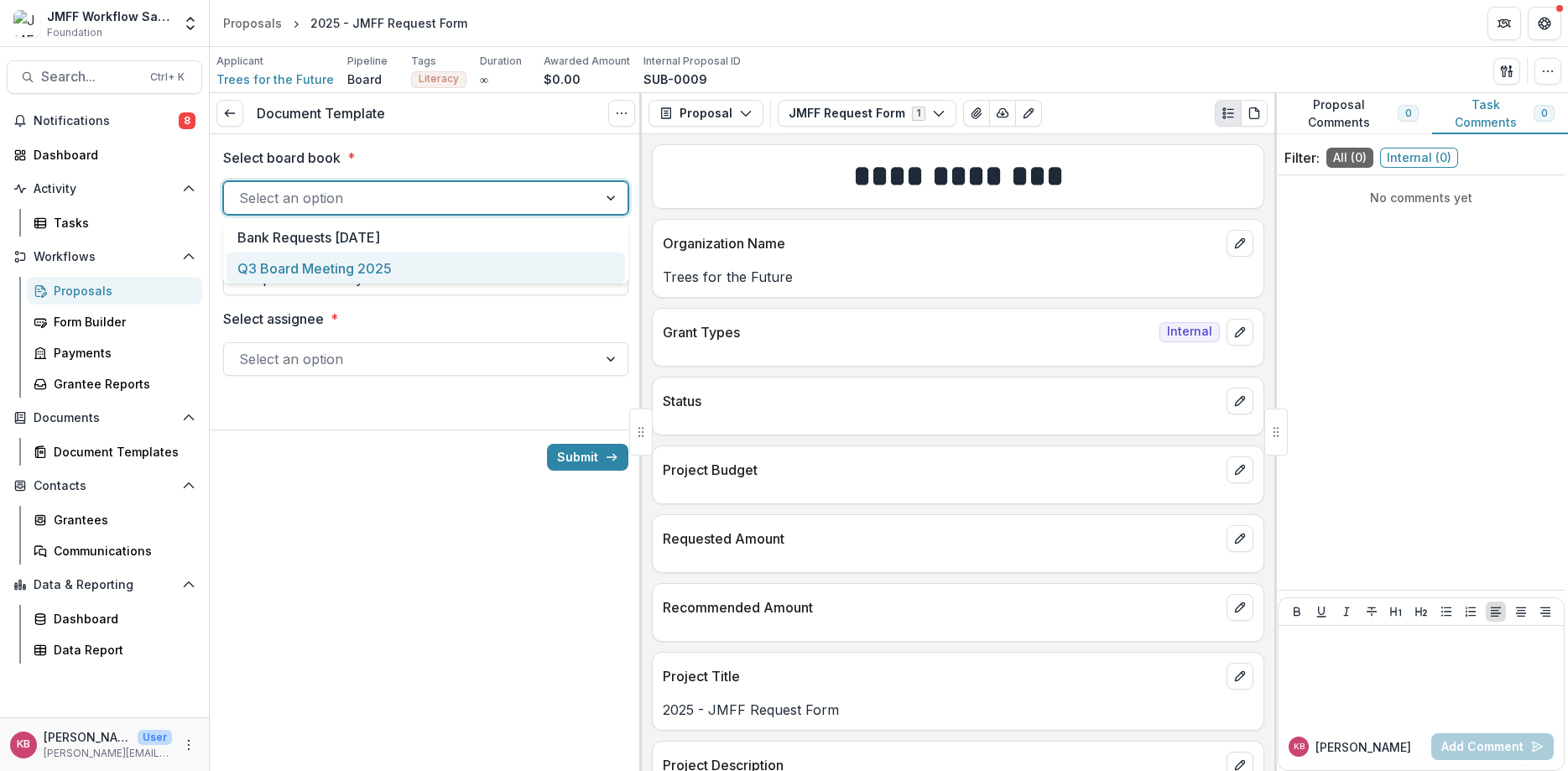
click at [300, 271] on div "Q3 Board Meeting 2025" at bounding box center [426, 268] width 399 height 31
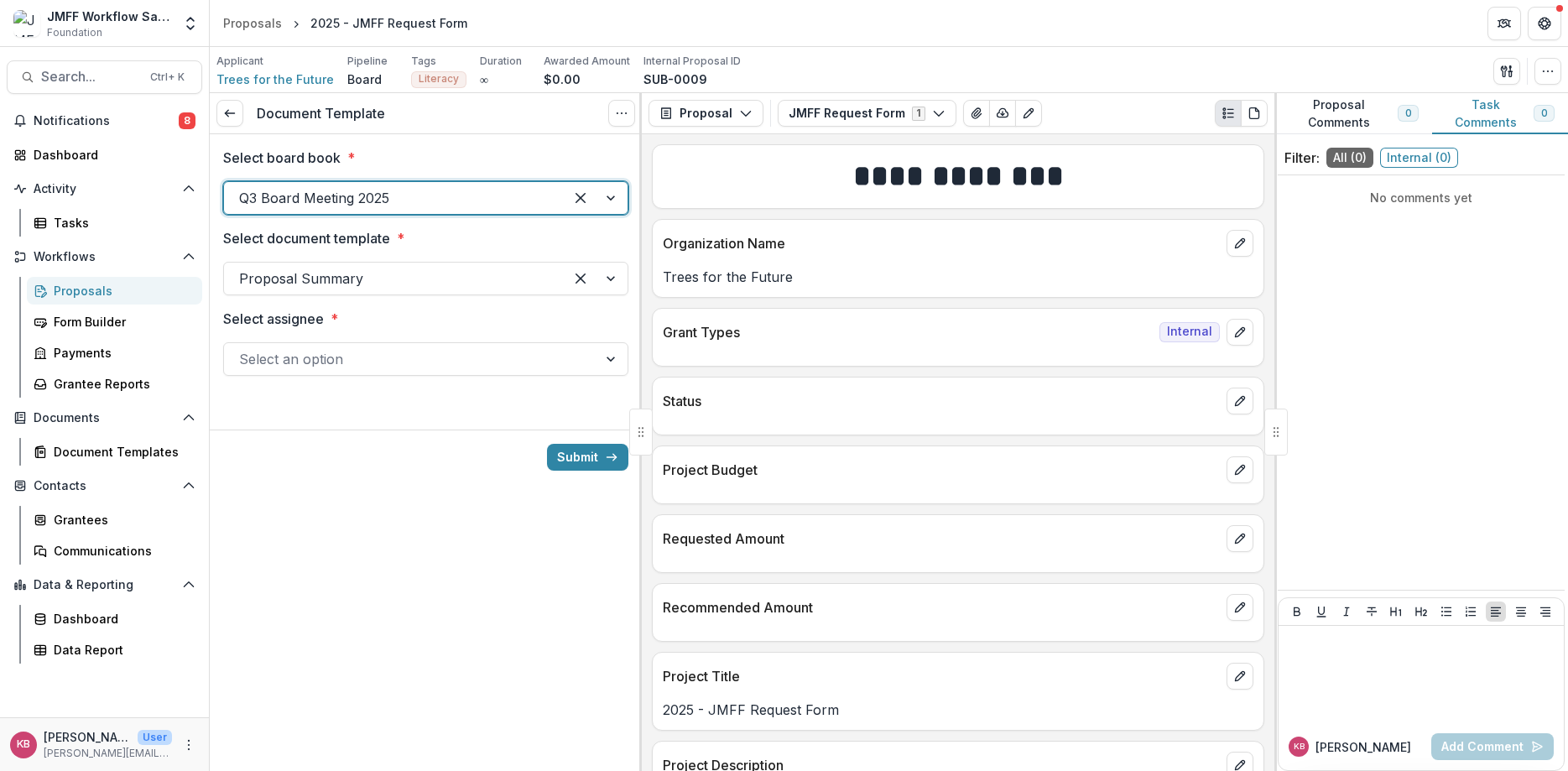
click at [355, 362] on div at bounding box center [411, 358] width 344 height 23
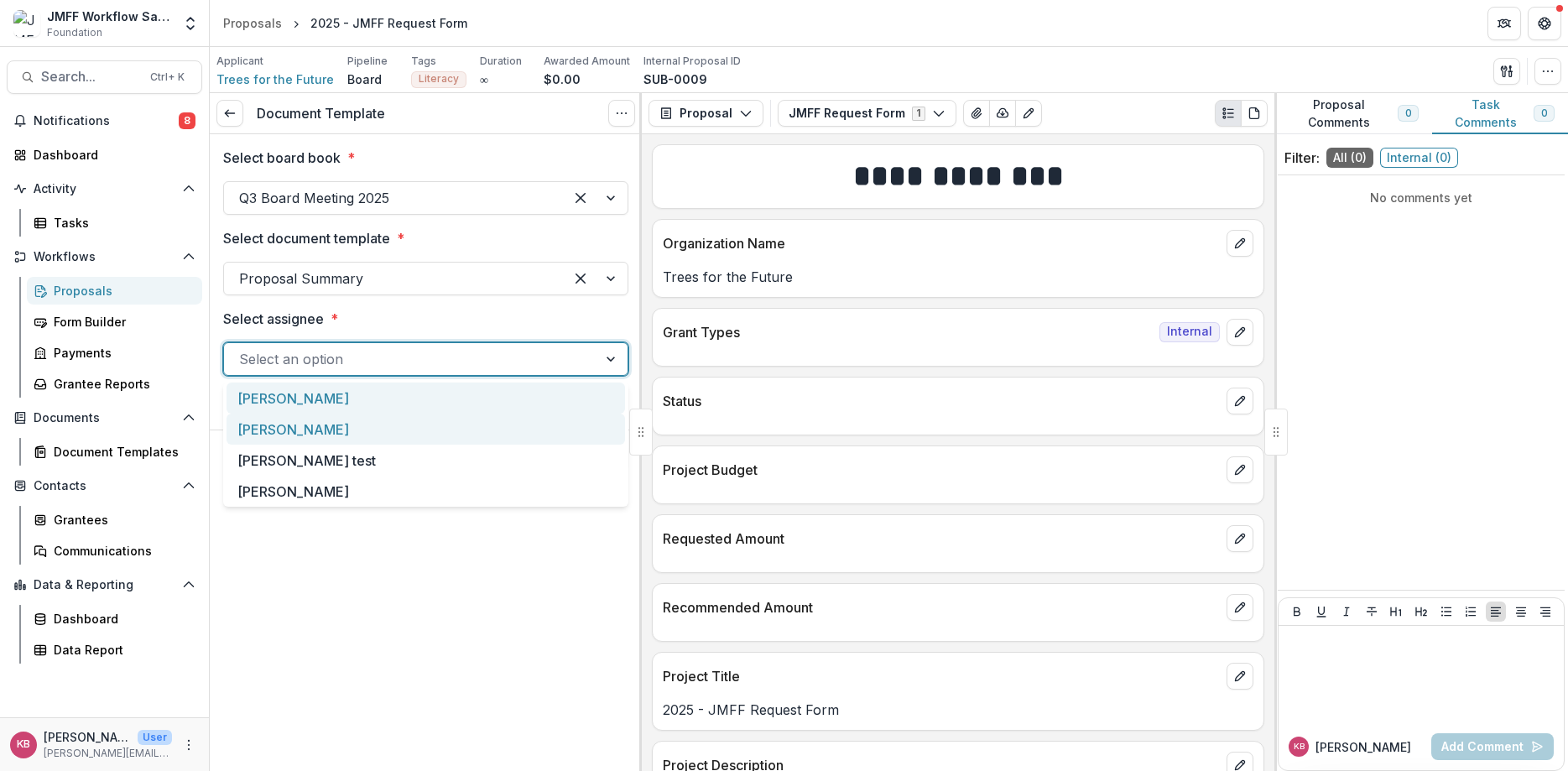
click at [302, 432] on div "[PERSON_NAME]" at bounding box center [426, 429] width 399 height 31
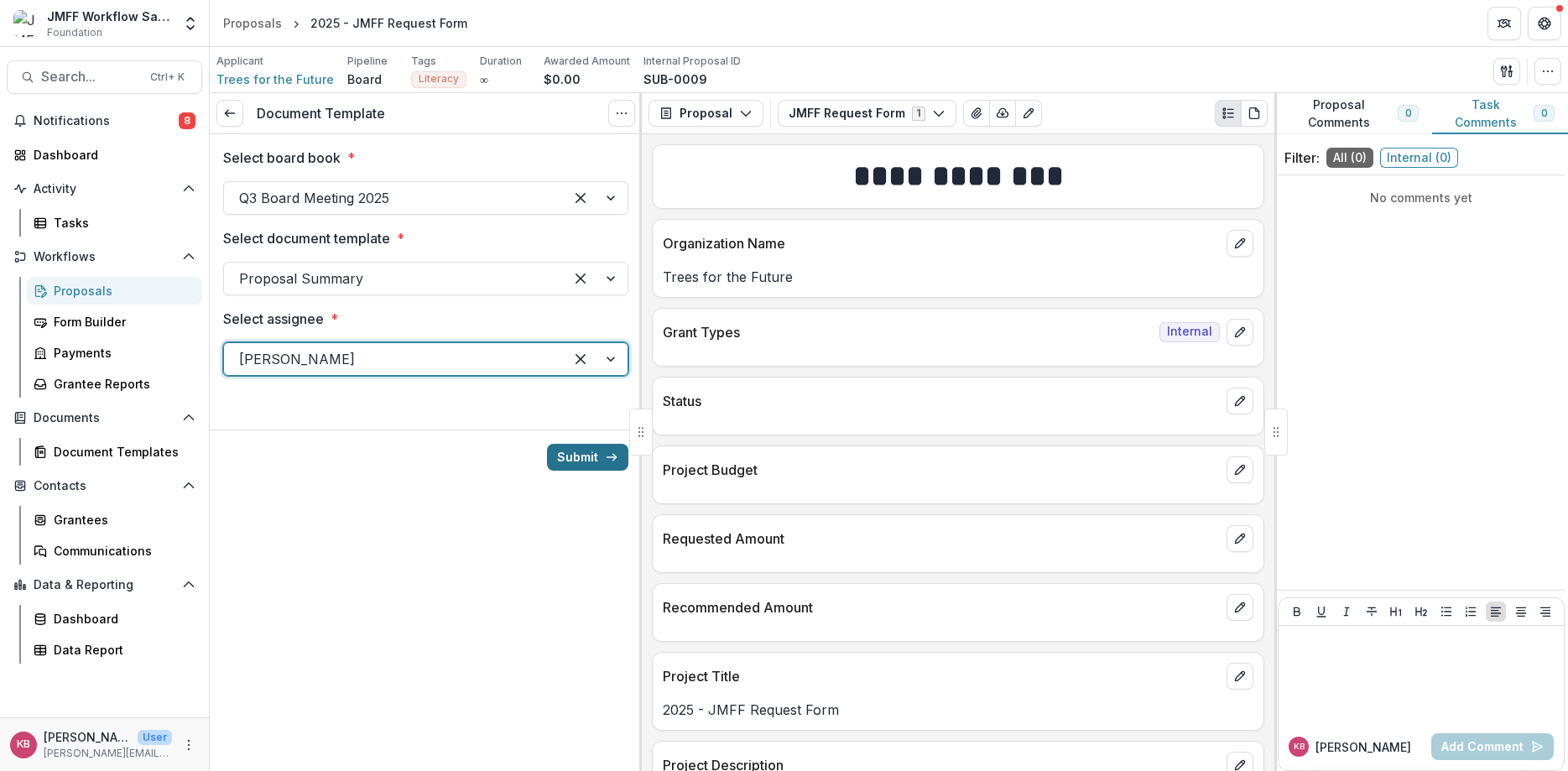
click at [570, 461] on button "Submit" at bounding box center [587, 457] width 81 height 27
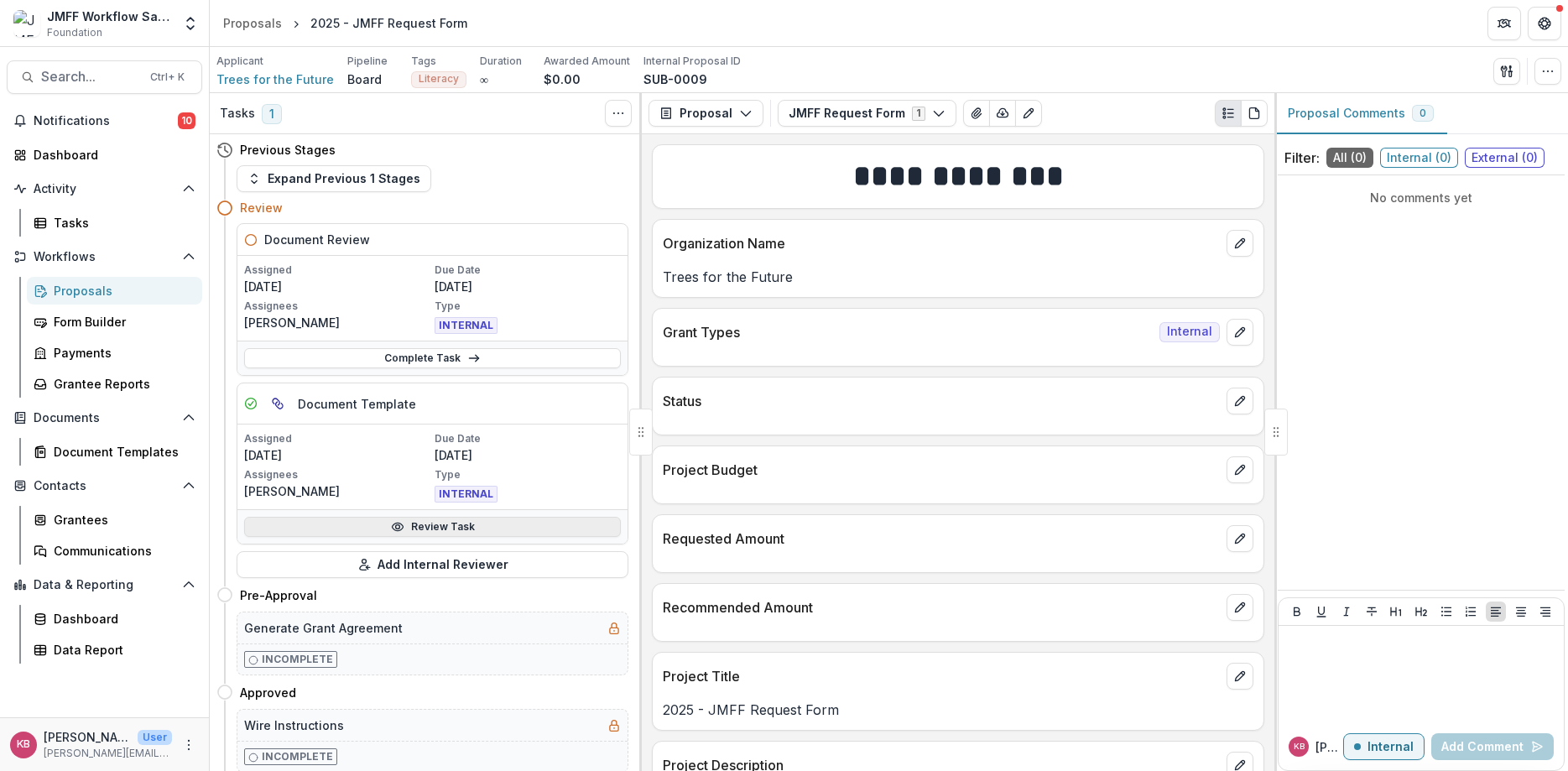
click at [431, 529] on link "Review Task" at bounding box center [432, 527] width 377 height 20
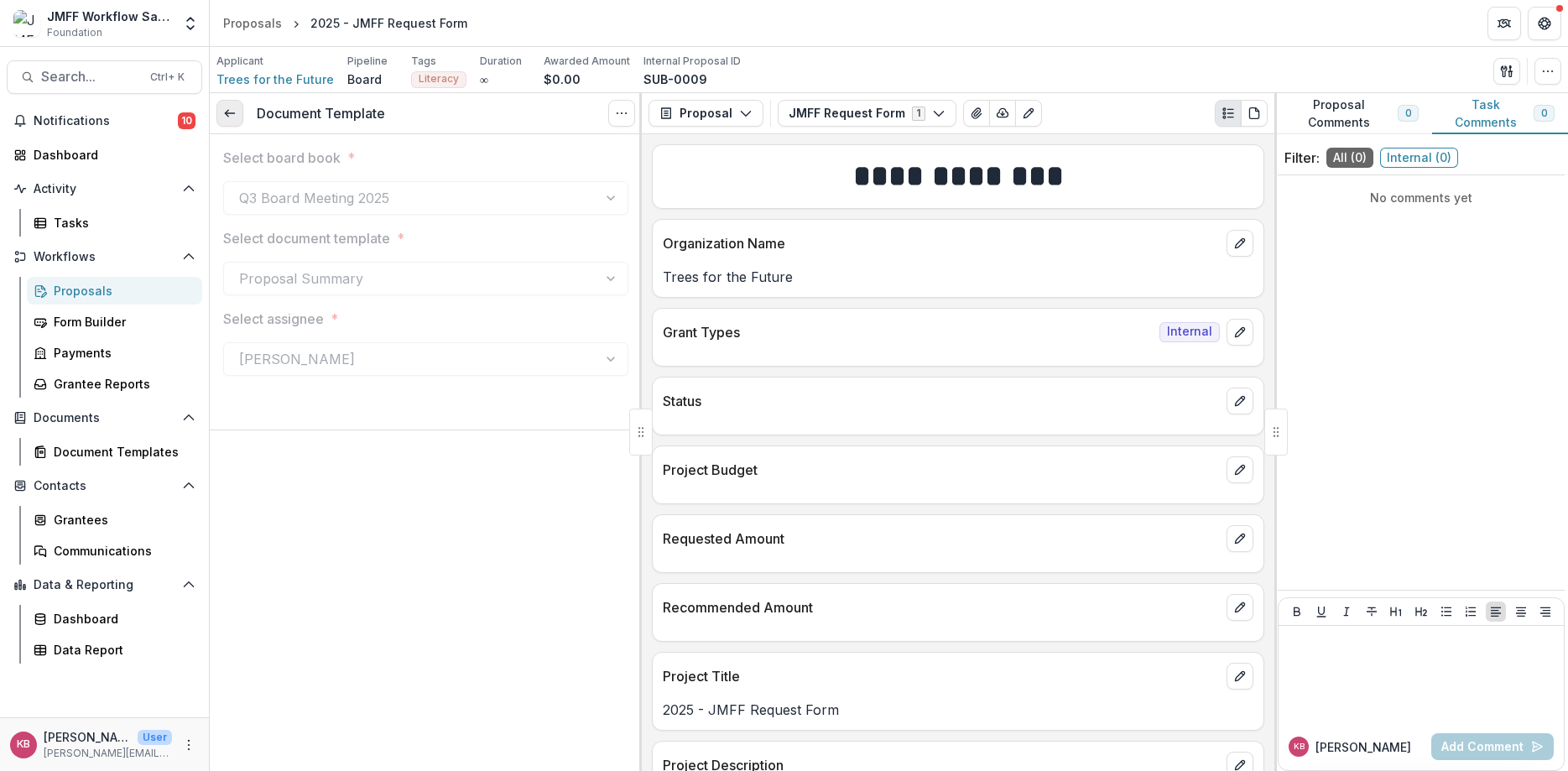
click at [224, 107] on icon at bounding box center [230, 113] width 14 height 14
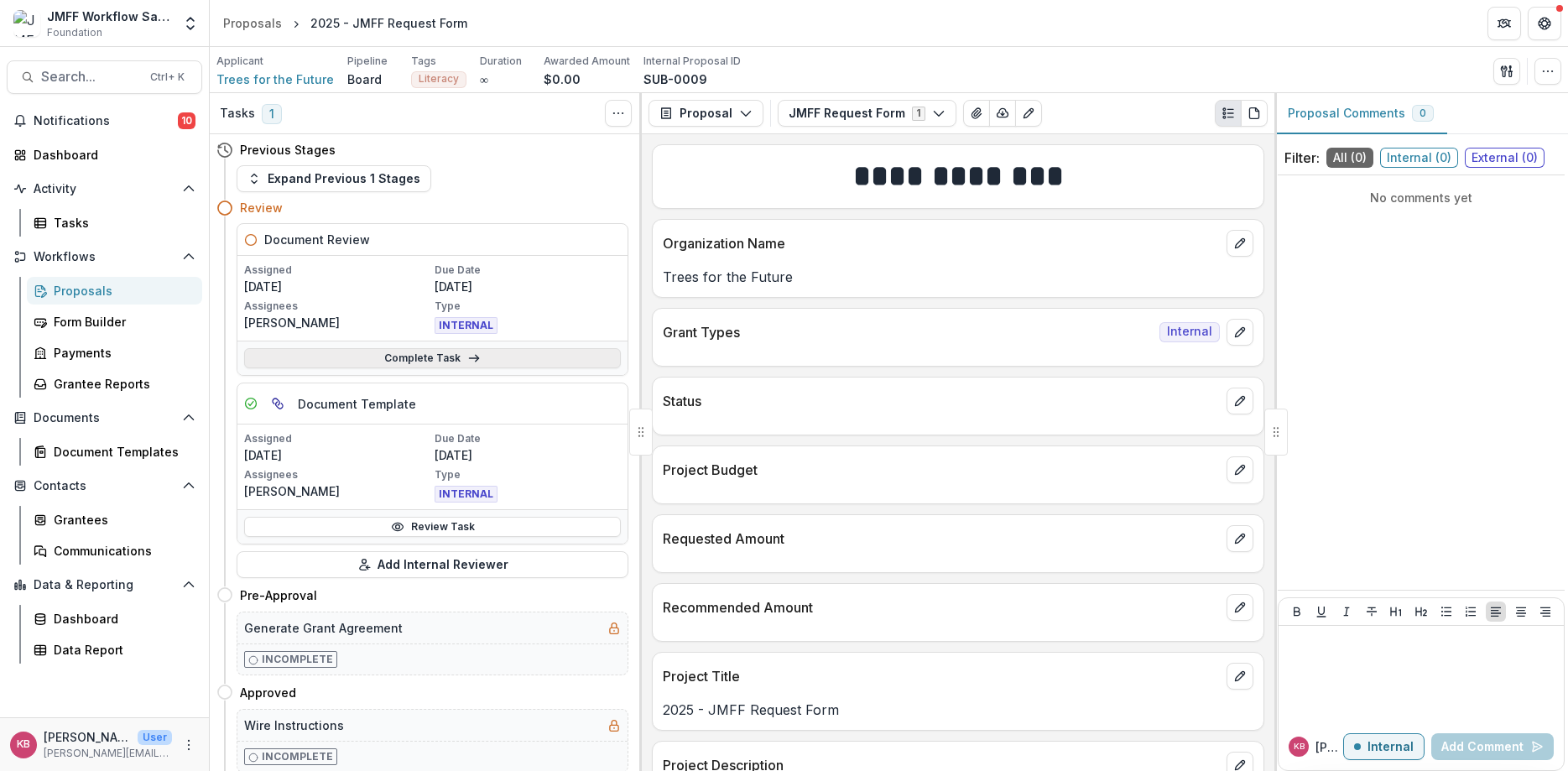
click at [427, 358] on link "Complete Task" at bounding box center [432, 358] width 377 height 20
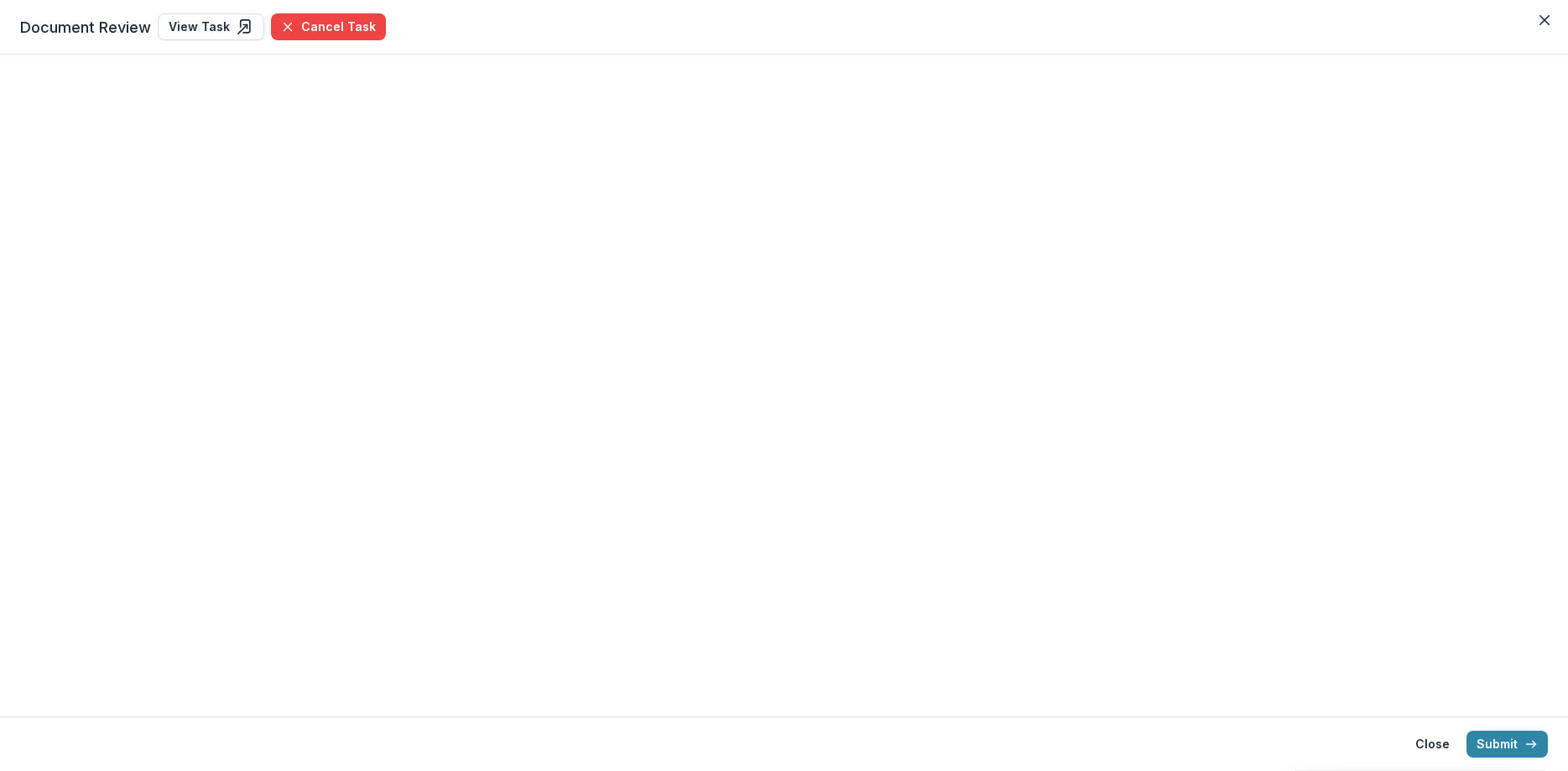
select select "**********"
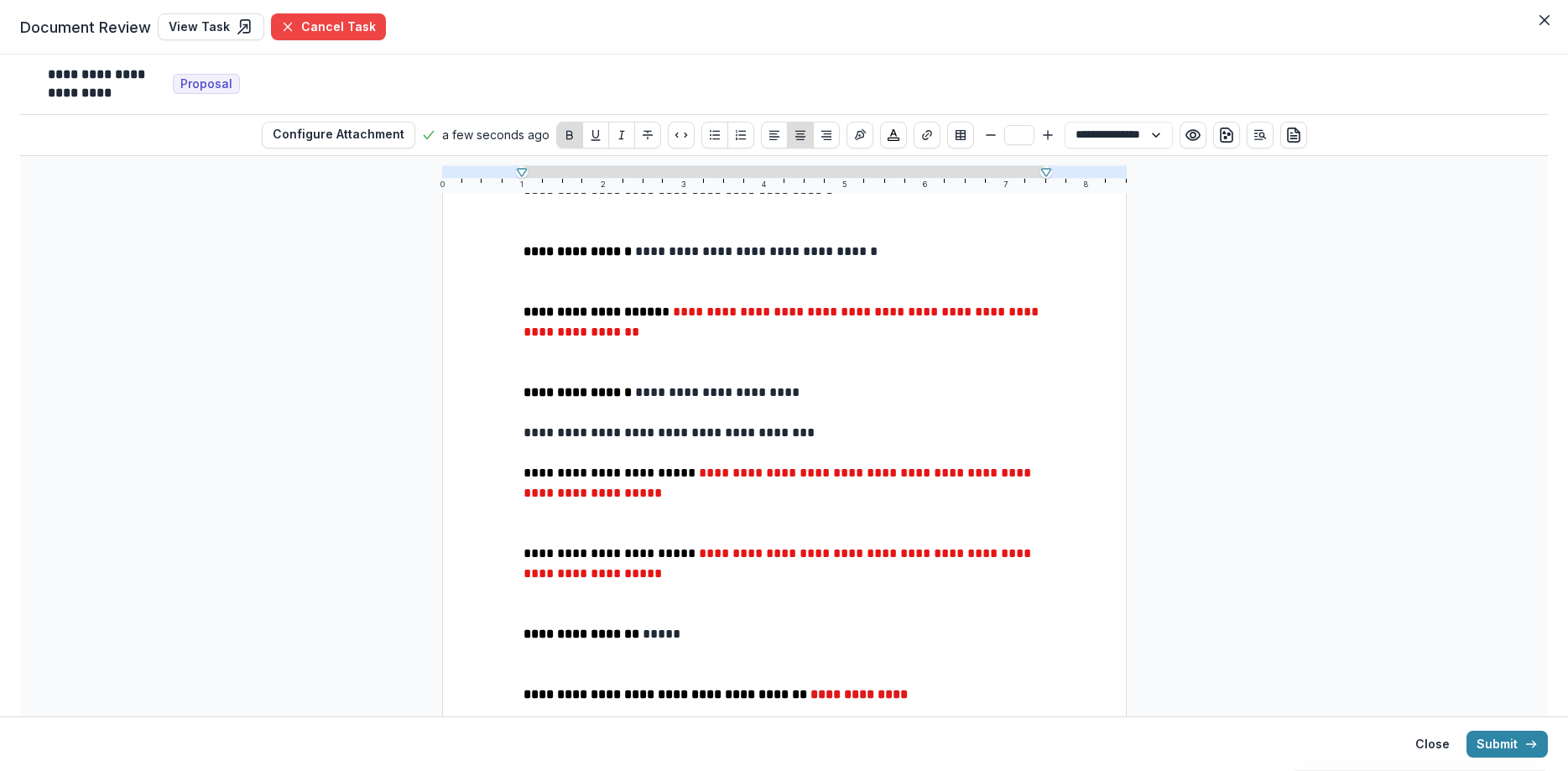
scroll to position [749, 0]
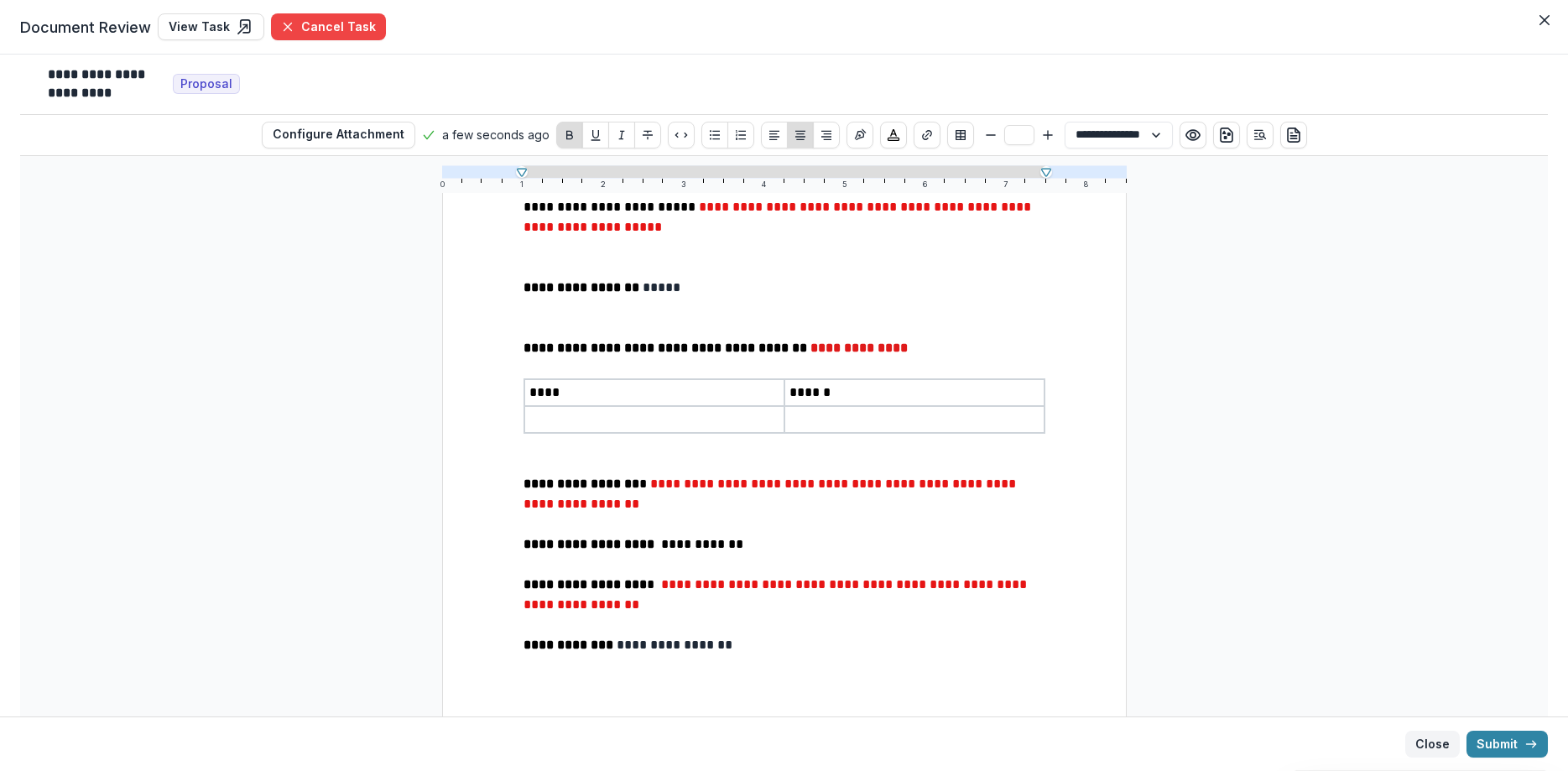
click at [1426, 740] on button "Close" at bounding box center [1432, 743] width 54 height 27
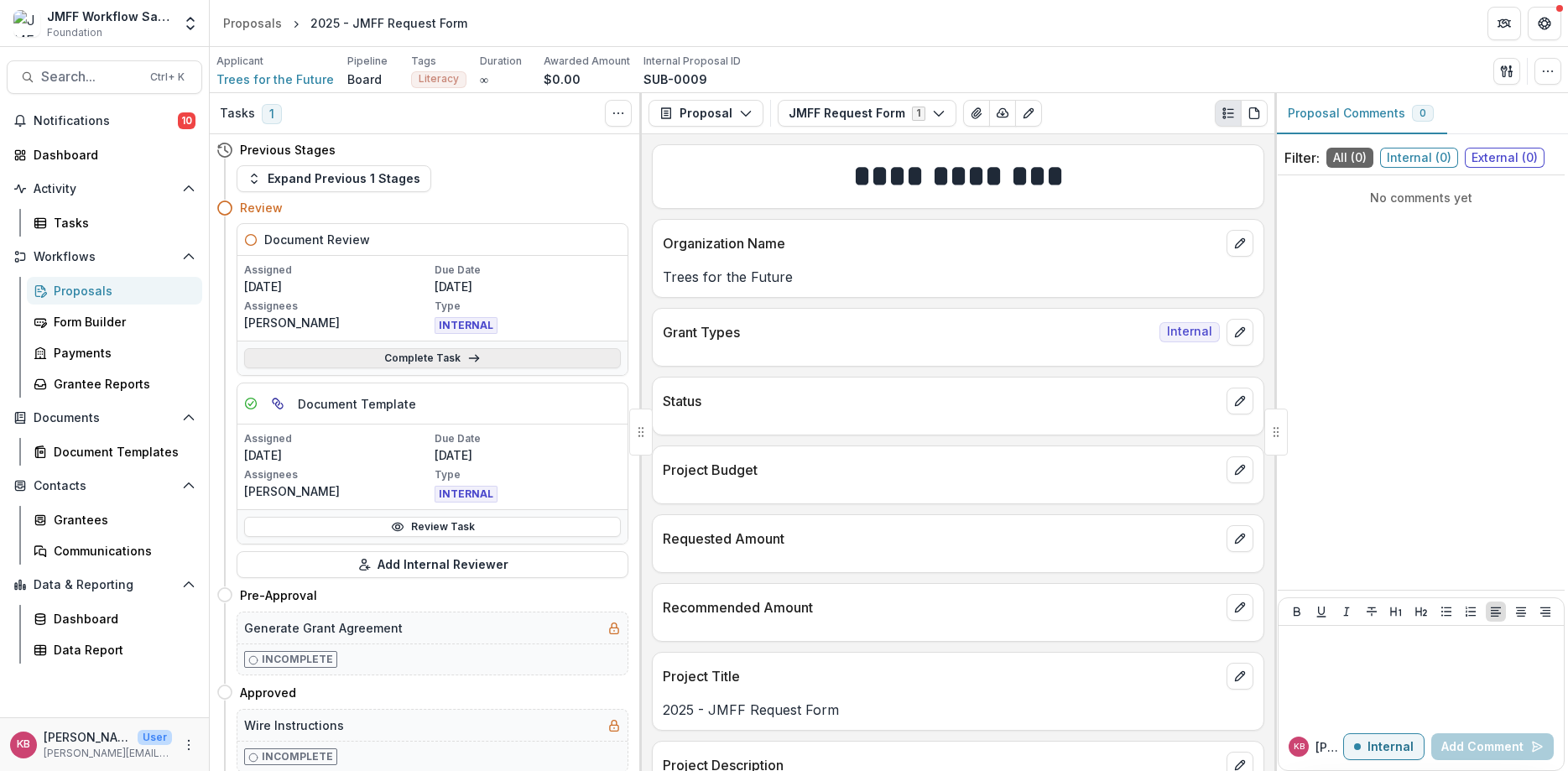
click at [436, 356] on link "Complete Task" at bounding box center [432, 358] width 377 height 20
select select "**********"
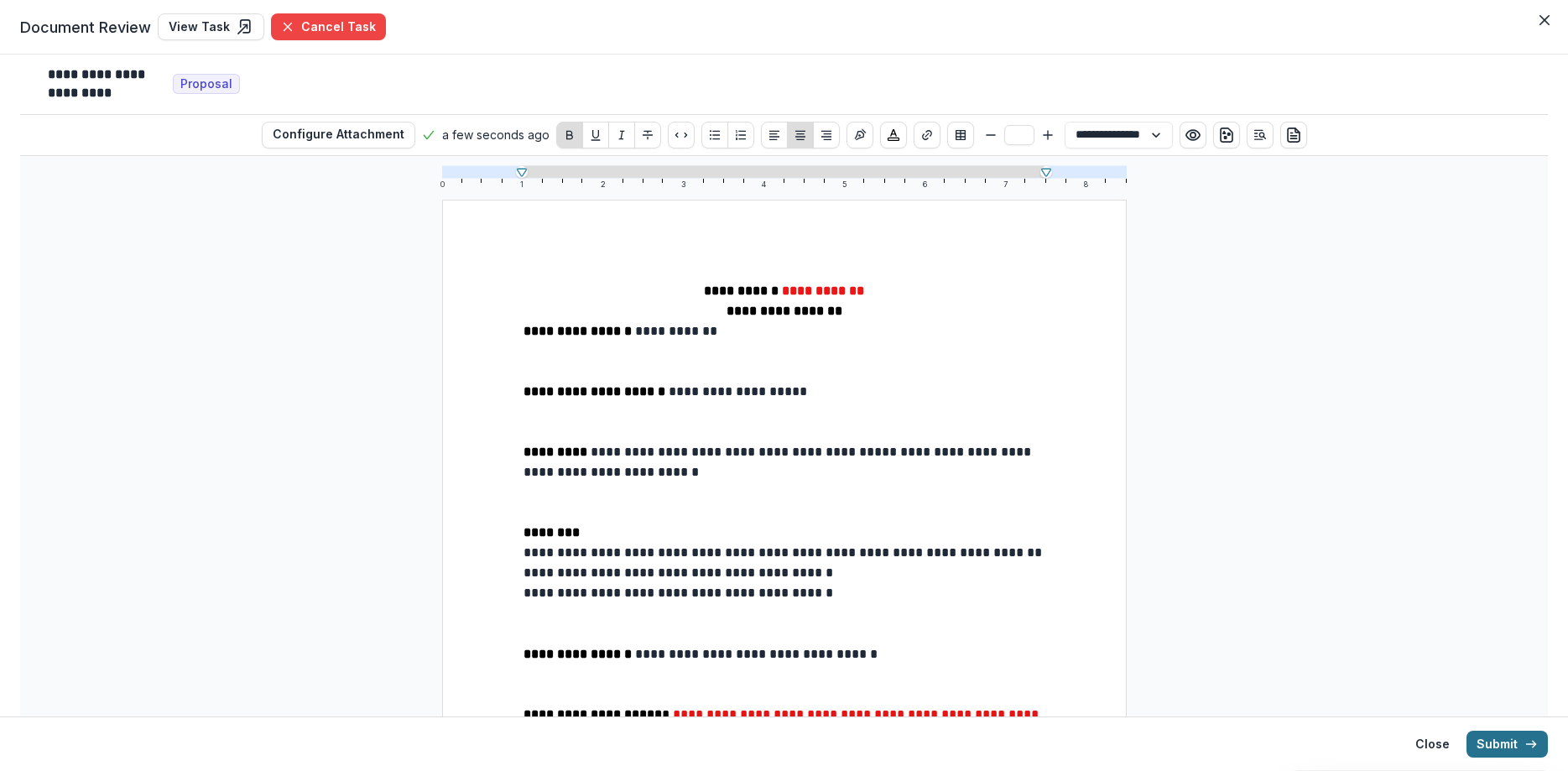
click at [1503, 742] on button "Submit" at bounding box center [1507, 743] width 81 height 27
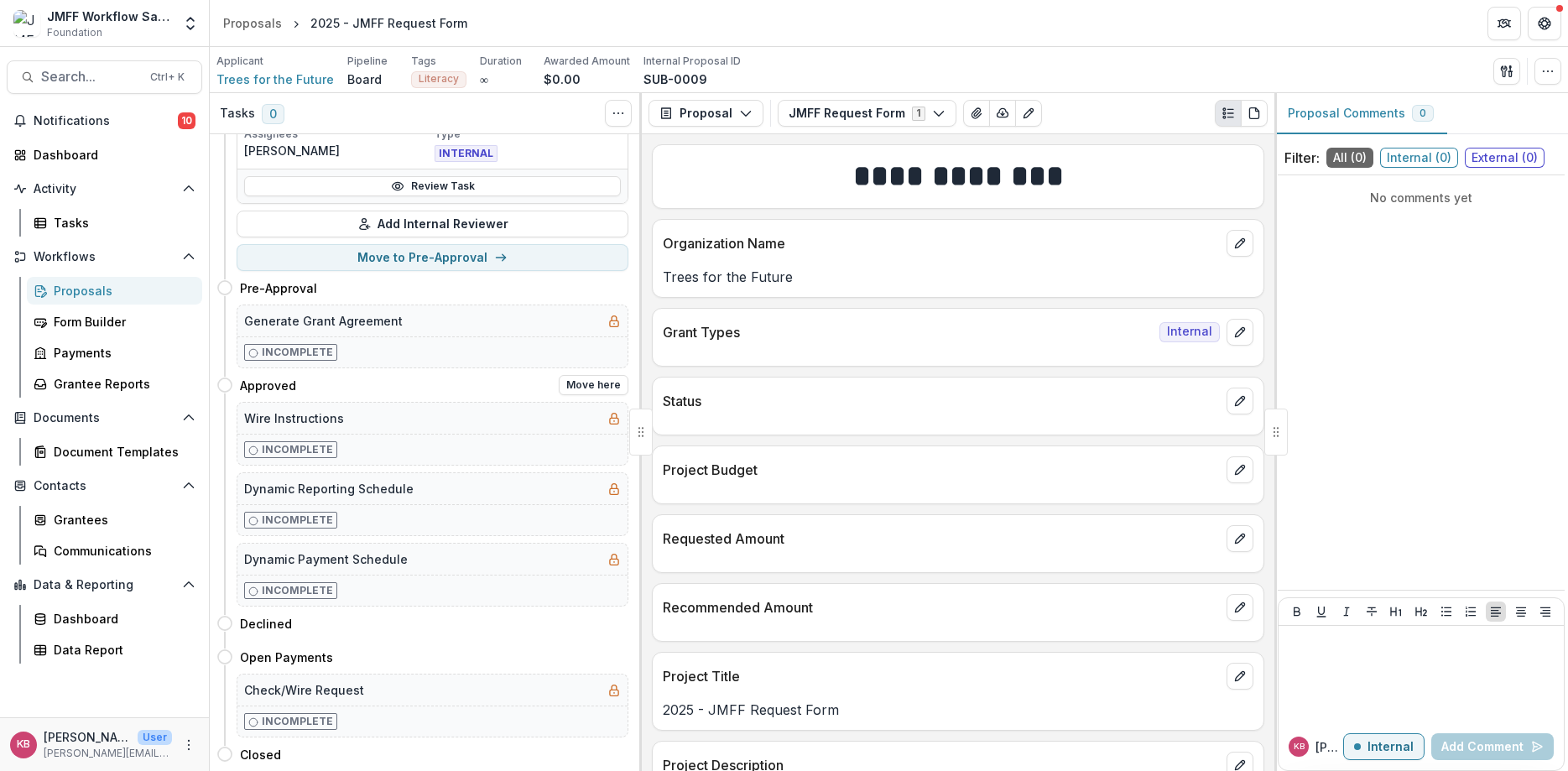
scroll to position [240, 0]
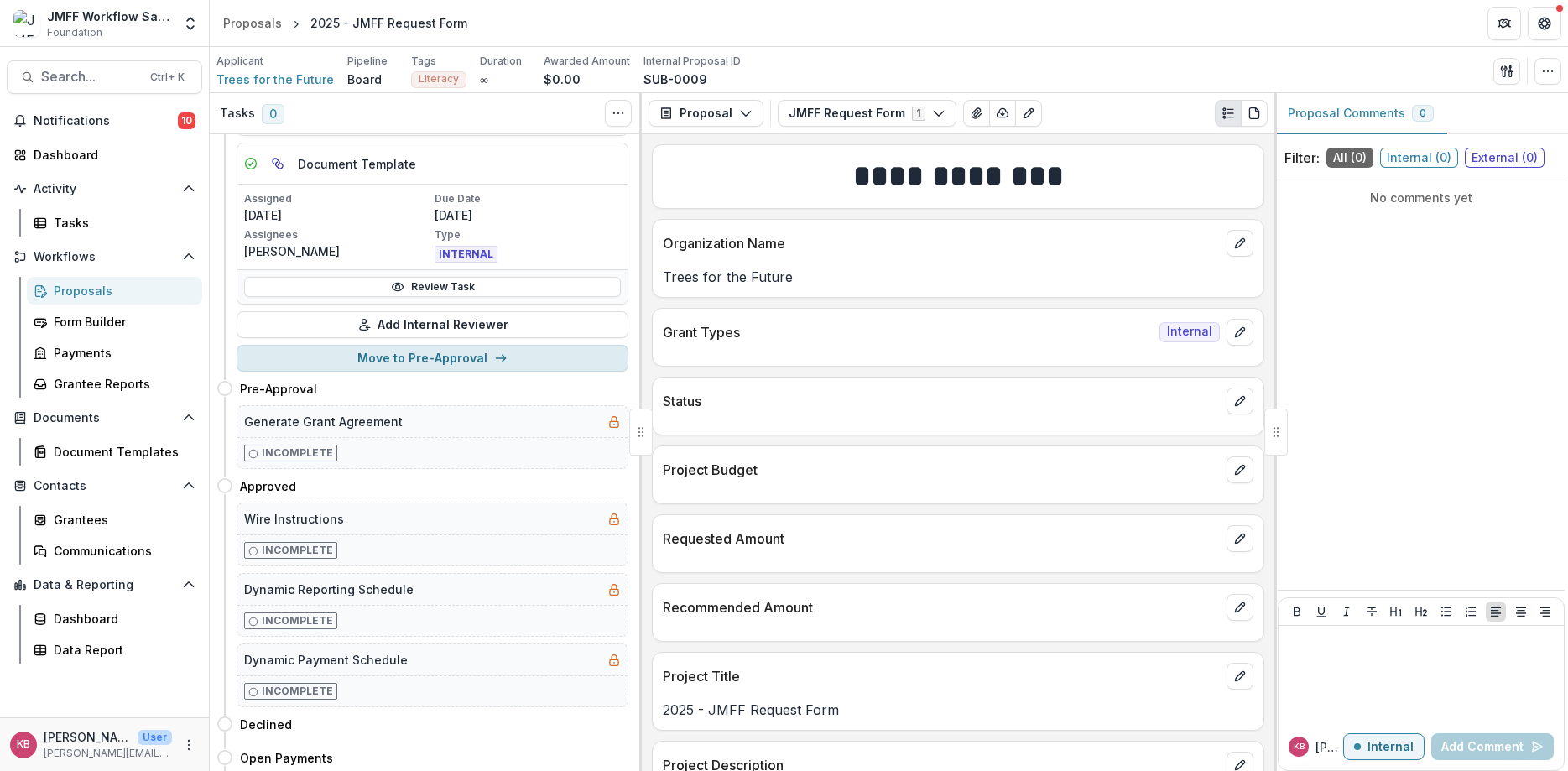
click at [408, 354] on button "Move to Pre-Approval" at bounding box center [432, 357] width 392 height 27
select select "**********"
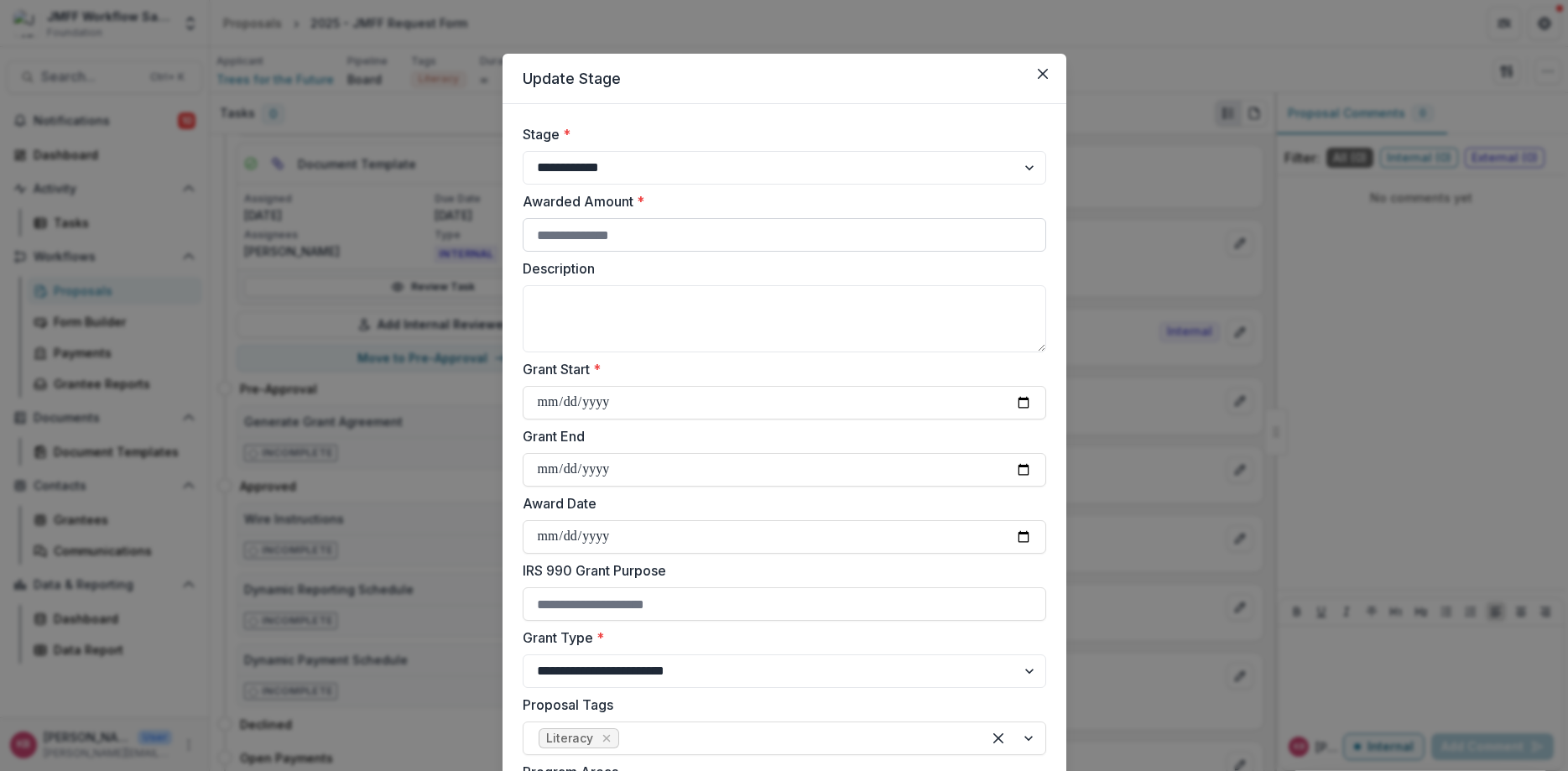
click at [644, 231] on input "Awarded Amount *" at bounding box center [784, 235] width 524 height 33
type input "****"
click at [1015, 401] on input "Grant Start *" at bounding box center [784, 403] width 524 height 33
type input "**********"
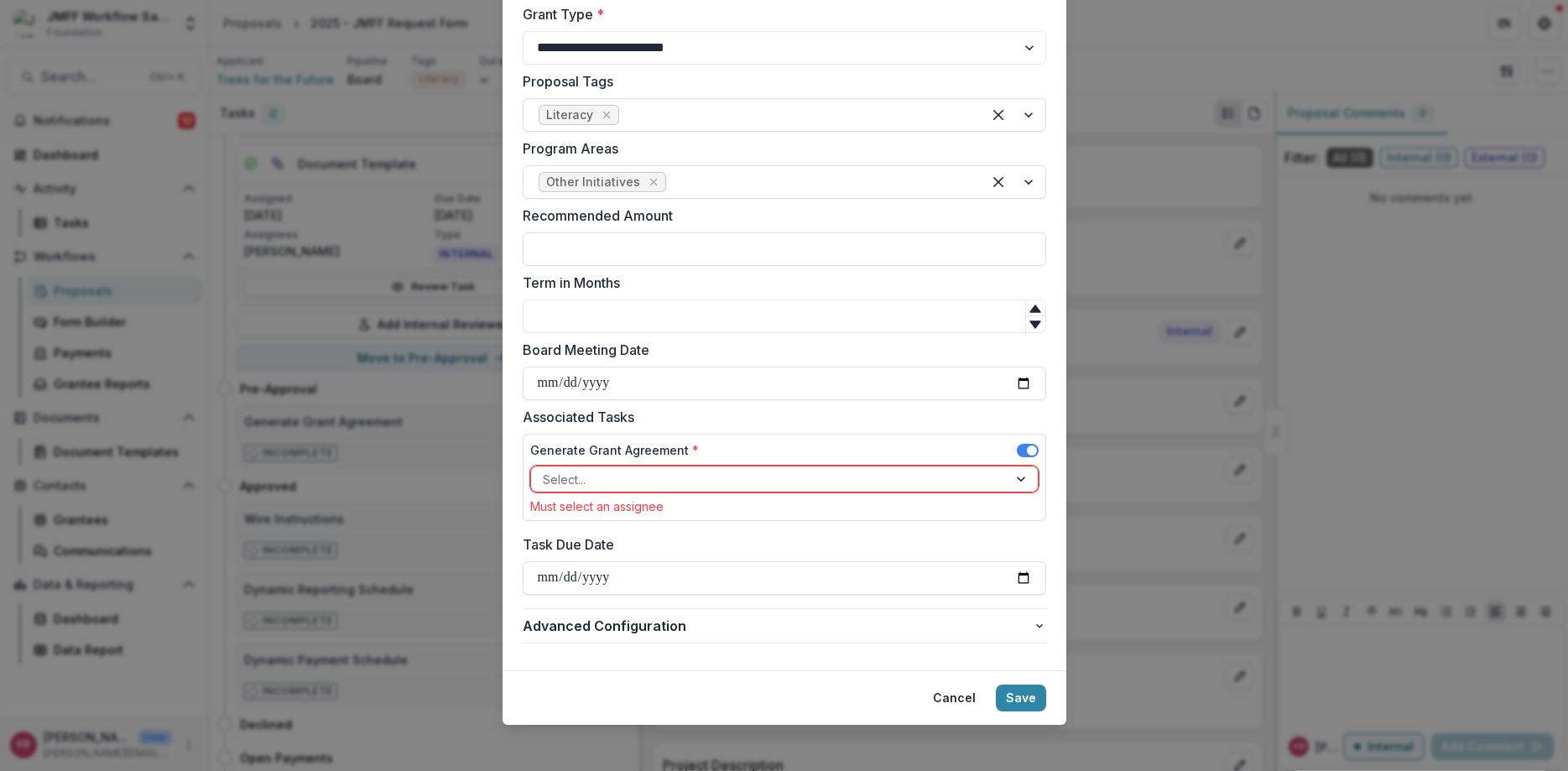
scroll to position [631, 0]
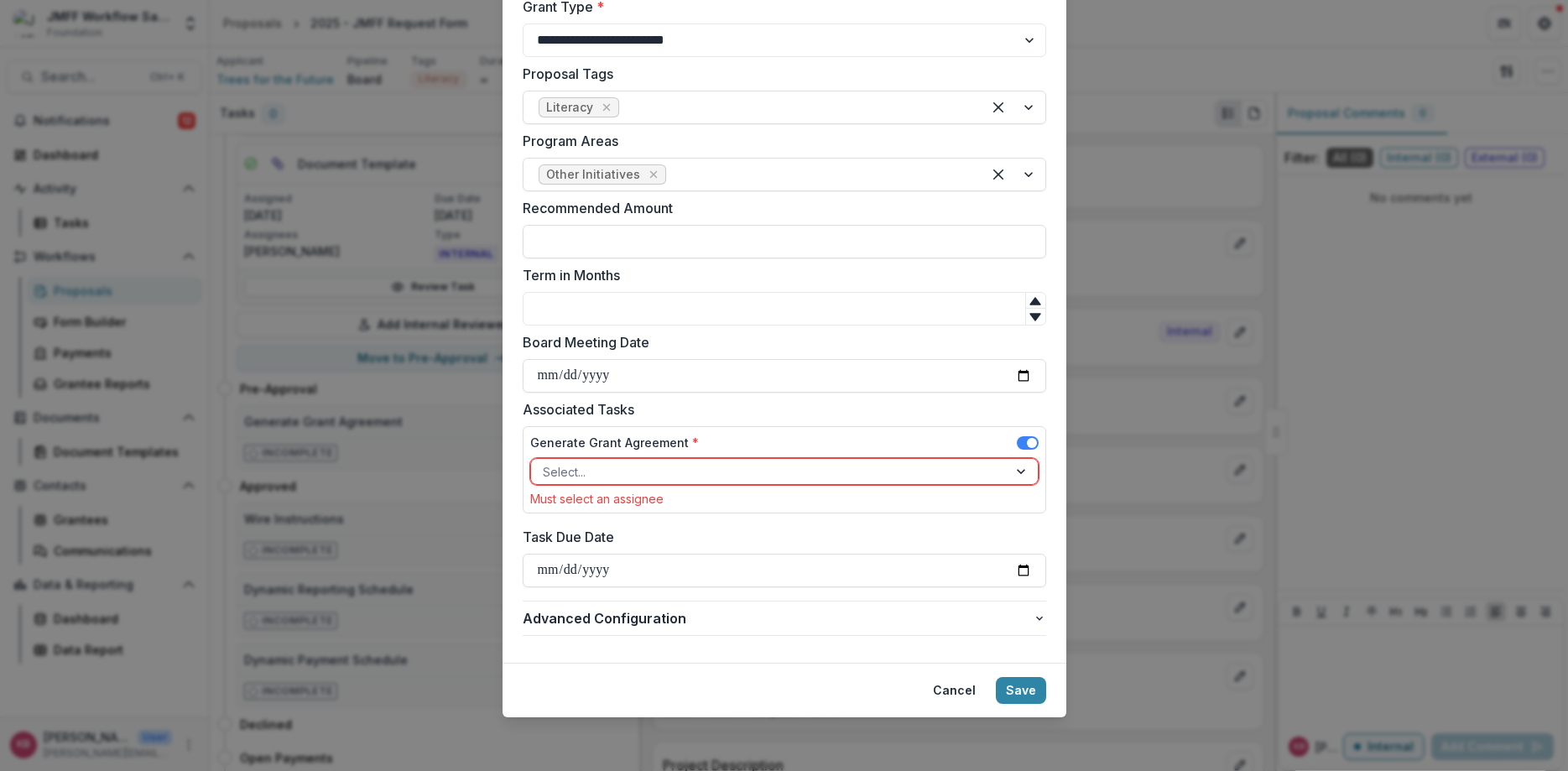
click at [730, 467] on div at bounding box center [769, 472] width 453 height 21
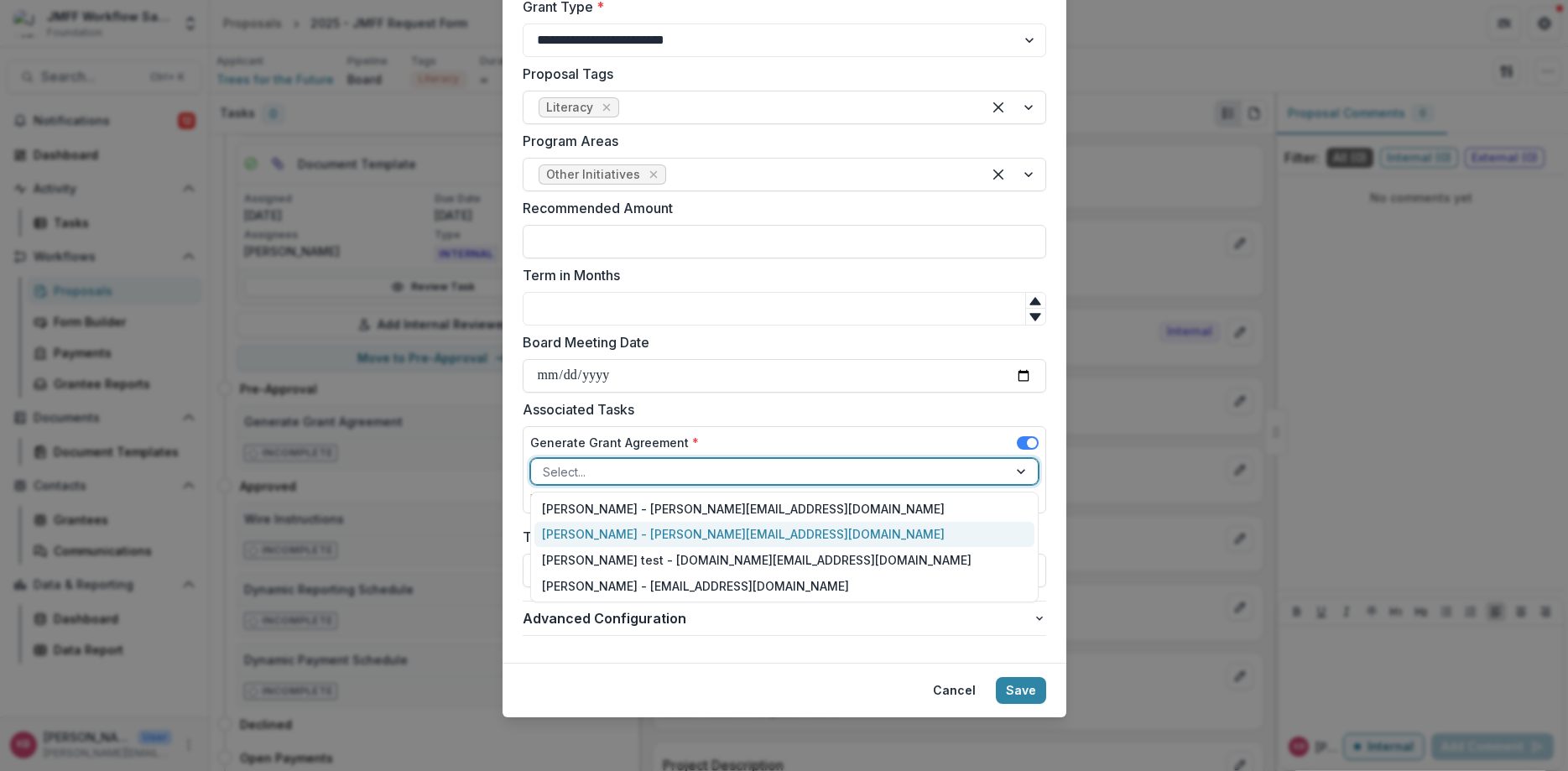
click at [687, 526] on div "Katie Baron - katie@tbgfoundations.org" at bounding box center [784, 535] width 500 height 26
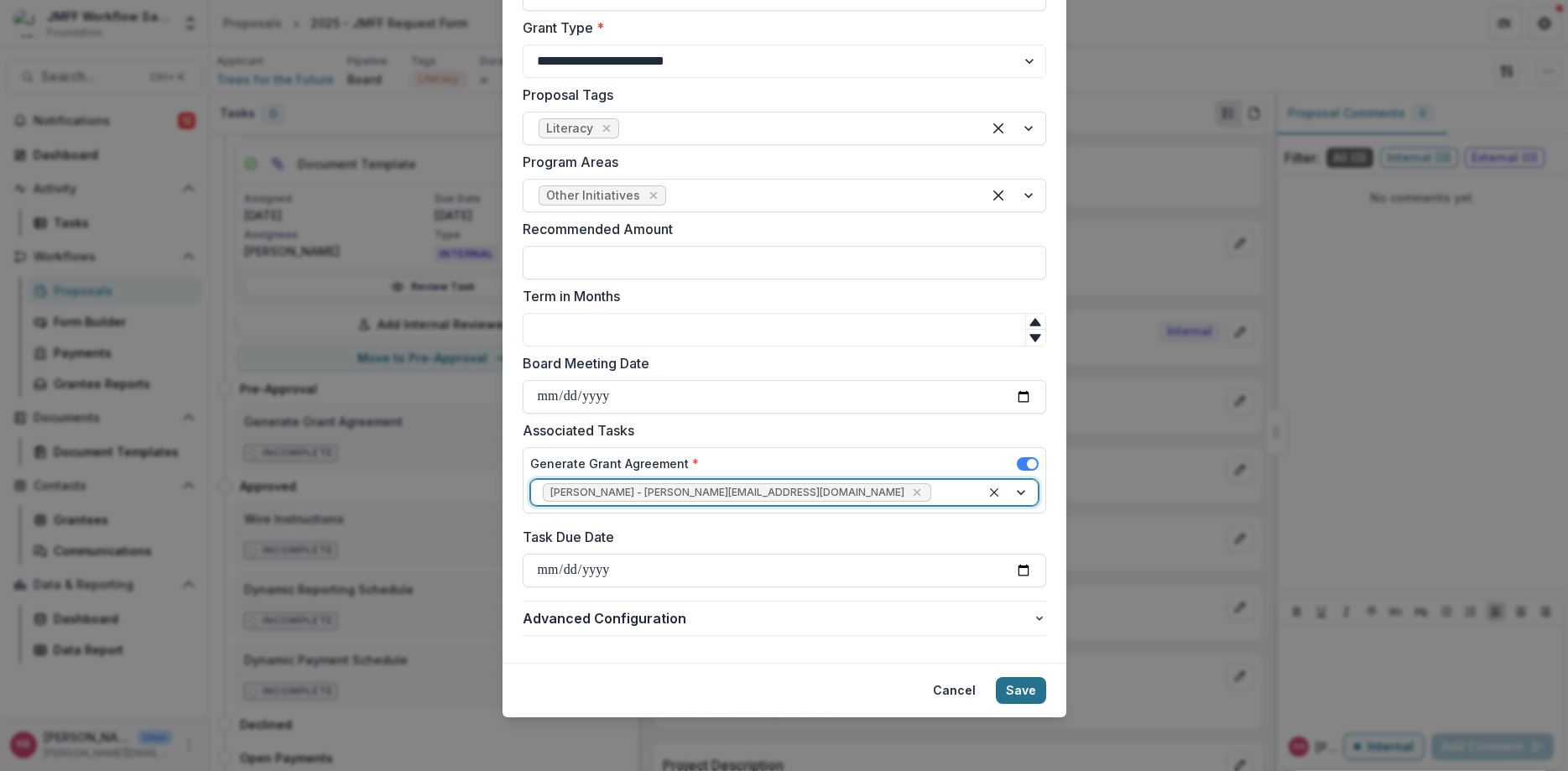
click at [1016, 683] on button "Save" at bounding box center [1020, 690] width 51 height 27
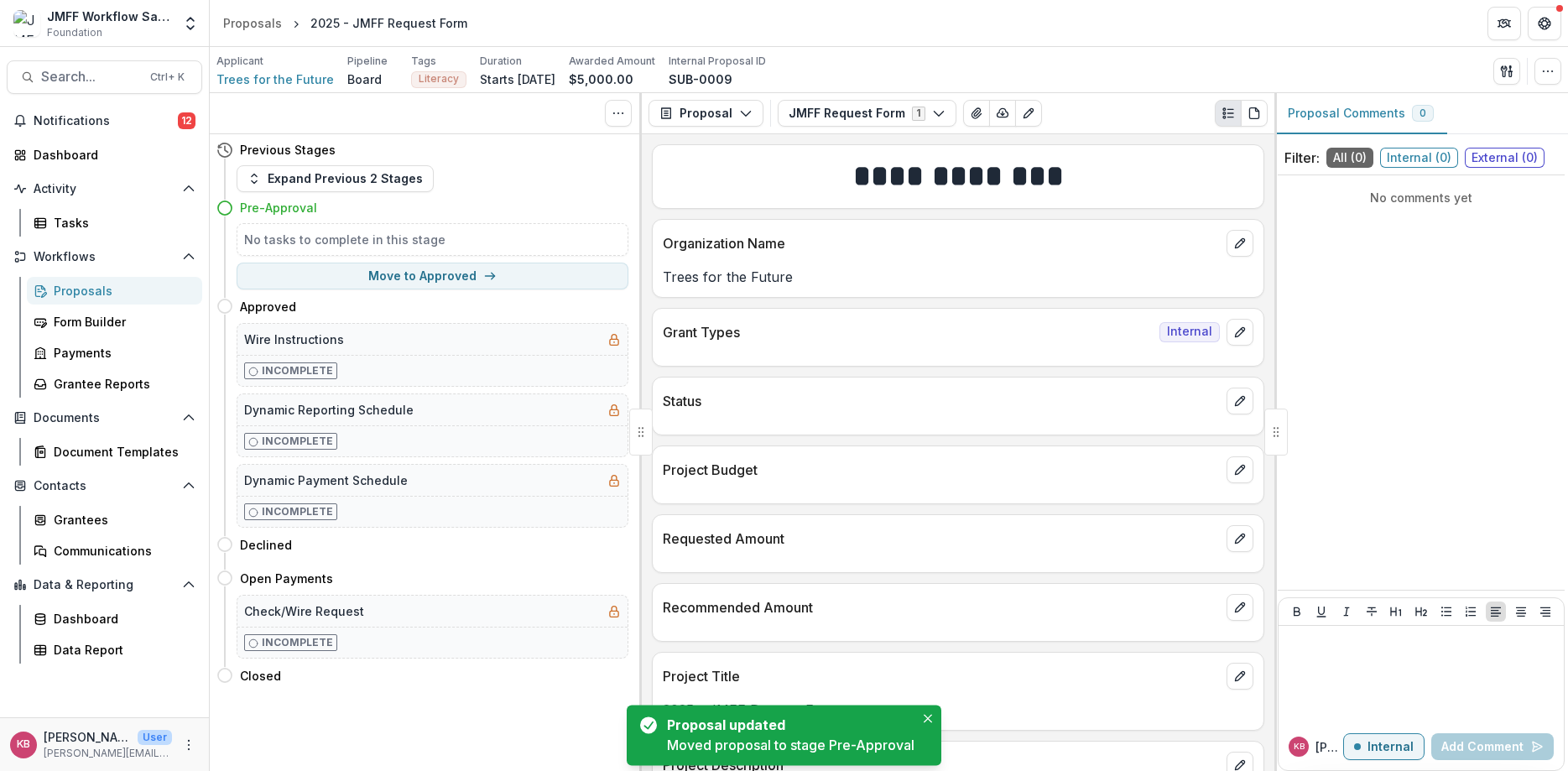
scroll to position [0, 0]
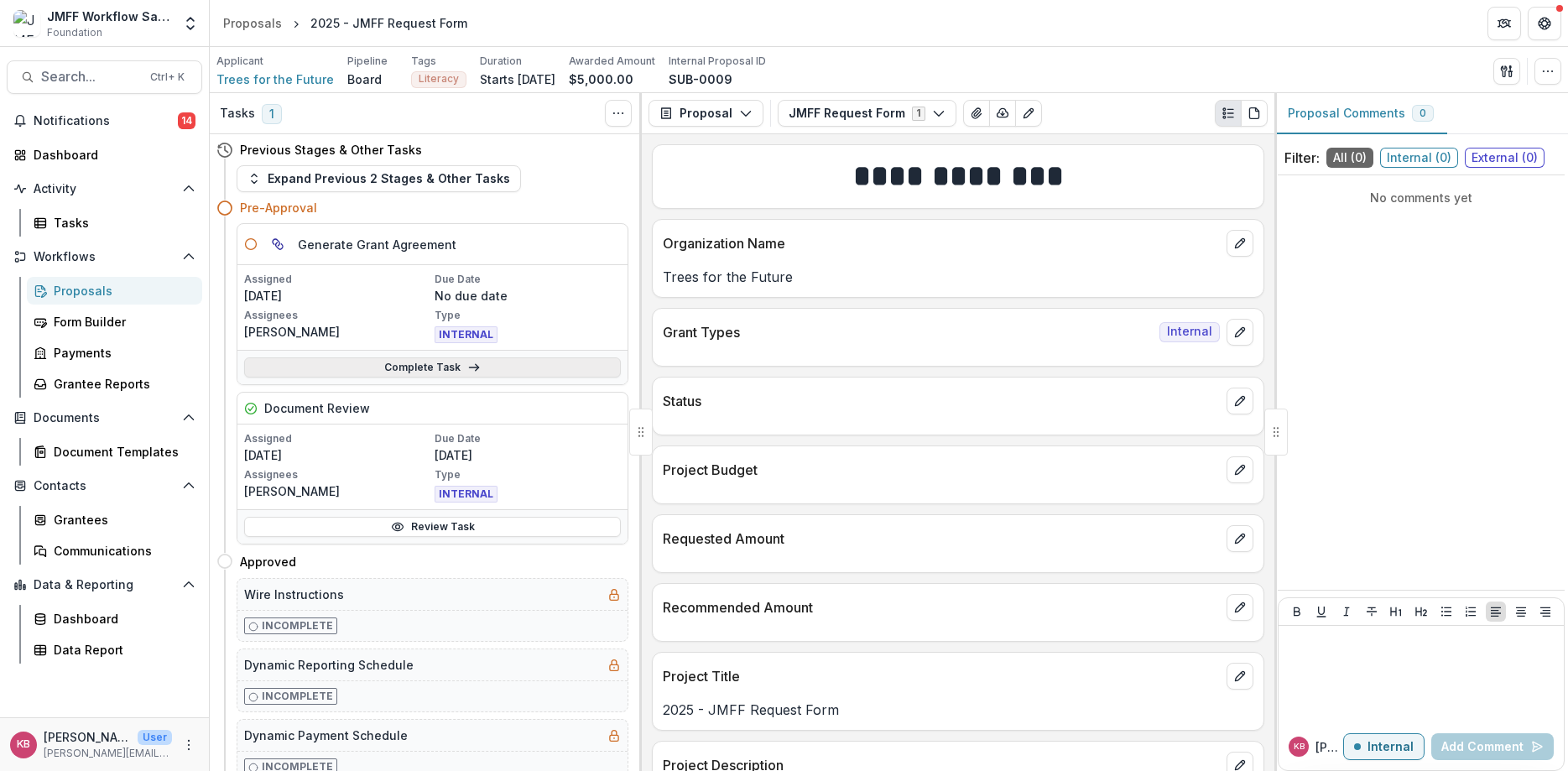
click at [407, 362] on link "Complete Task" at bounding box center [432, 367] width 377 height 20
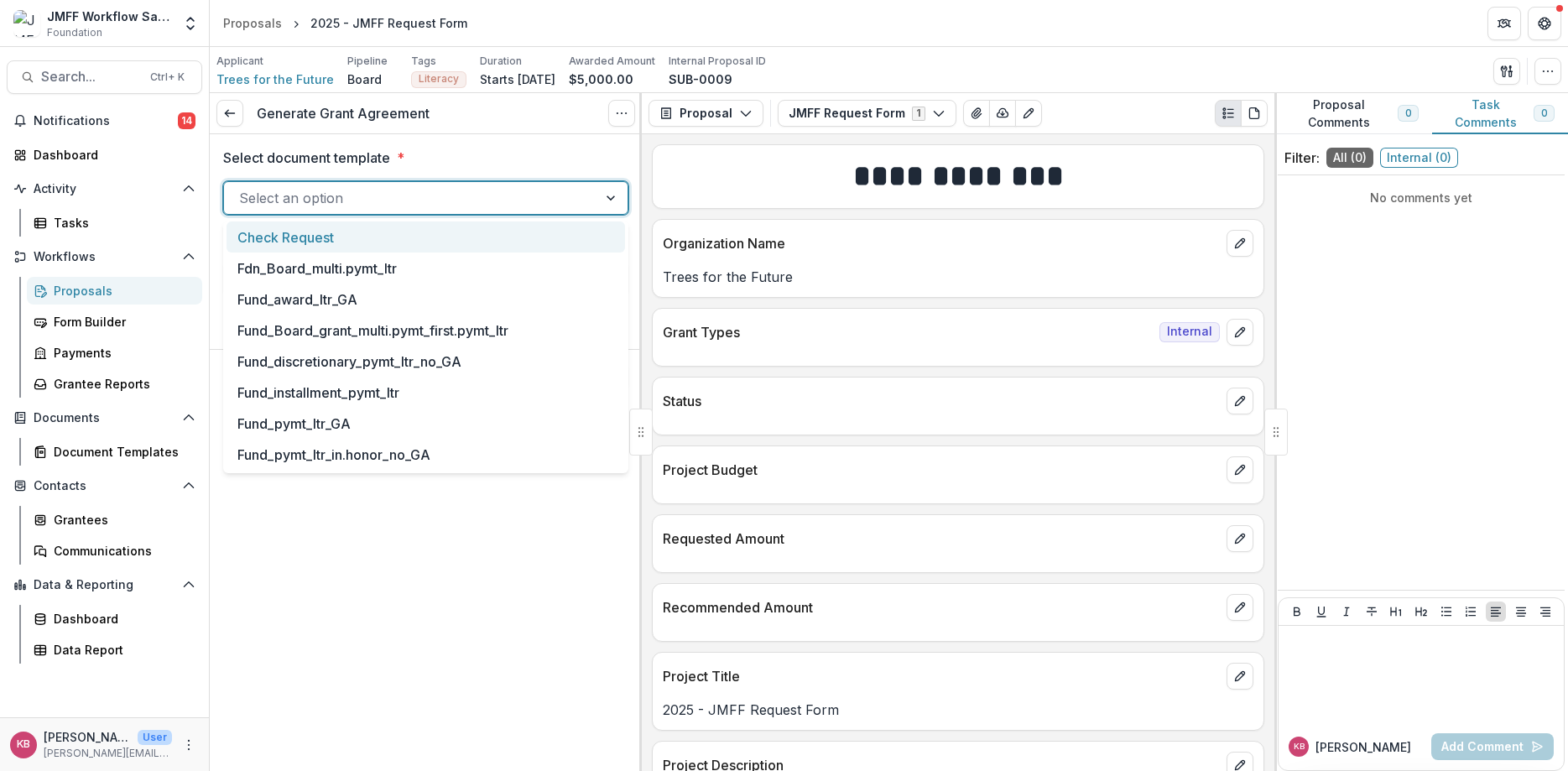
click at [544, 208] on div at bounding box center [411, 198] width 344 height 23
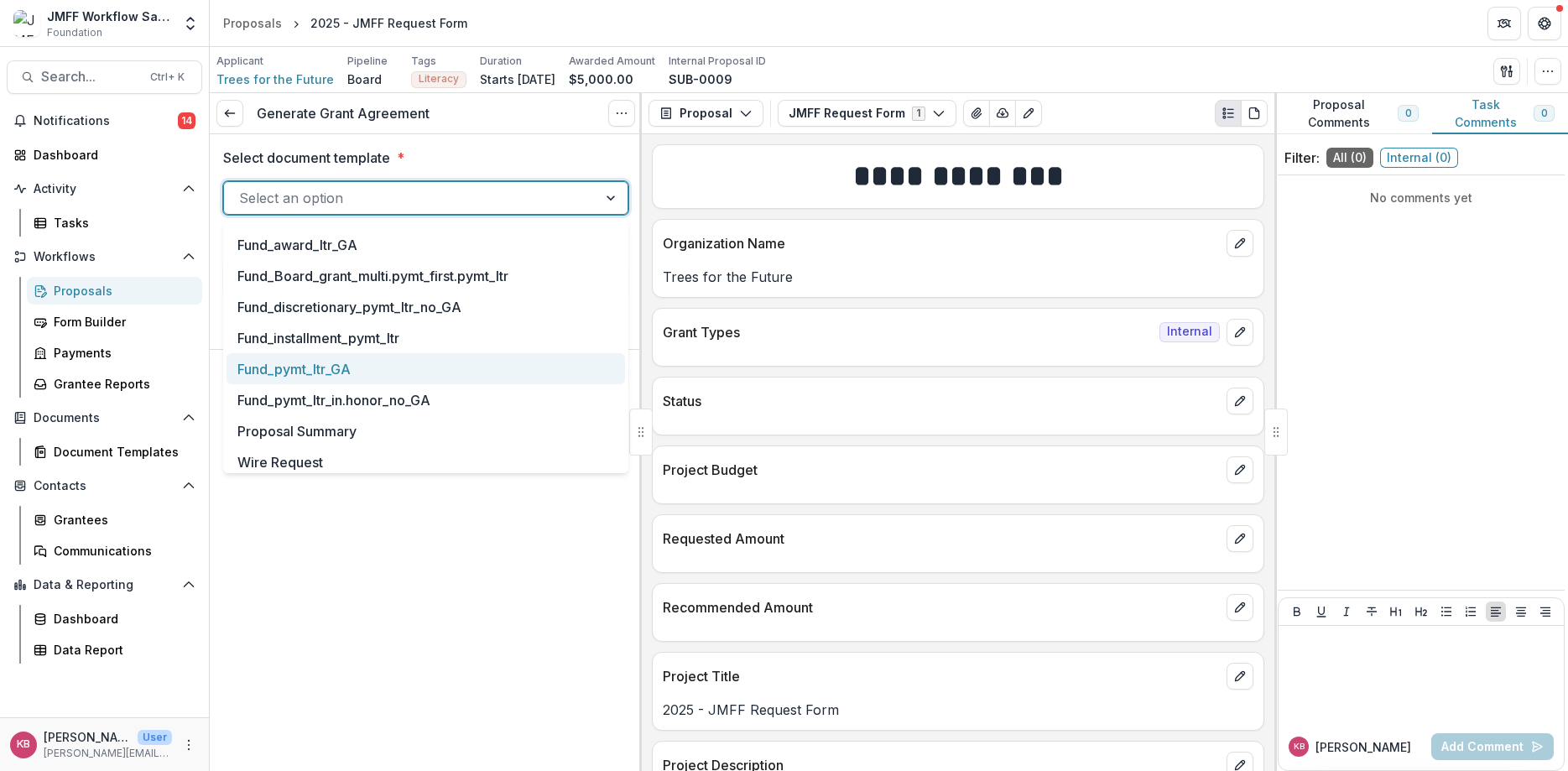
scroll to position [59, 0]
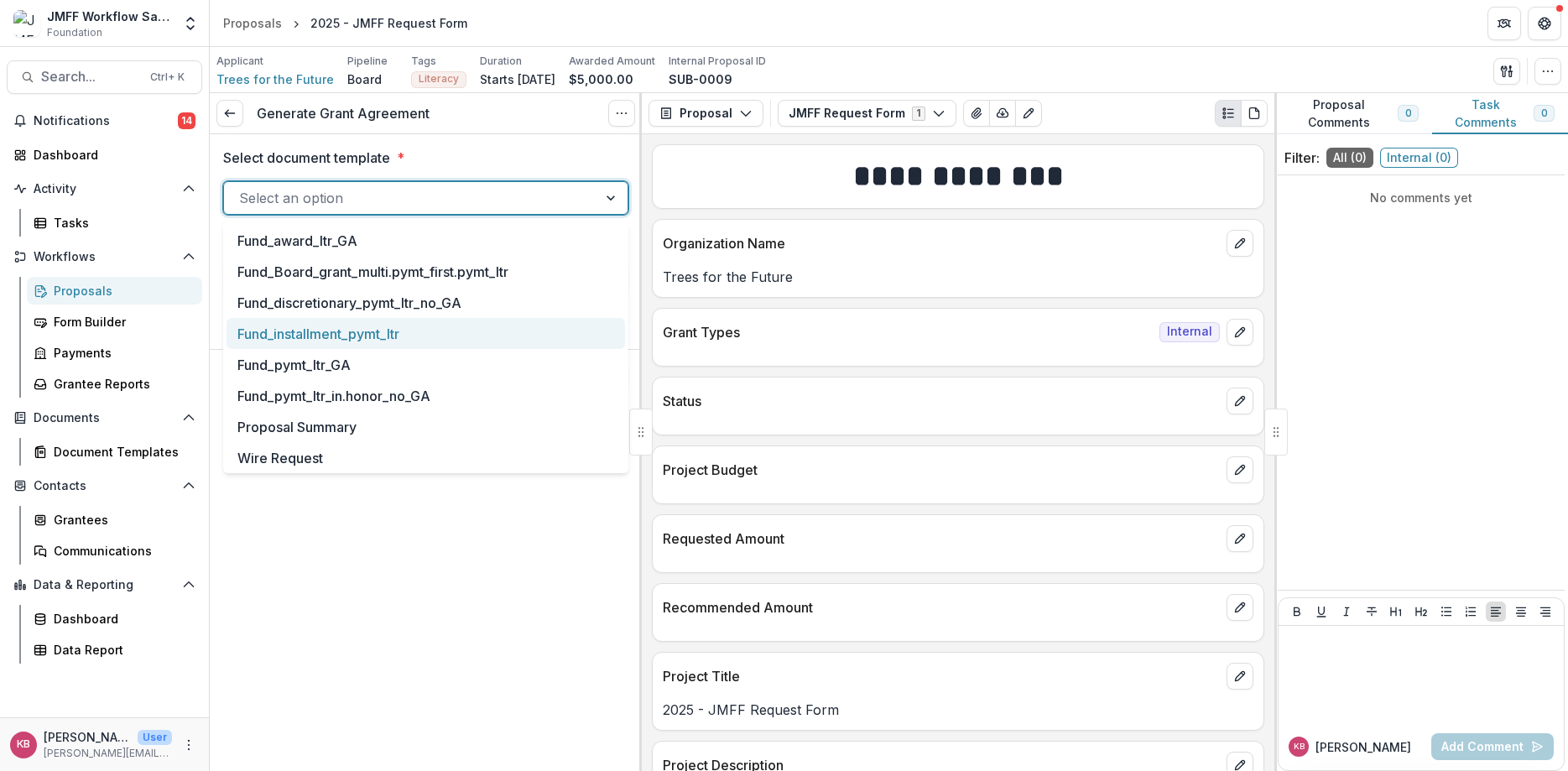
click at [308, 331] on div "Fund_installment_pymt_ltr" at bounding box center [426, 333] width 399 height 31
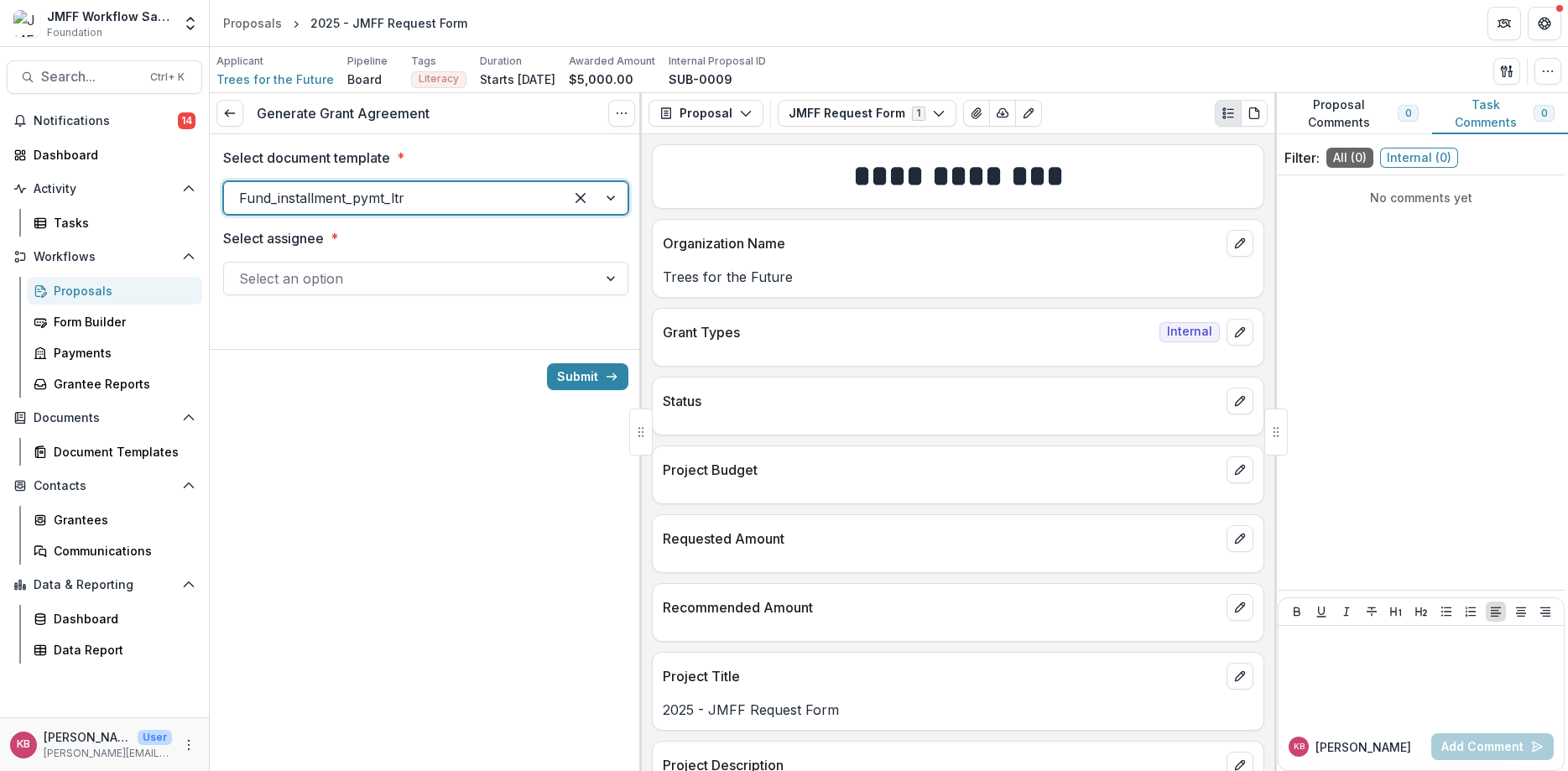
click at [339, 287] on div at bounding box center [411, 278] width 344 height 23
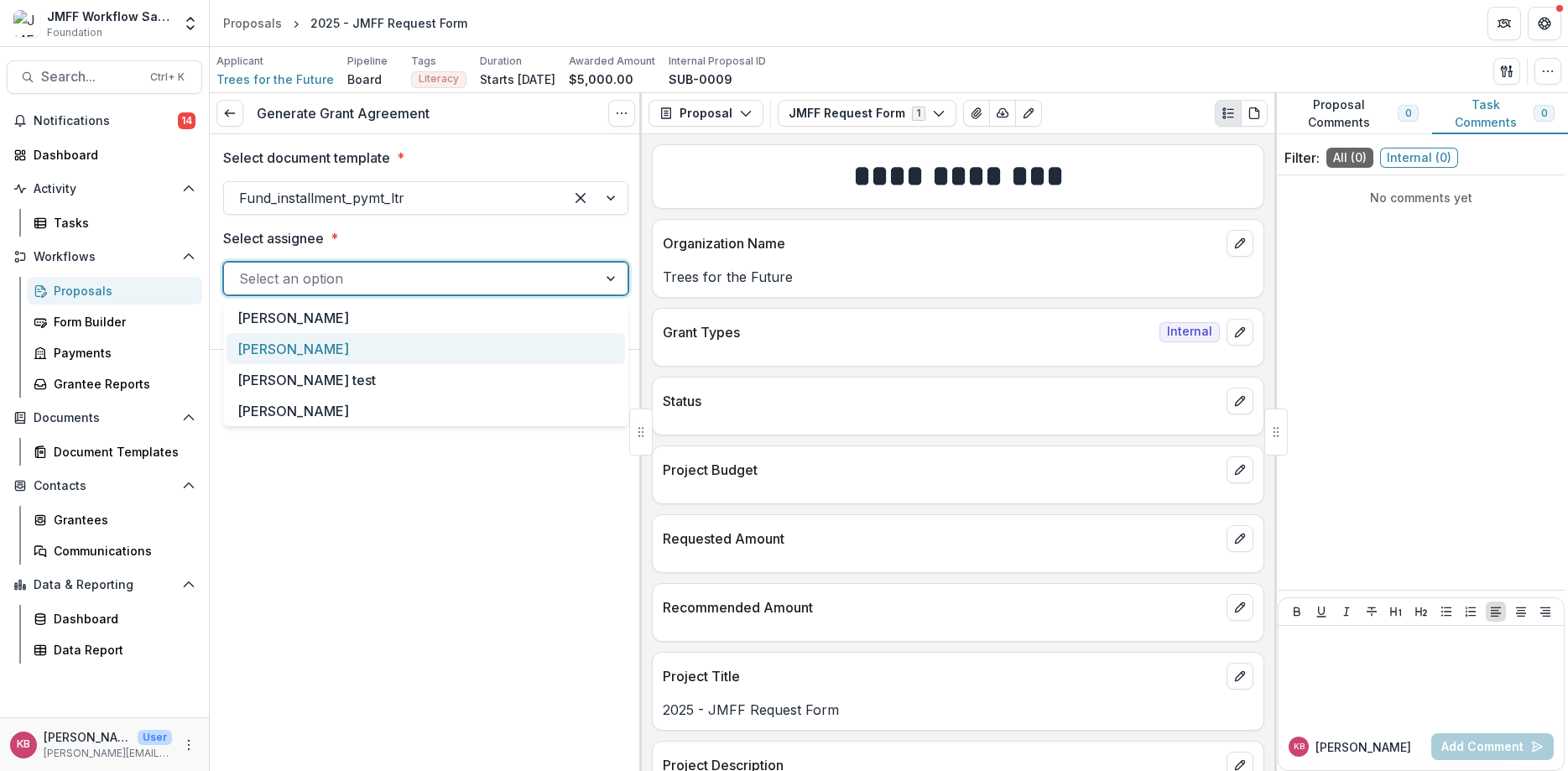
click at [293, 343] on div "[PERSON_NAME]" at bounding box center [426, 349] width 399 height 31
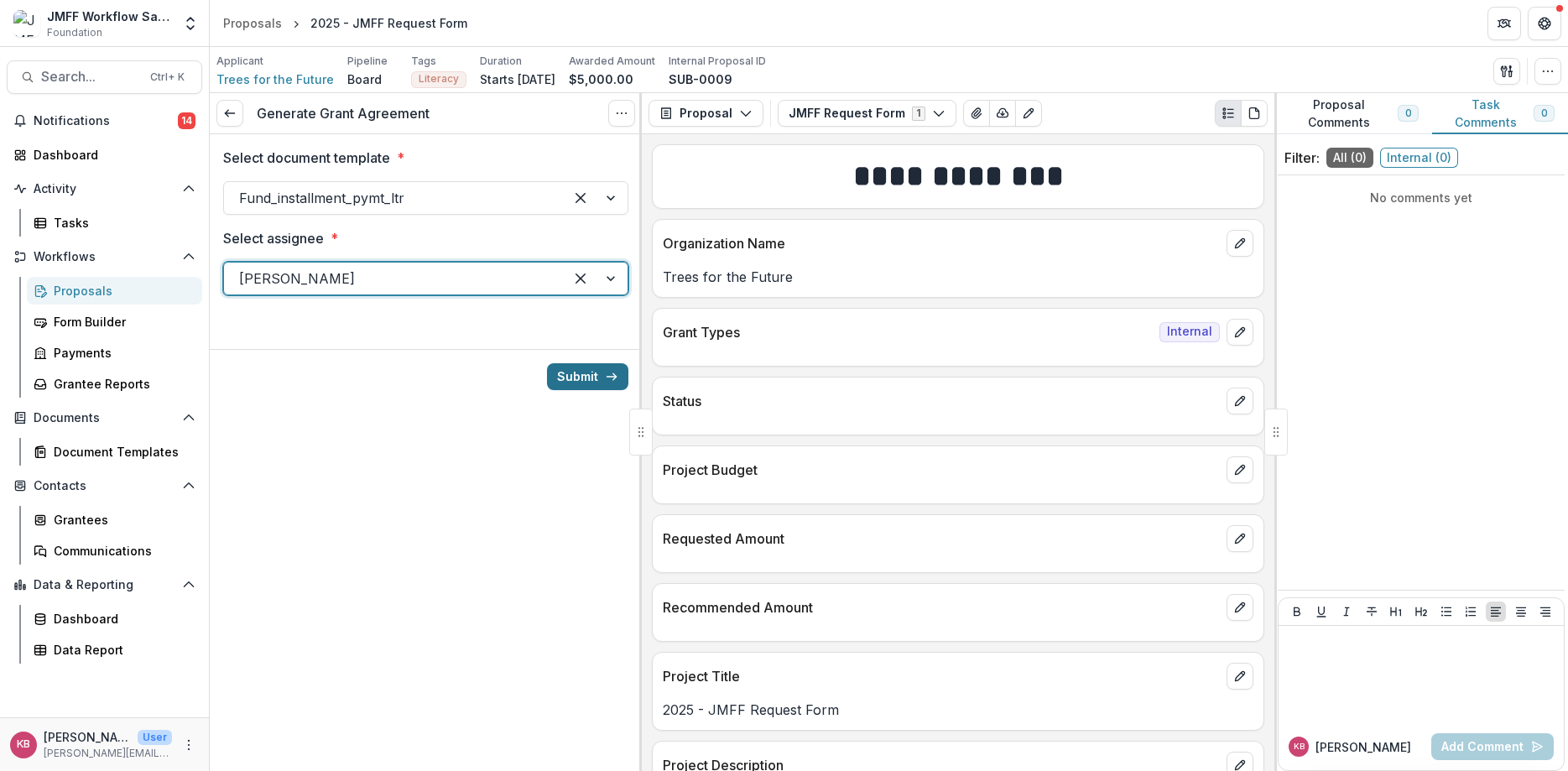
click at [562, 372] on button "Submit" at bounding box center [587, 376] width 81 height 27
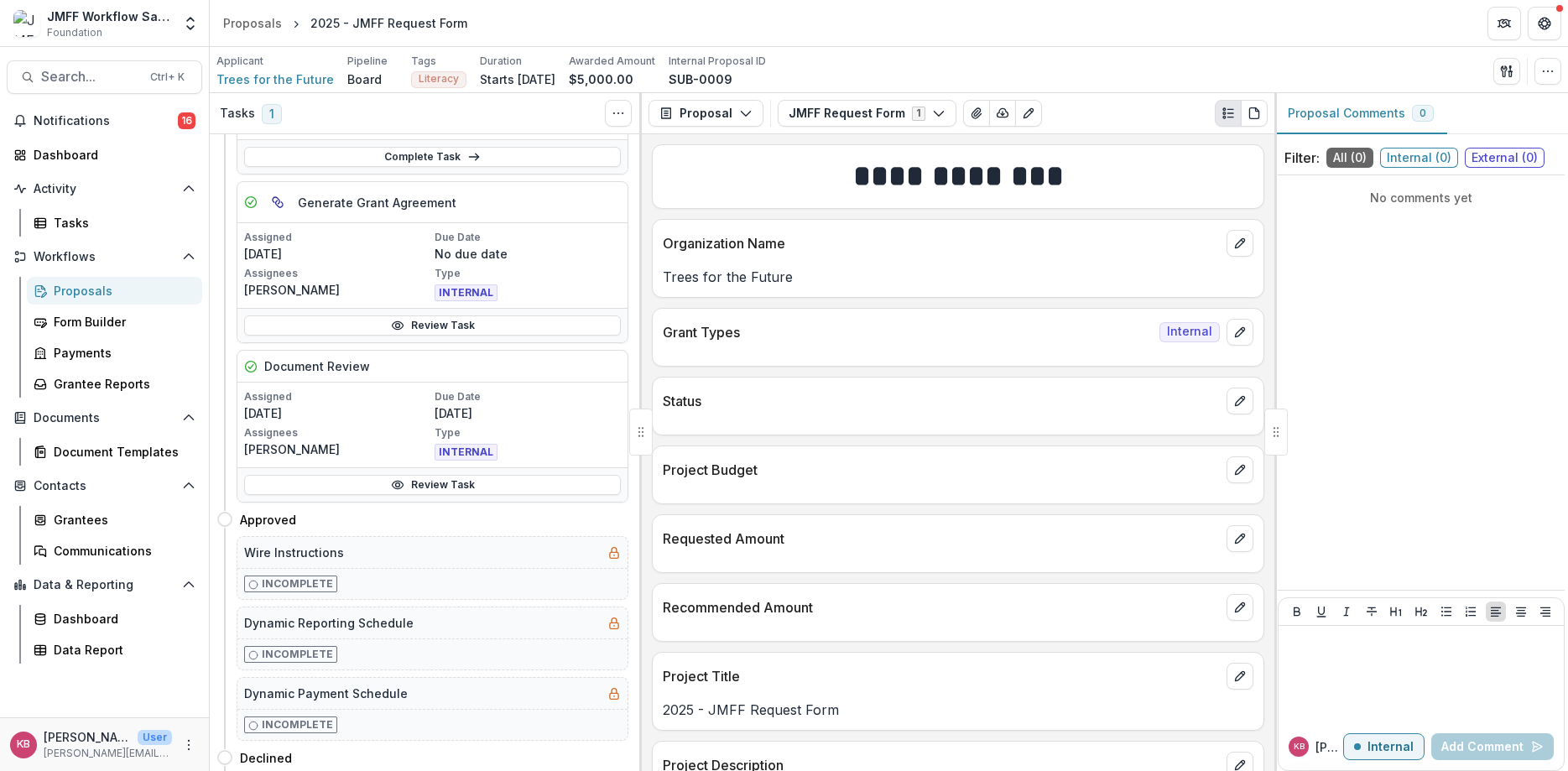
scroll to position [101, 0]
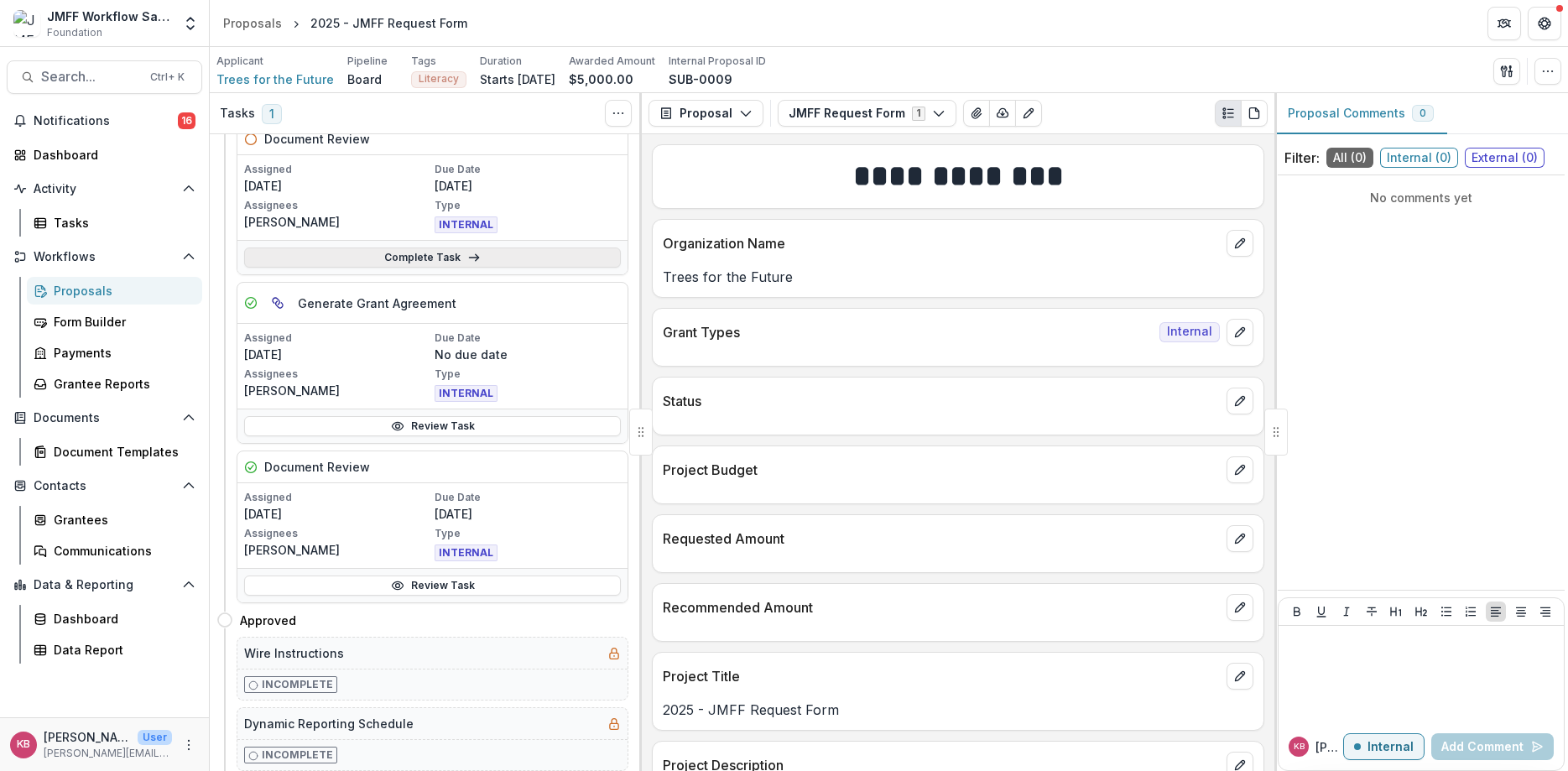
click at [396, 259] on link "Complete Task" at bounding box center [432, 258] width 377 height 20
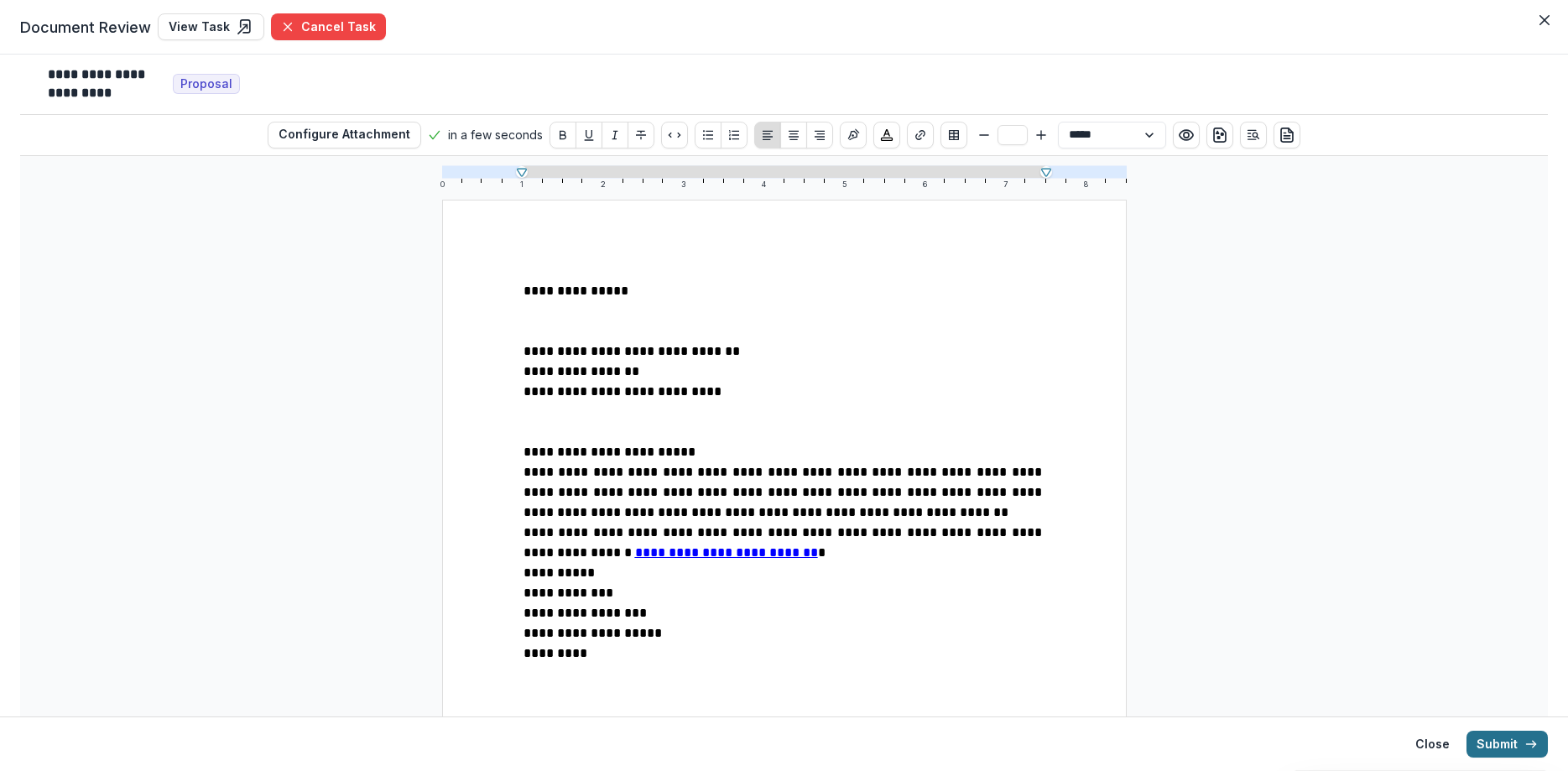
click at [1506, 750] on button "Submit" at bounding box center [1507, 743] width 81 height 27
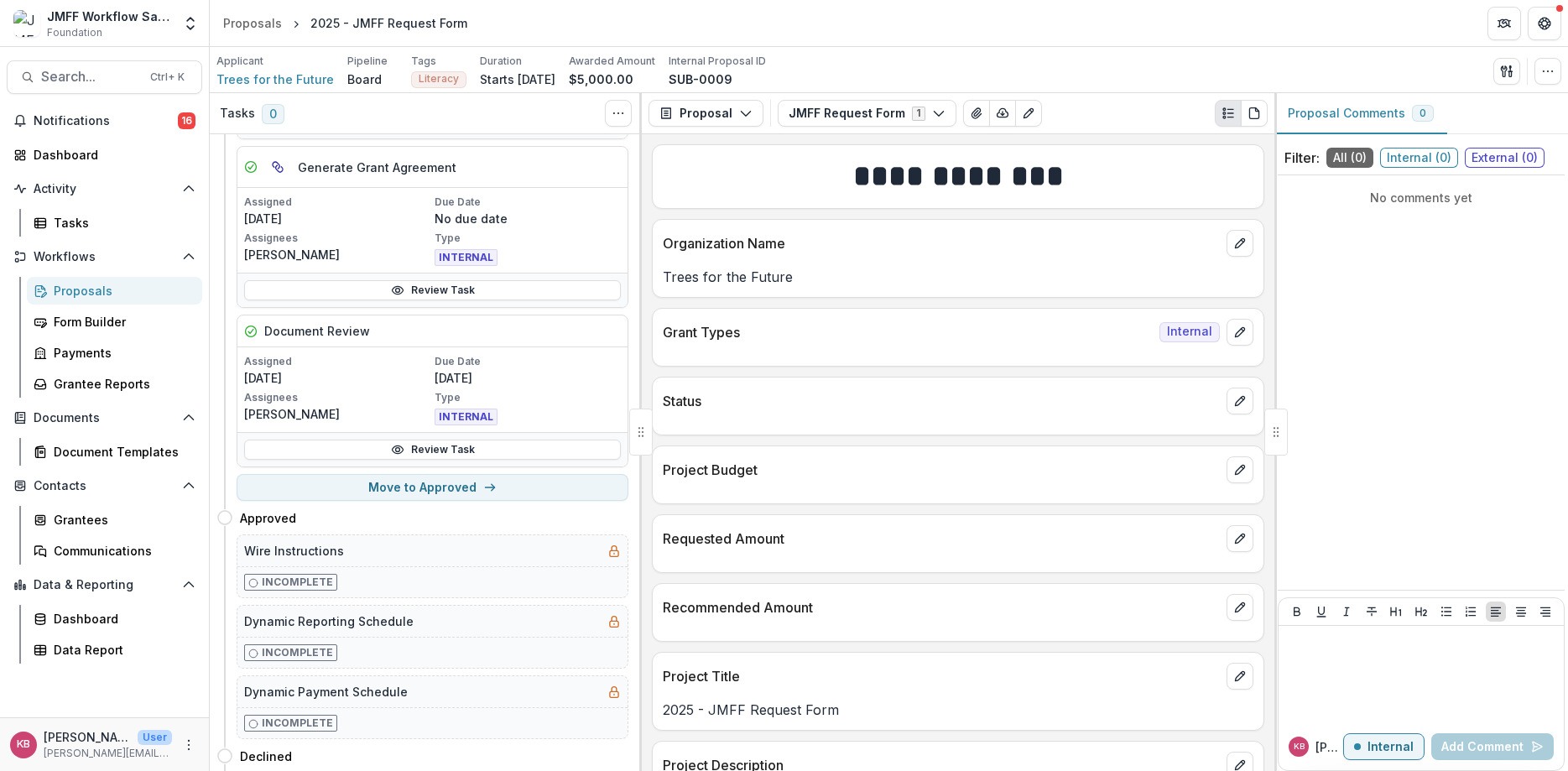
scroll to position [302, 0]
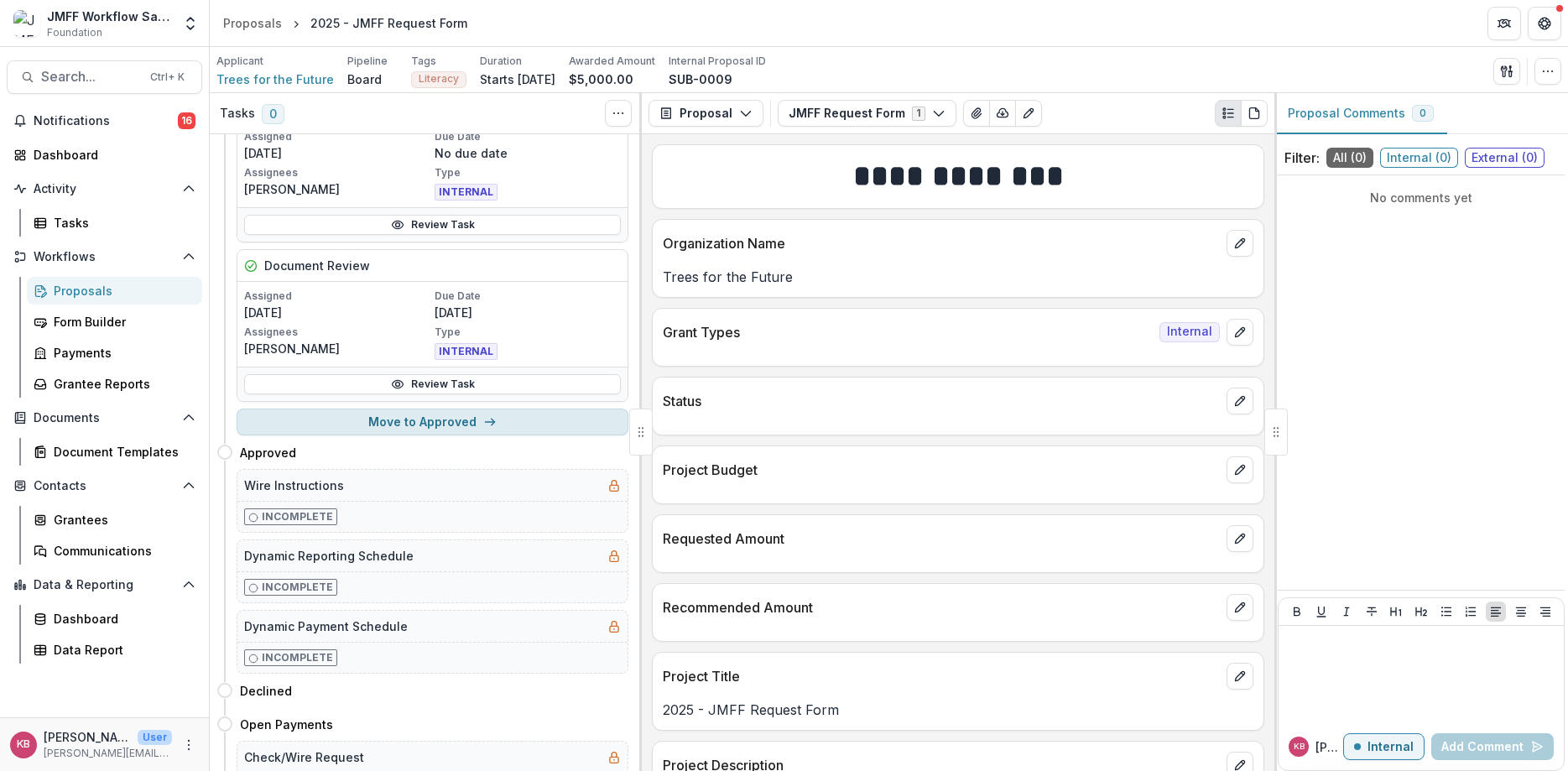
click at [451, 419] on button "Move to Approved" at bounding box center [432, 421] width 392 height 27
select select "********"
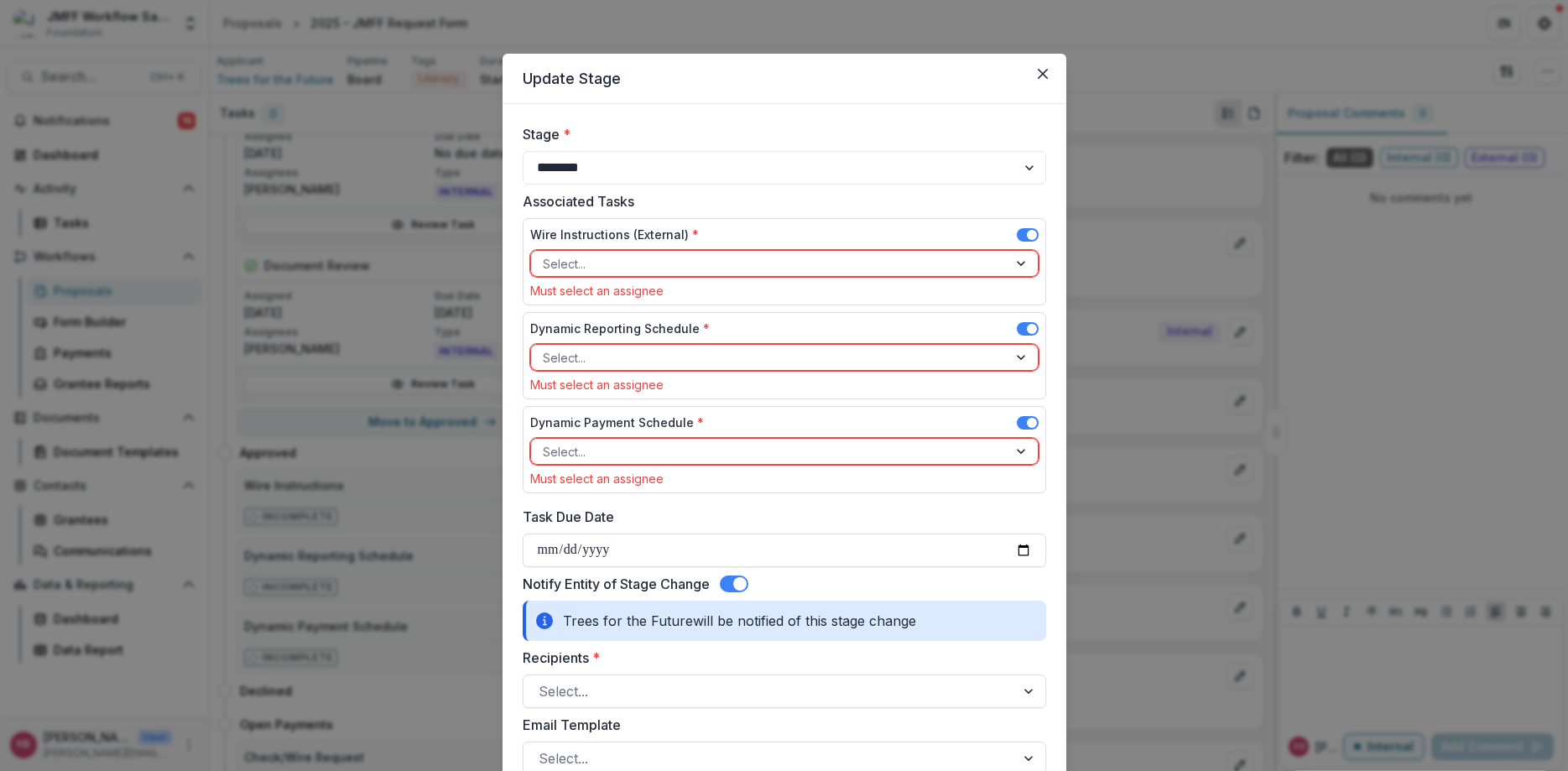
click at [774, 264] on div at bounding box center [769, 263] width 453 height 21
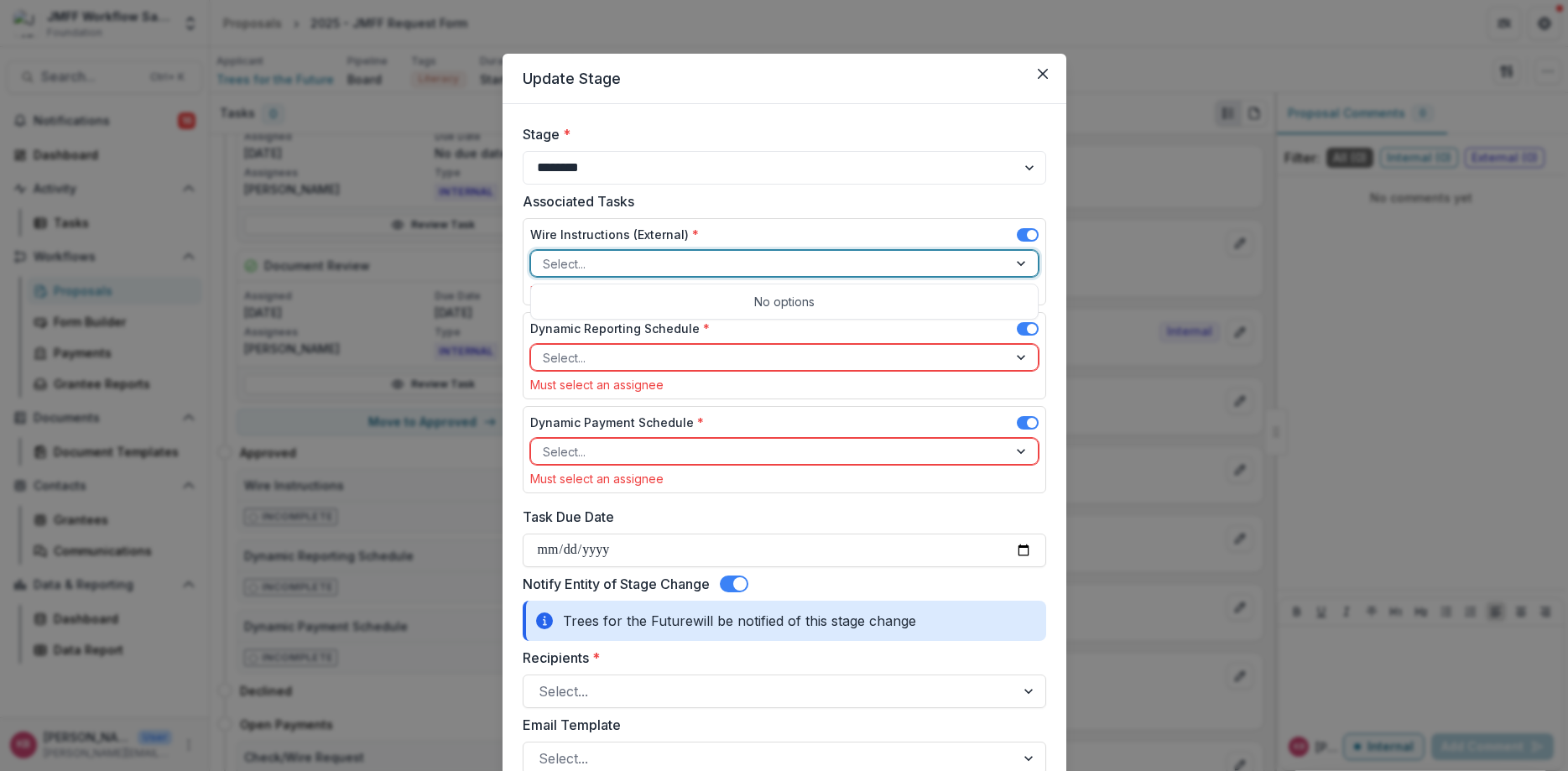
click at [855, 298] on div "No options" at bounding box center [784, 302] width 500 height 28
click at [768, 305] on div "No options" at bounding box center [784, 302] width 500 height 28
click at [1029, 235] on span at bounding box center [1031, 235] width 10 height 10
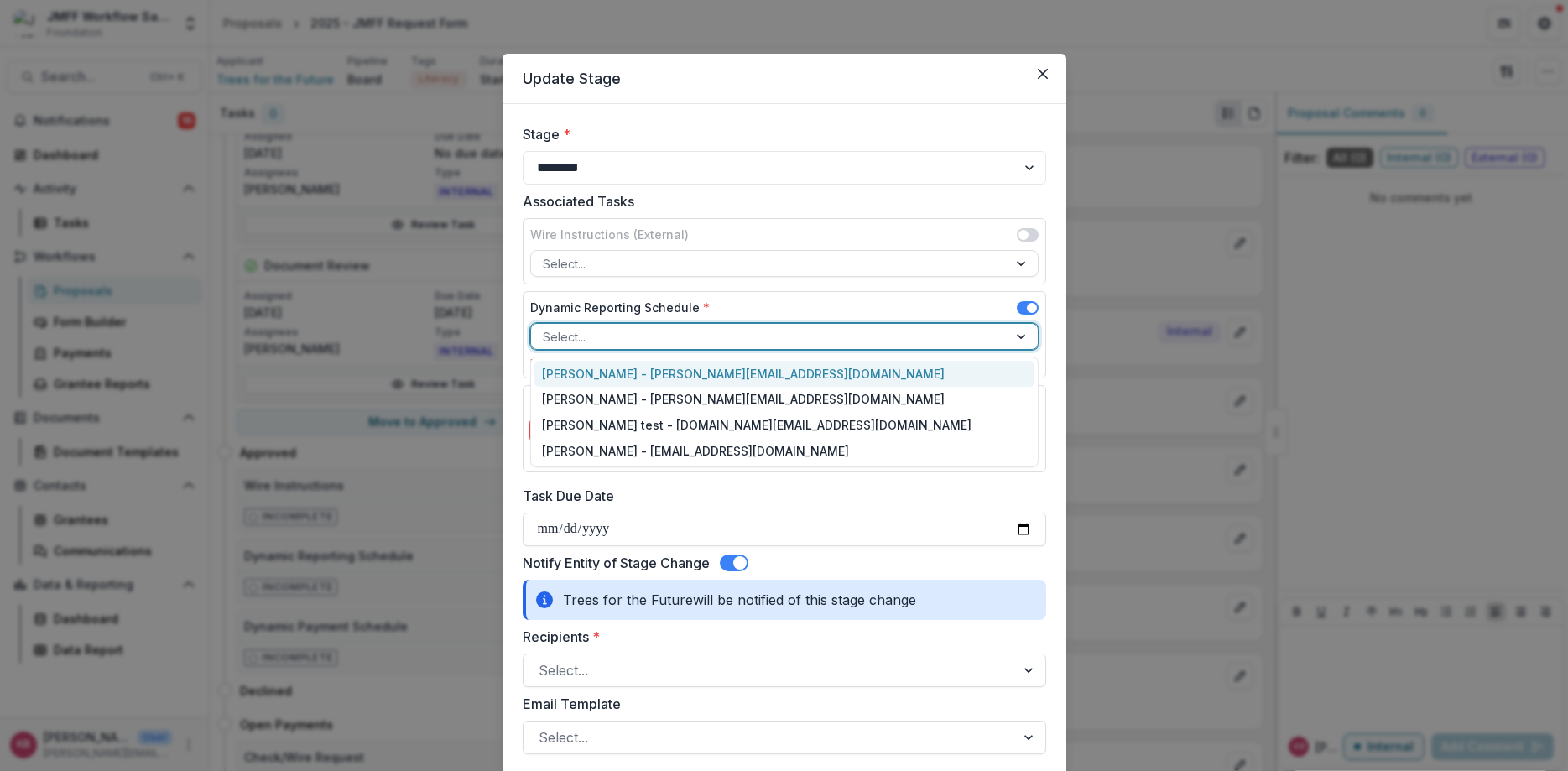
click at [840, 335] on div at bounding box center [769, 336] width 453 height 21
click at [619, 402] on div "Katie Baron - katie@tbgfoundations.org" at bounding box center [784, 400] width 500 height 26
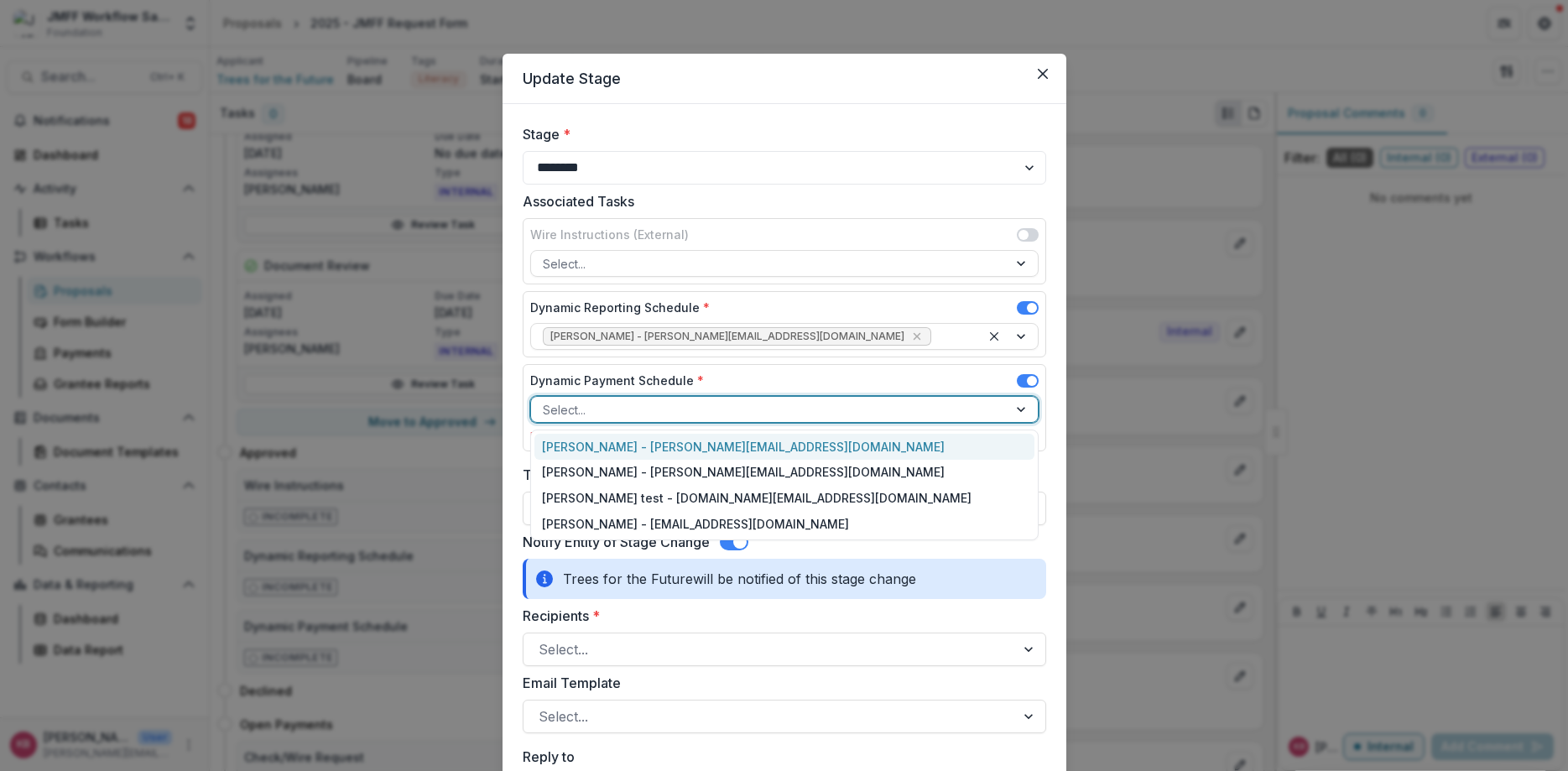
click at [656, 407] on div at bounding box center [769, 409] width 453 height 21
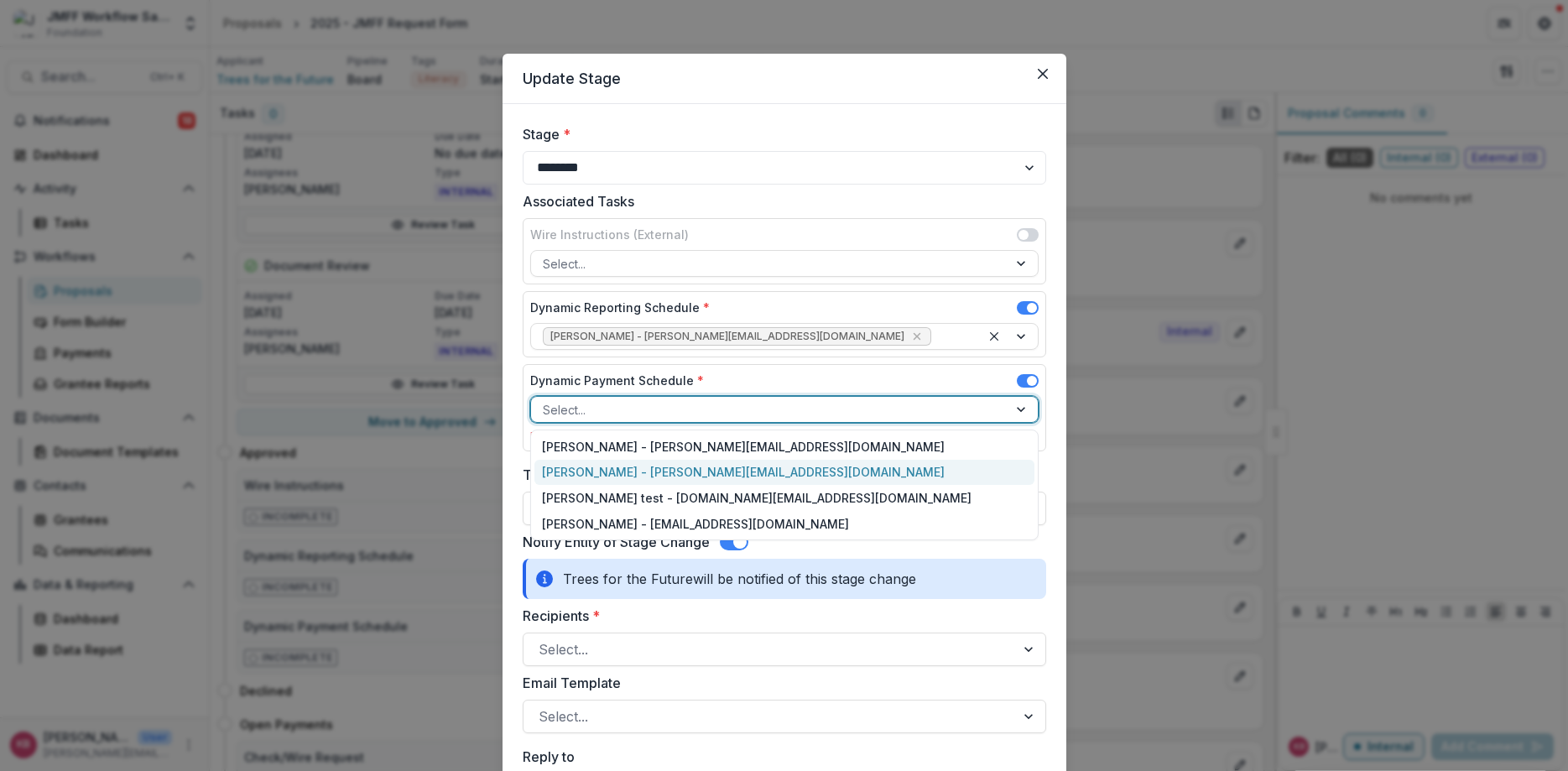
click at [619, 470] on div "Katie Baron - katie@tbgfoundations.org" at bounding box center [784, 473] width 500 height 26
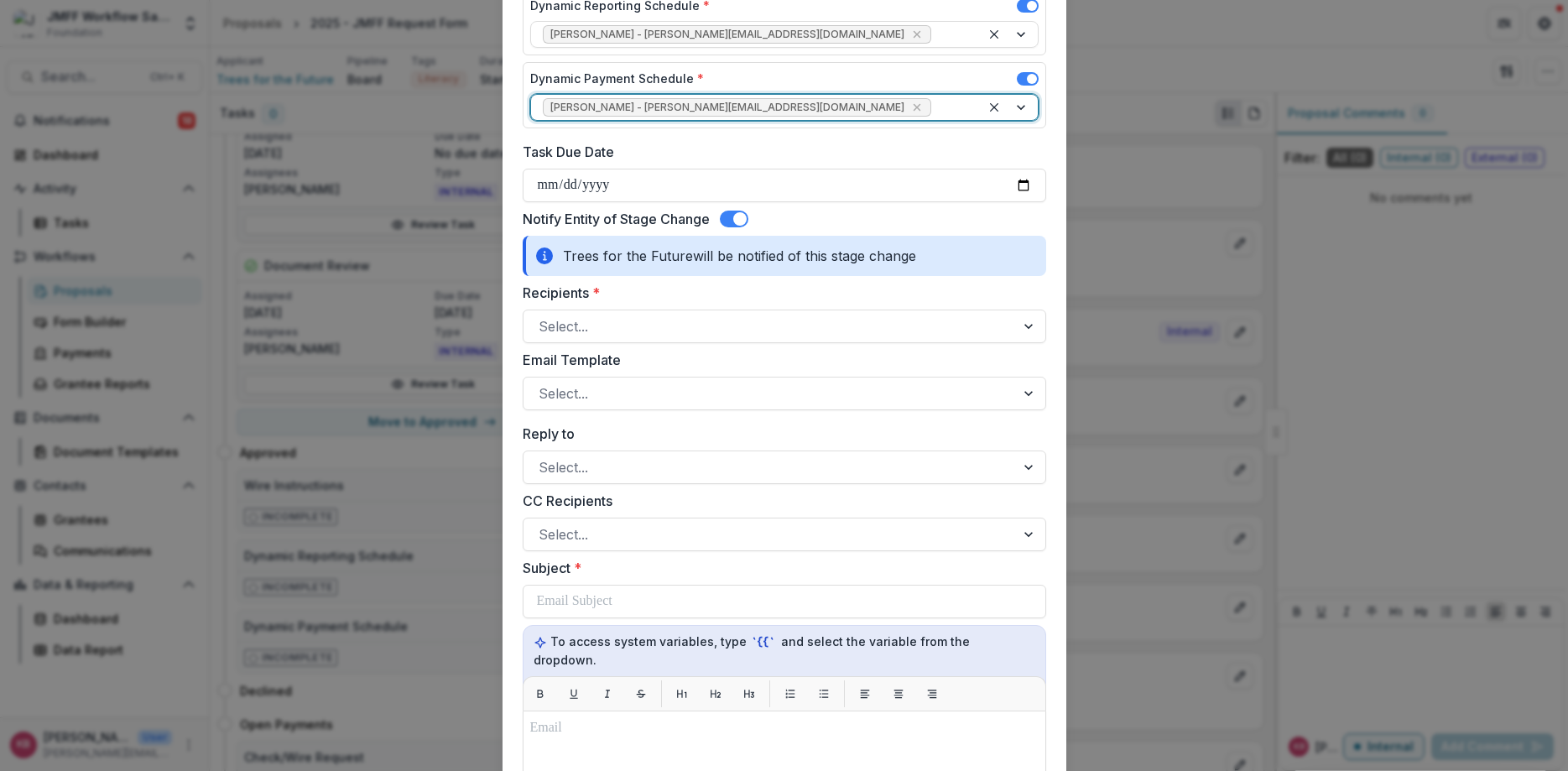
click at [731, 221] on span at bounding box center [733, 219] width 29 height 17
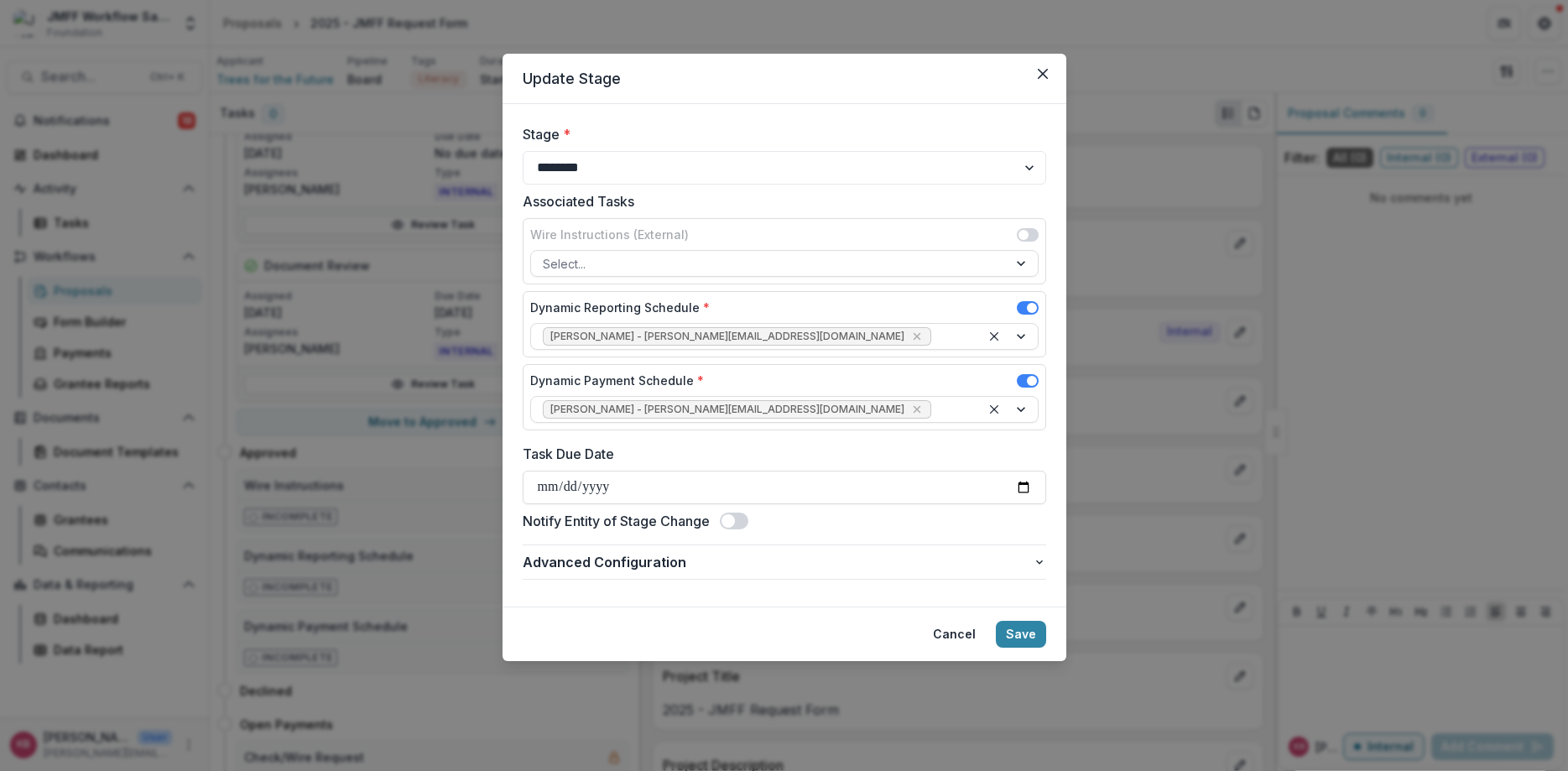
scroll to position [0, 0]
click at [659, 568] on span "Advanced Configuration" at bounding box center [778, 562] width 510 height 20
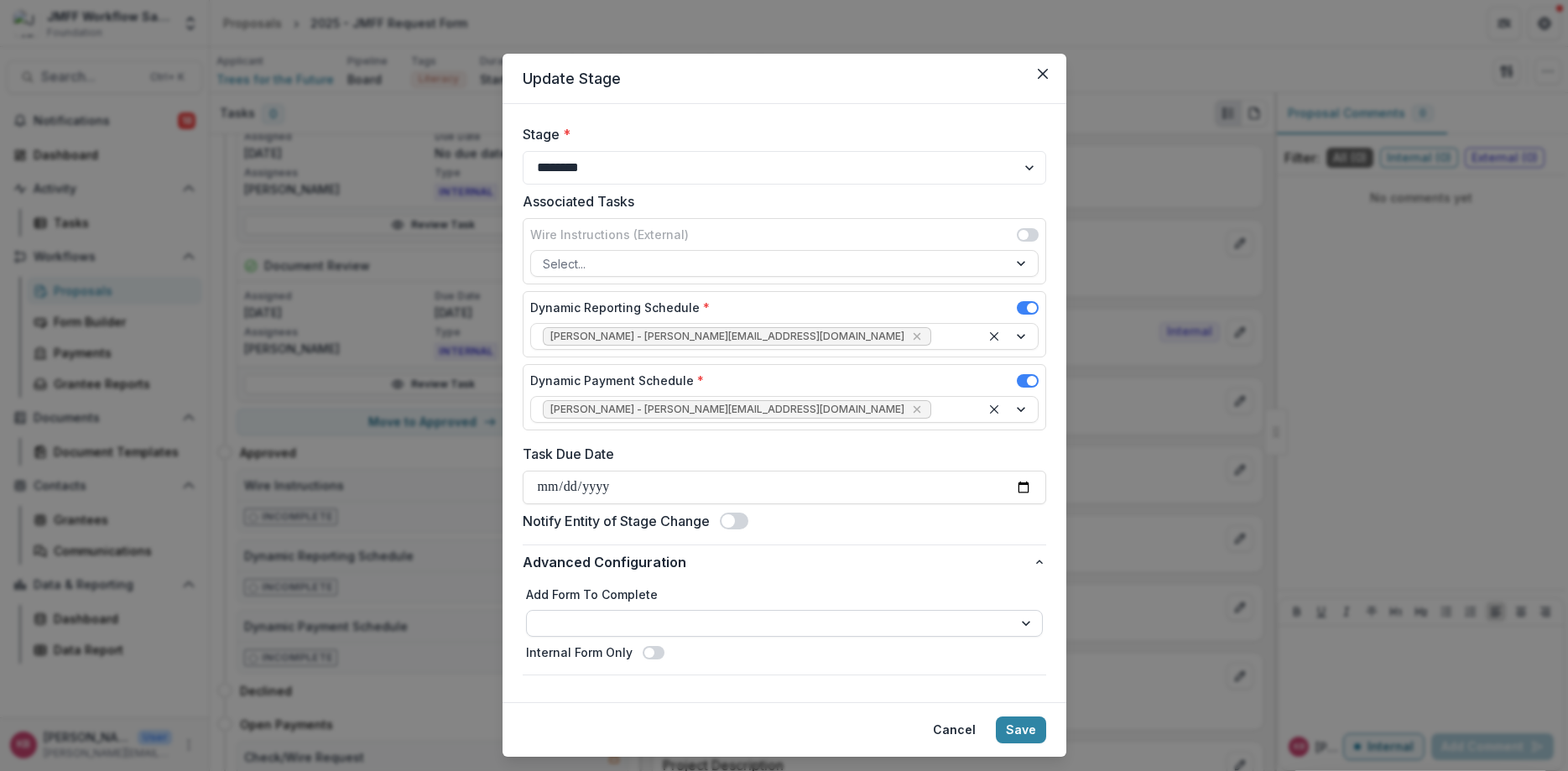
scroll to position [40, 0]
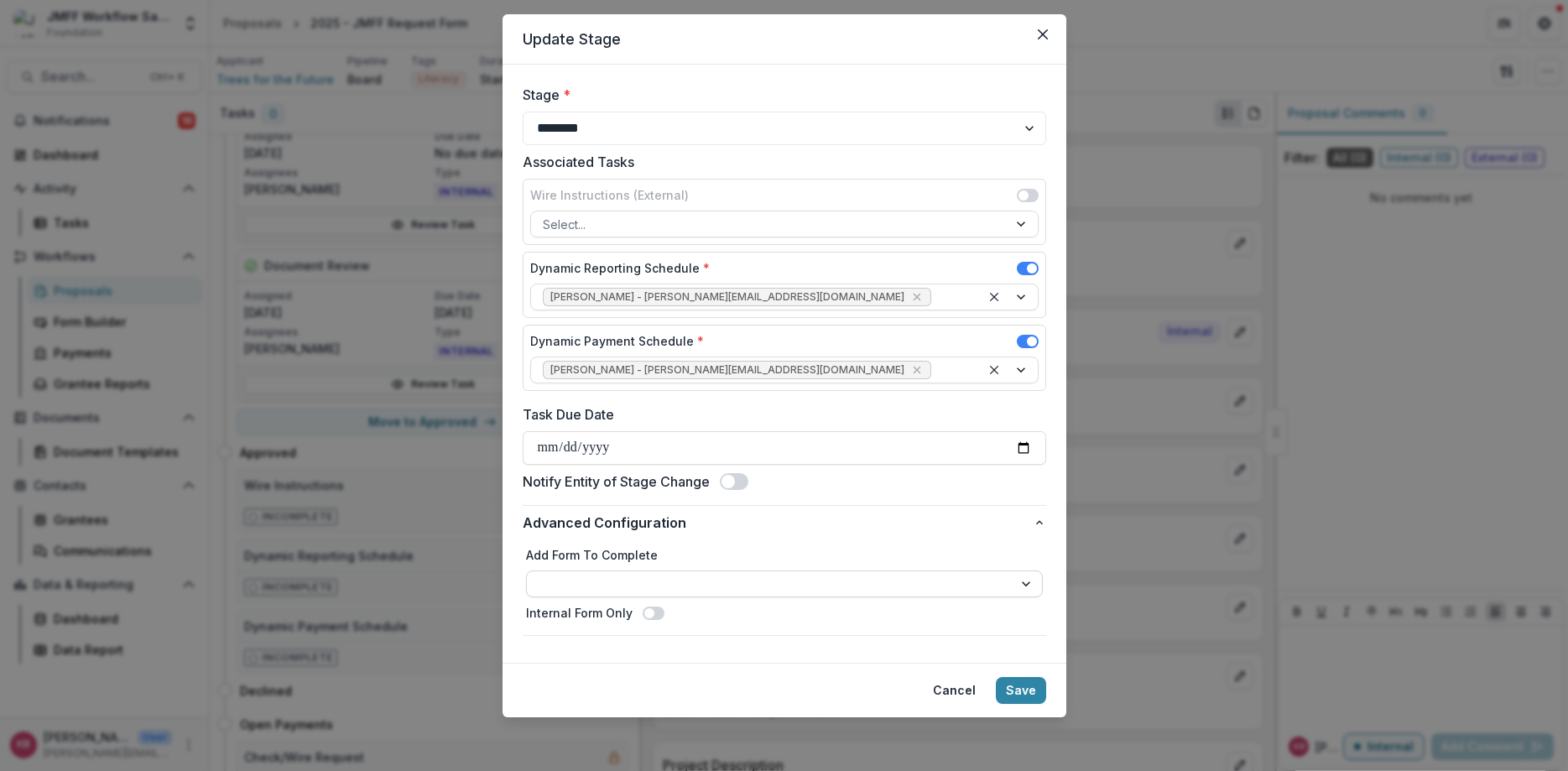
click at [526, 571] on select "**********" at bounding box center [785, 584] width 517 height 27
click at [664, 583] on select "**********" at bounding box center [785, 584] width 517 height 27
click at [1016, 689] on button "Save" at bounding box center [1020, 690] width 51 height 27
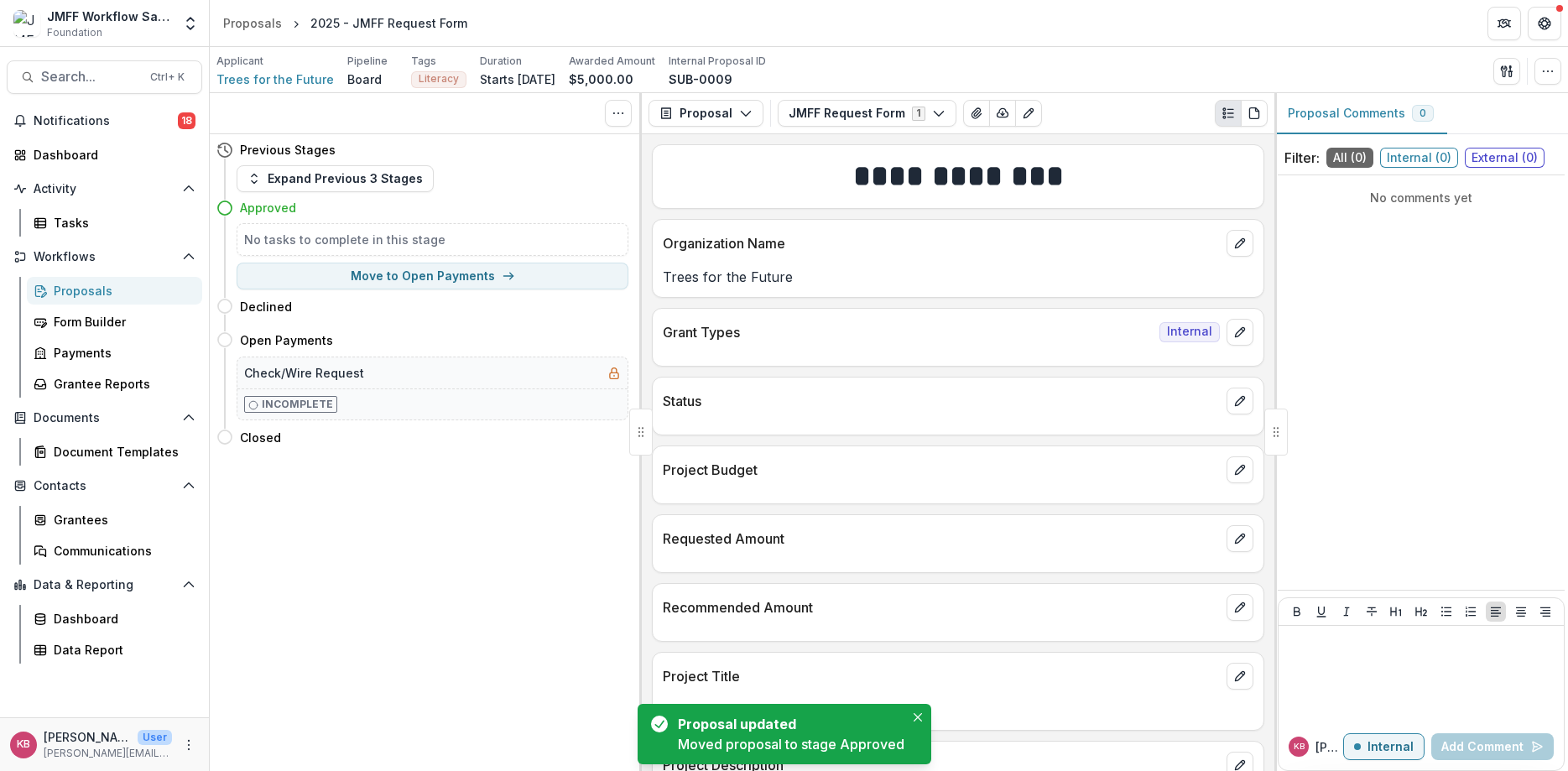
scroll to position [0, 0]
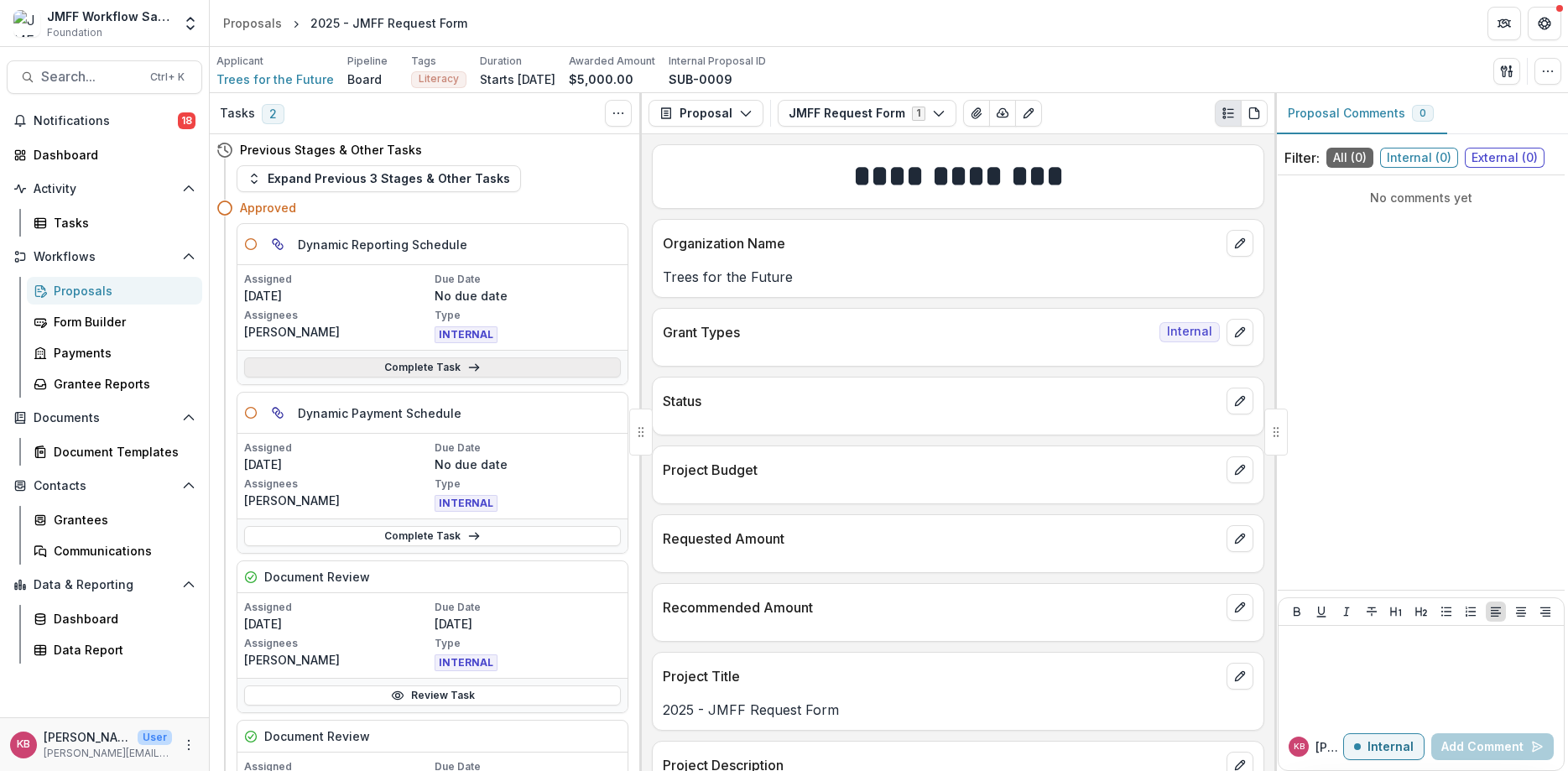
click at [417, 363] on link "Complete Task" at bounding box center [432, 367] width 377 height 20
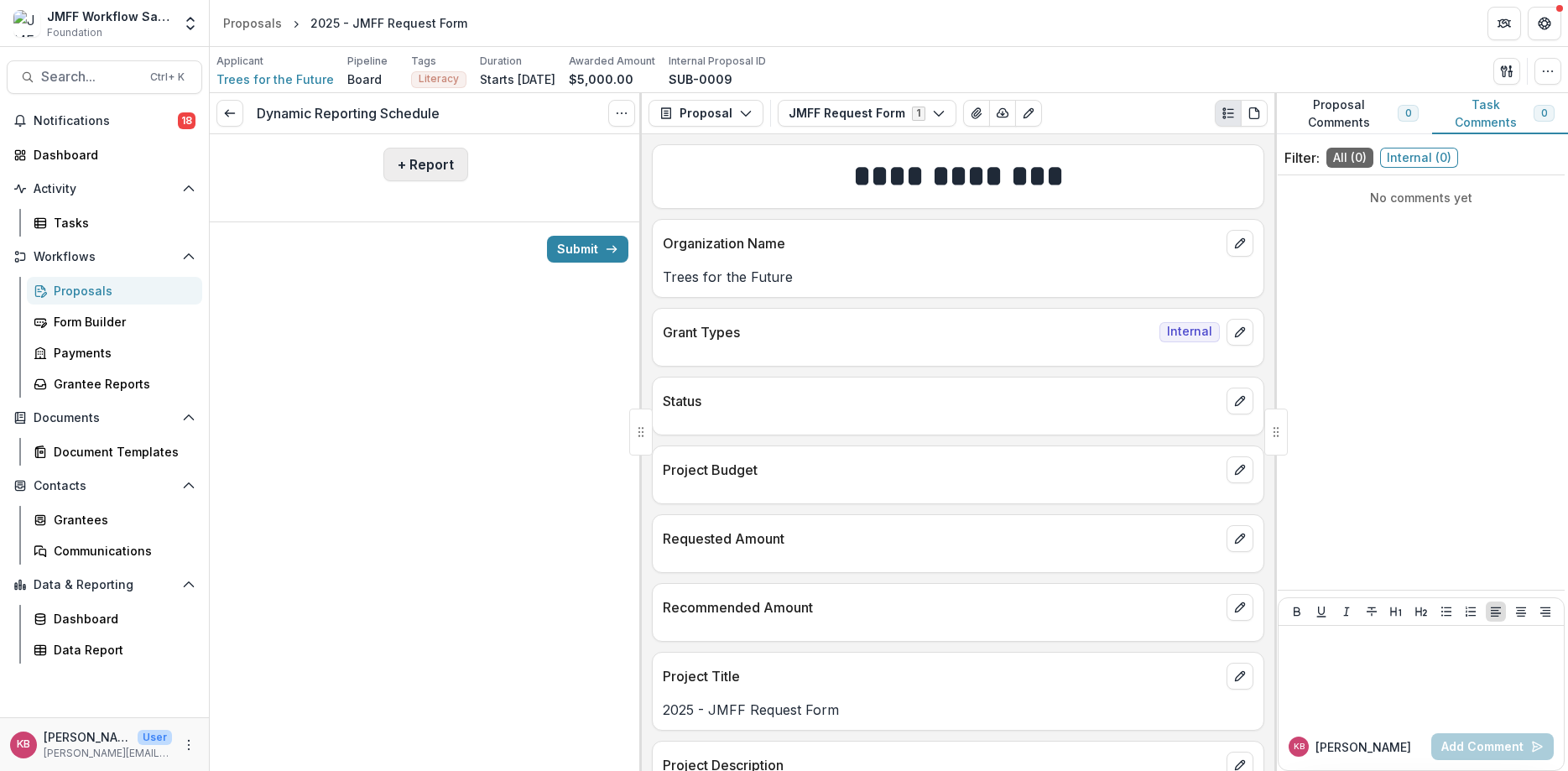
click at [438, 177] on button "+ Report" at bounding box center [426, 164] width 85 height 33
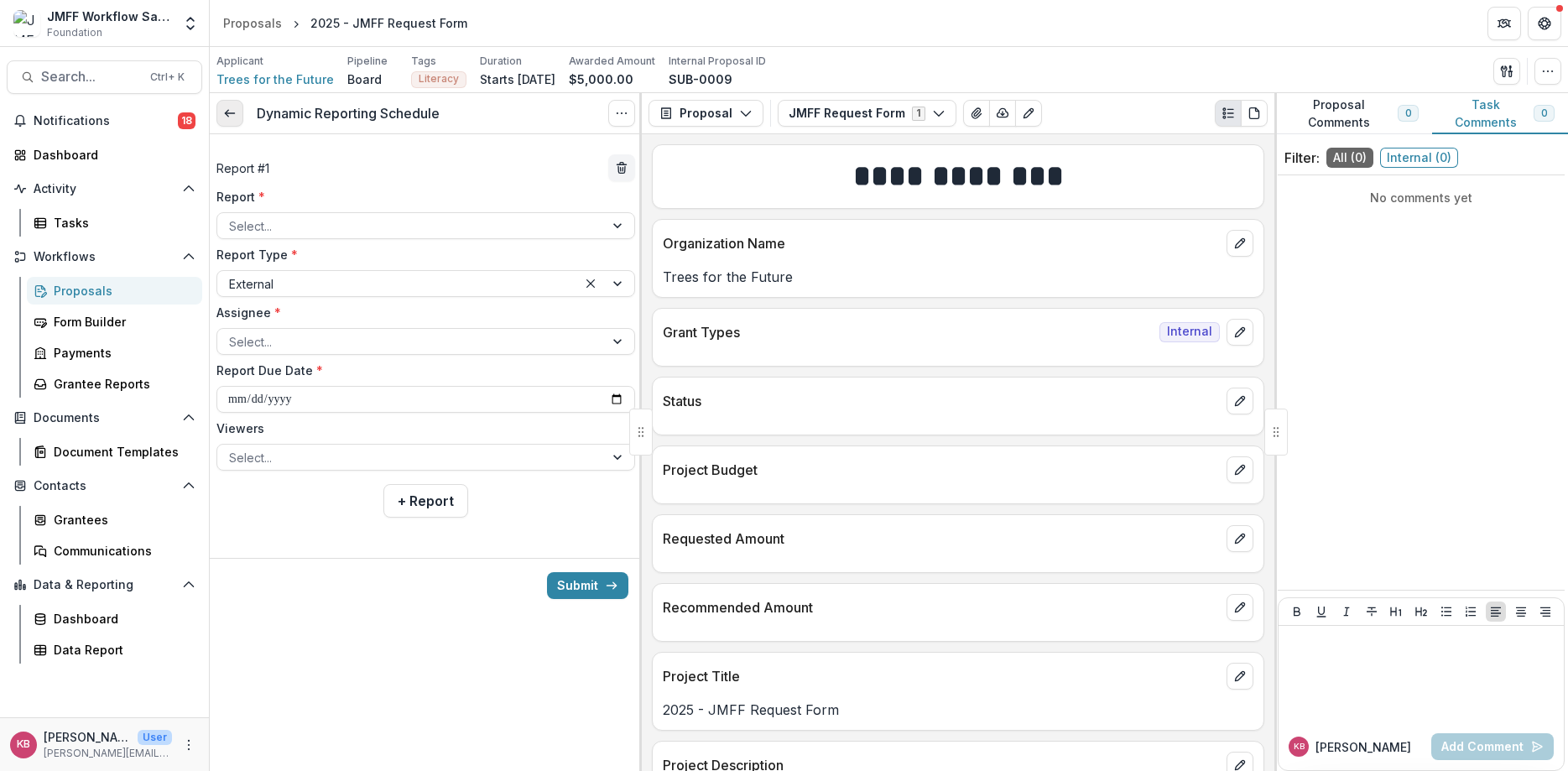
click at [238, 117] on link at bounding box center [229, 113] width 27 height 27
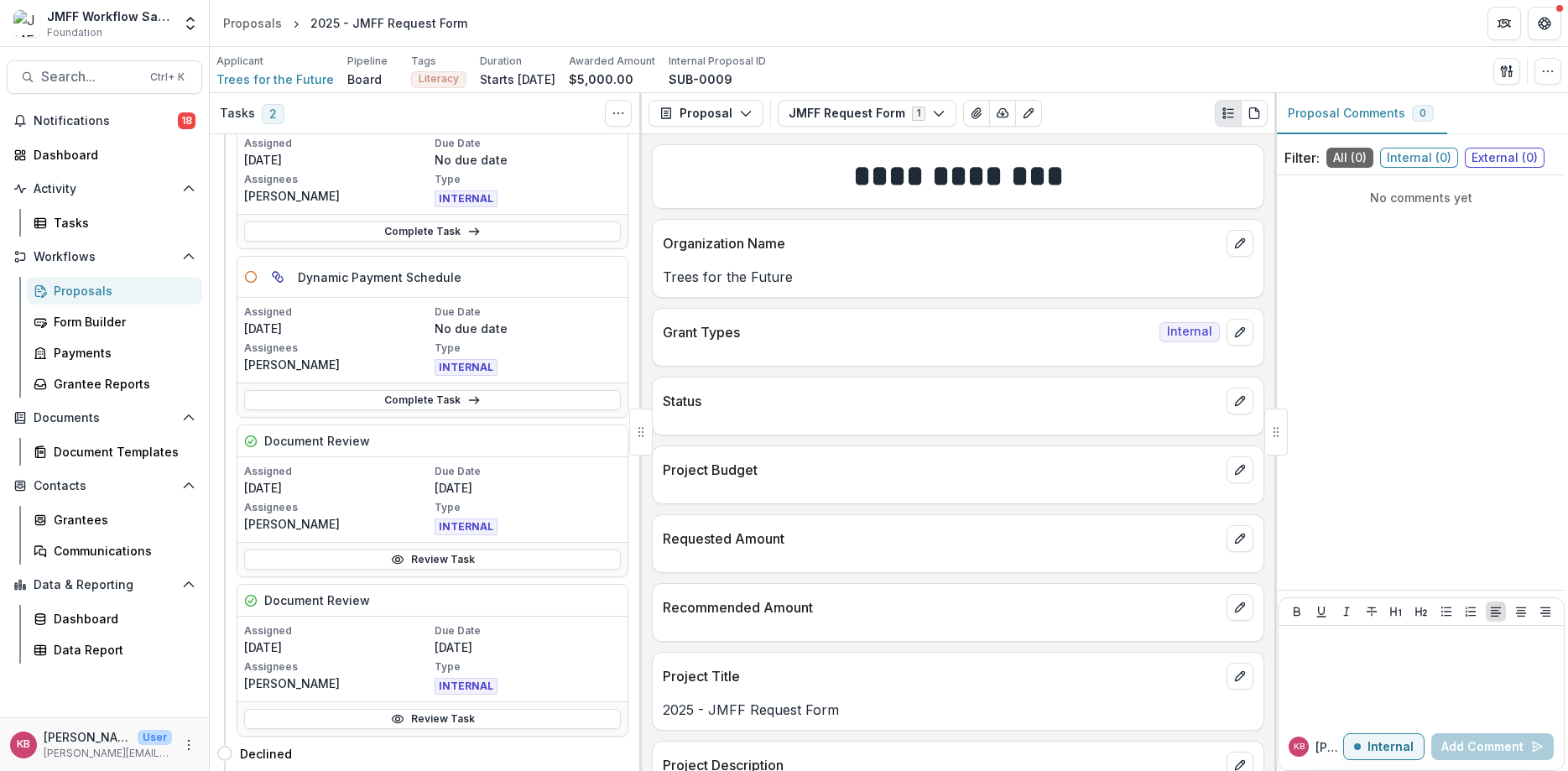
scroll to position [65, 0]
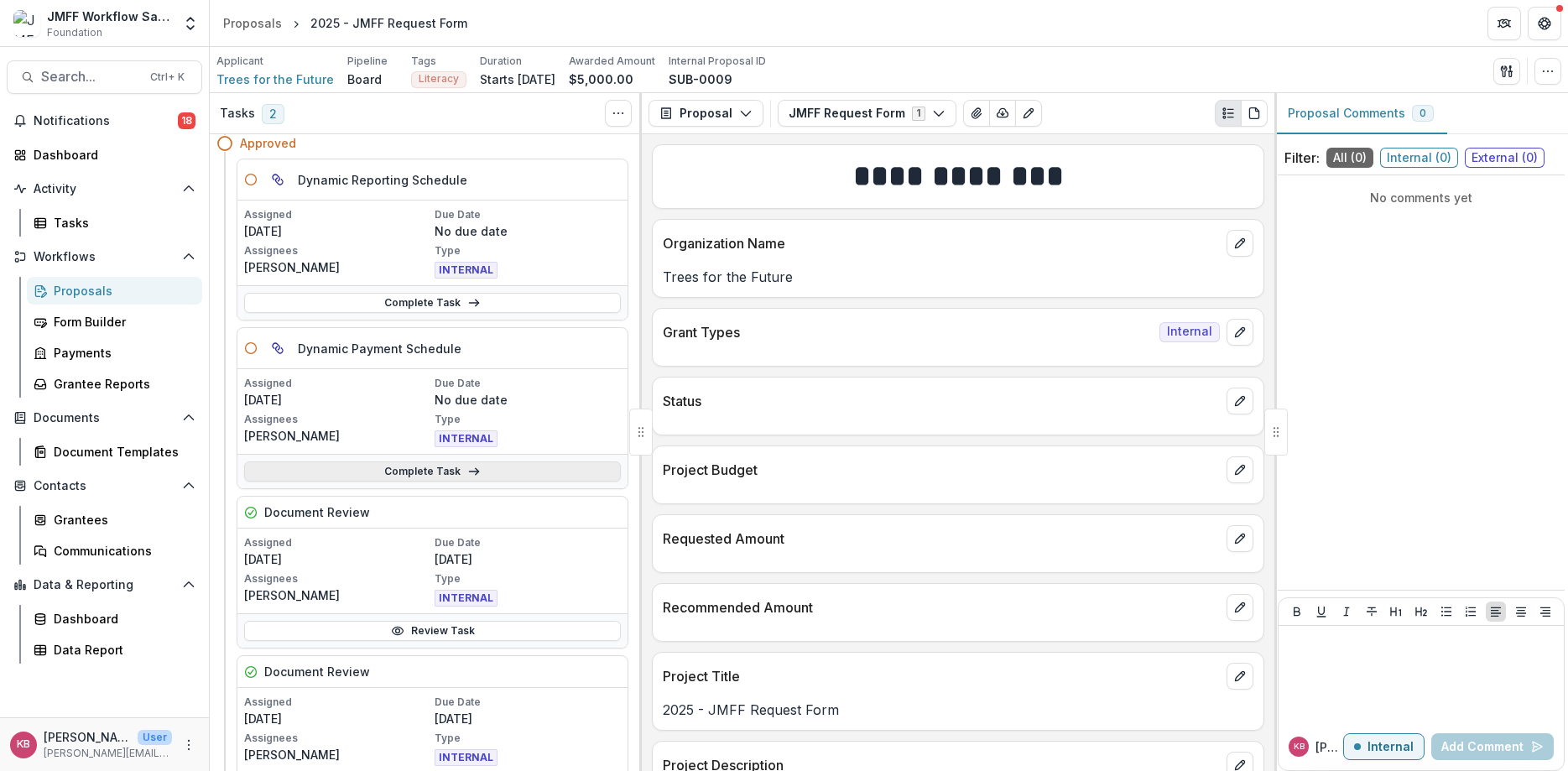
click at [417, 472] on link "Complete Task" at bounding box center [432, 472] width 377 height 20
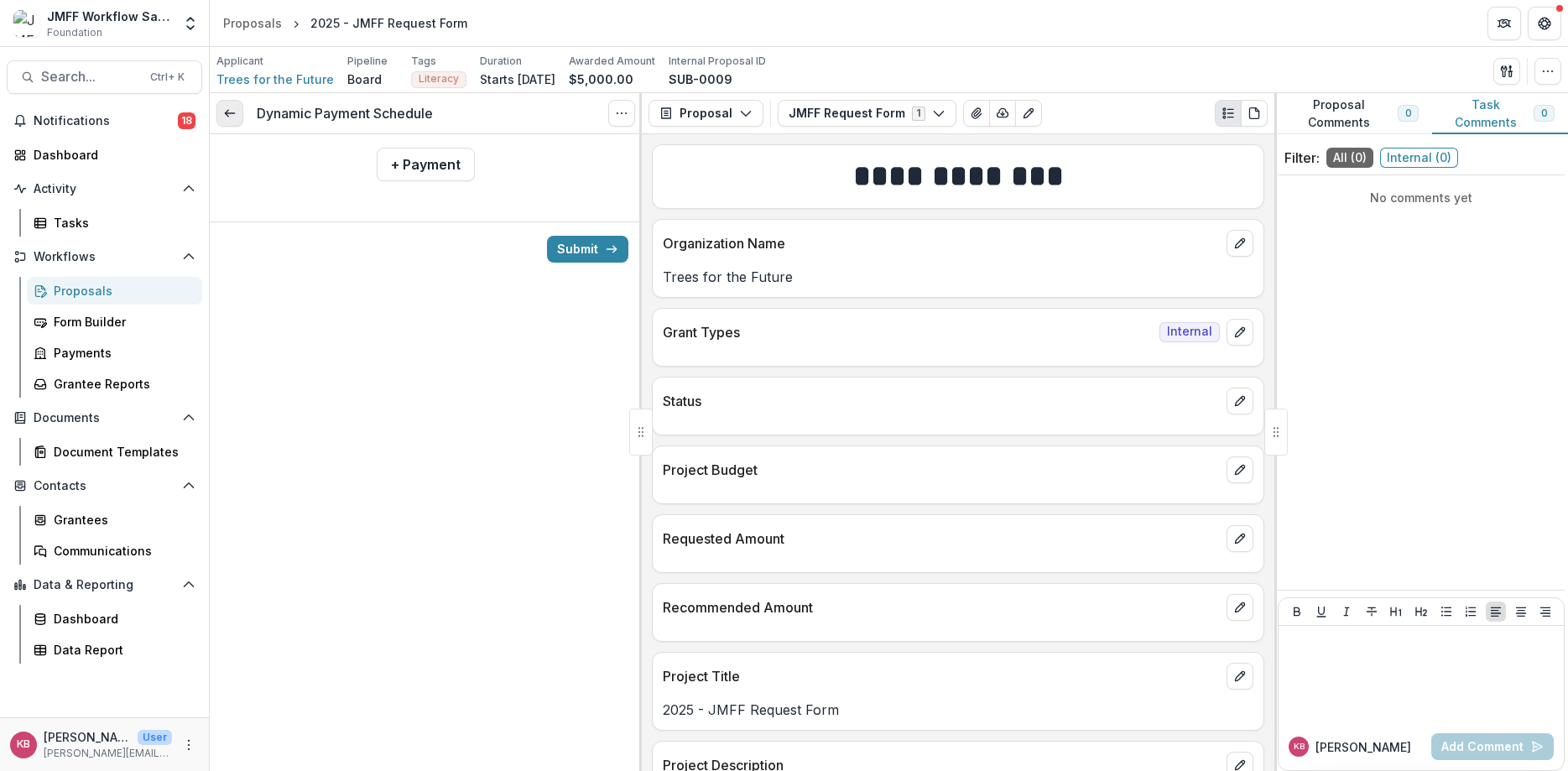
click at [233, 120] on icon at bounding box center [230, 113] width 14 height 14
